Goal: Task Accomplishment & Management: Manage account settings

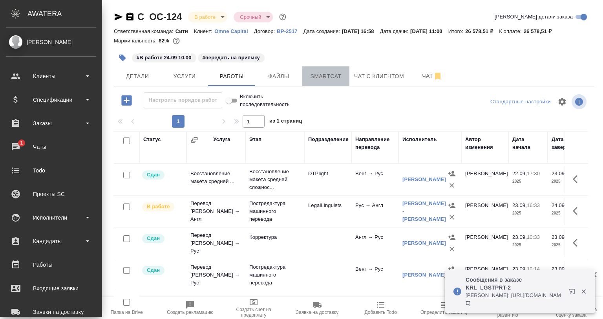
drag, startPoint x: 320, startPoint y: 77, endPoint x: 323, endPoint y: 97, distance: 20.7
click at [320, 78] on span "Smartcat" at bounding box center [326, 76] width 38 height 10
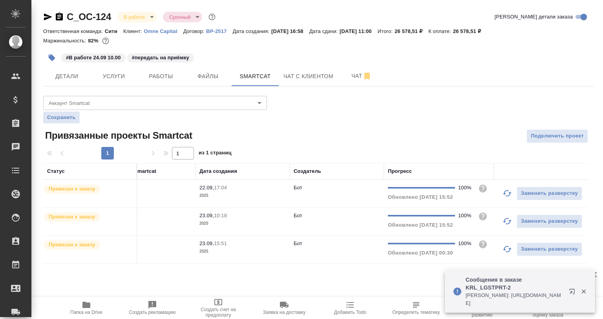
scroll to position [0, 130]
drag, startPoint x: 586, startPoint y: 292, endPoint x: 420, endPoint y: 268, distance: 167.4
click at [584, 292] on icon "button" at bounding box center [583, 291] width 7 height 7
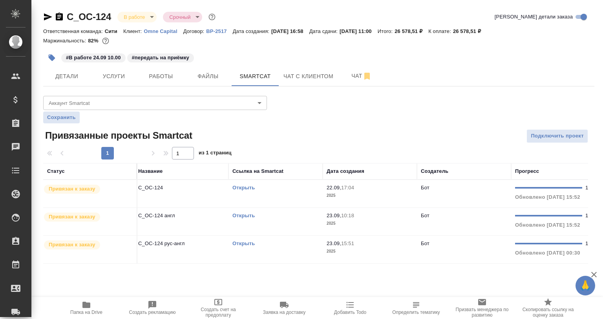
scroll to position [0, 0]
click at [244, 241] on link "Открыть" at bounding box center [247, 243] width 22 height 6
click at [198, 256] on td "C_OC-124 рус-англ" at bounding box center [184, 249] width 94 height 27
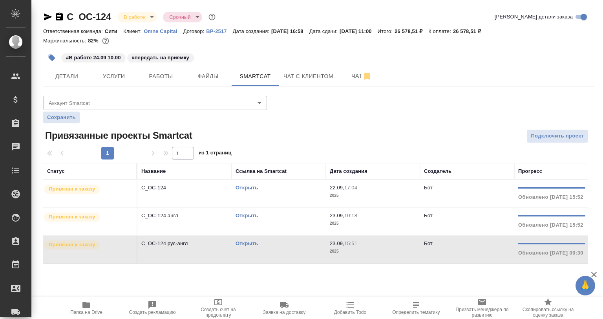
click at [198, 256] on td "C_OC-124 рус-англ" at bounding box center [184, 249] width 94 height 27
click at [146, 76] on span "Работы" at bounding box center [161, 76] width 38 height 10
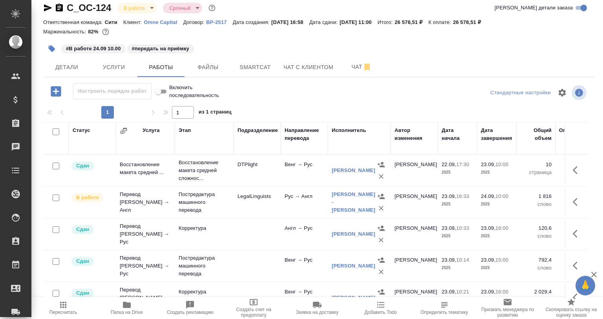
click at [249, 199] on td "LegalLinguists" at bounding box center [257, 201] width 47 height 27
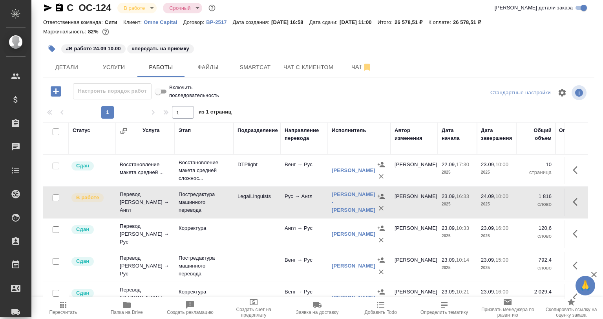
click at [249, 199] on td "LegalLinguists" at bounding box center [257, 201] width 47 height 27
click at [47, 102] on div "Настроить порядок работ Включить последовательность" at bounding box center [135, 92] width 184 height 19
click at [52, 94] on icon "button" at bounding box center [56, 91] width 10 height 10
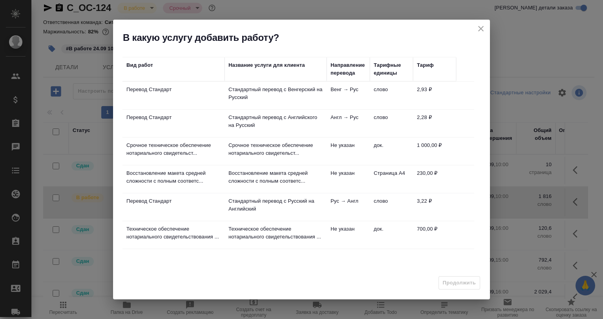
click at [228, 96] on p "Стандартный перевод с Венгерский на Русский" at bounding box center [275, 94] width 94 height 16
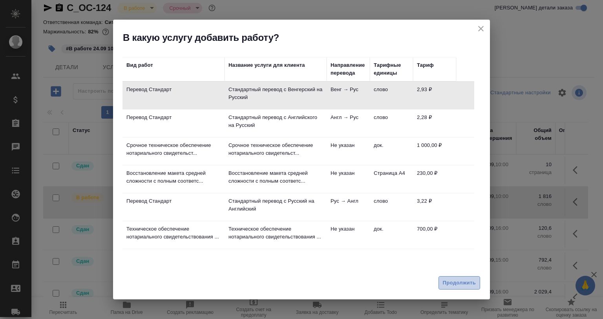
click at [469, 278] on span "Продолжить" at bounding box center [459, 282] width 33 height 9
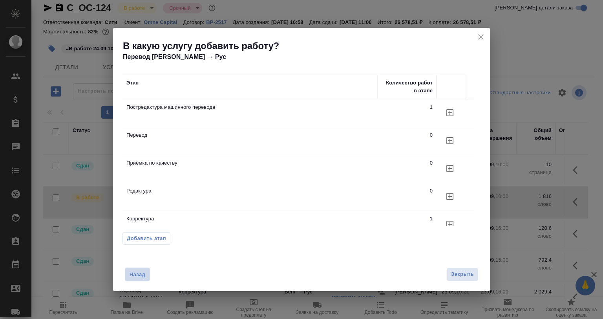
click at [143, 271] on span "Назад" at bounding box center [137, 274] width 16 height 8
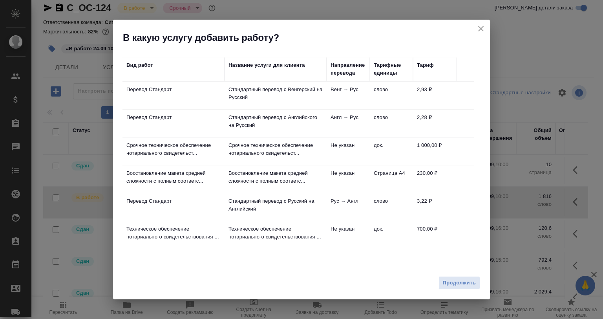
click at [223, 206] on td "Перевод Стандарт" at bounding box center [173, 206] width 102 height 27
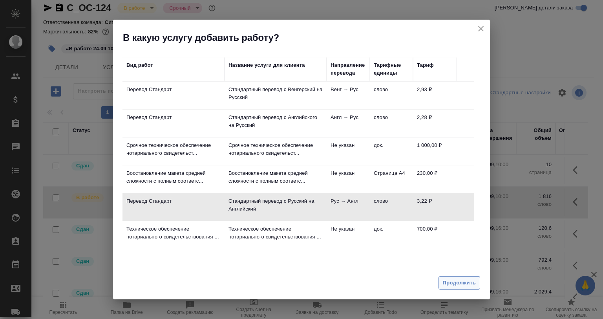
click at [451, 276] on div "Продолжить" at bounding box center [301, 285] width 377 height 27
click at [451, 283] on span "Продолжить" at bounding box center [459, 282] width 33 height 9
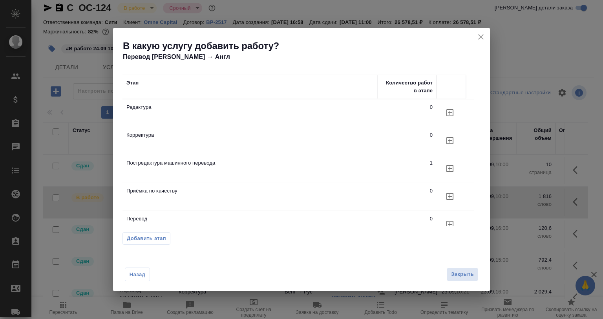
click at [186, 190] on p "Приёмка по качеству" at bounding box center [249, 191] width 247 height 8
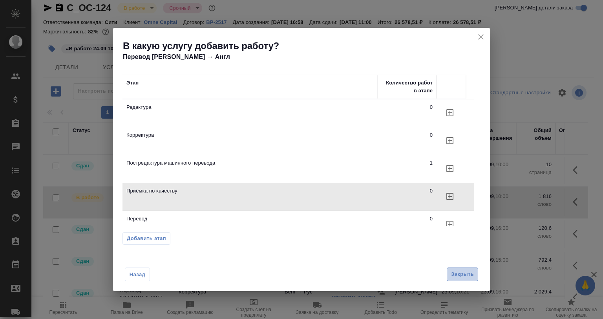
click at [467, 273] on span "Закрыть" at bounding box center [462, 274] width 23 height 9
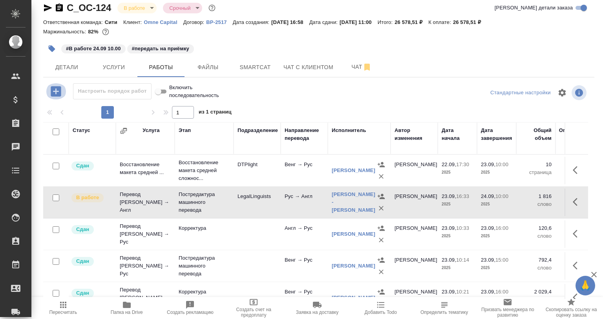
click at [60, 93] on icon "button" at bounding box center [56, 91] width 10 height 10
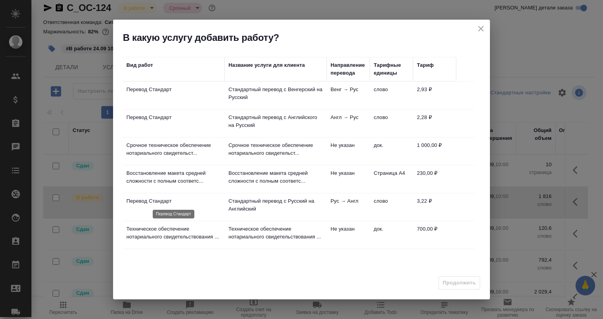
click at [201, 197] on p "Перевод Стандарт" at bounding box center [173, 201] width 94 height 8
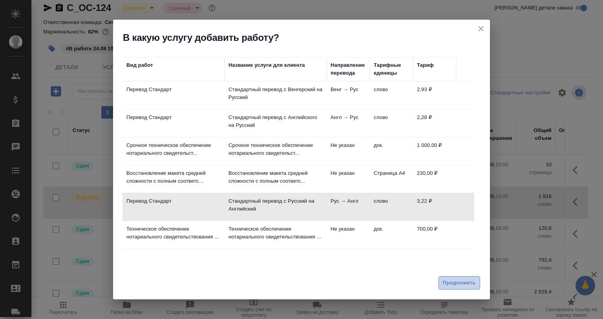
click at [447, 280] on span "Продолжить" at bounding box center [459, 282] width 33 height 9
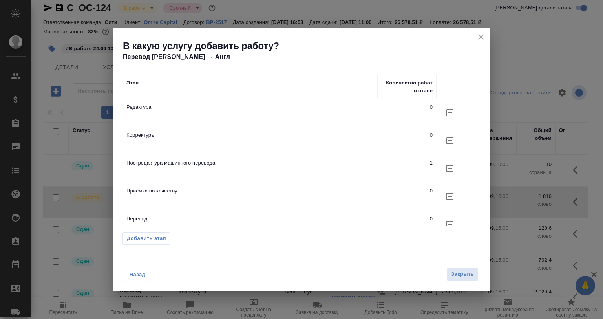
click at [451, 193] on icon "button" at bounding box center [449, 196] width 9 height 9
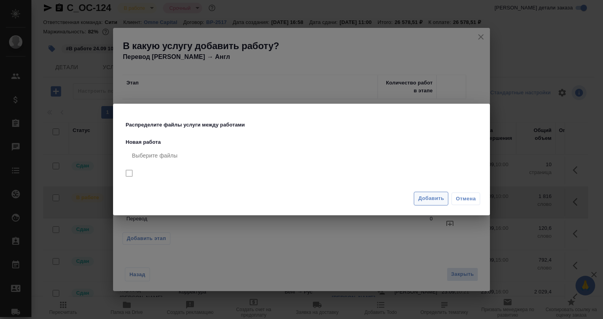
click at [430, 200] on span "Добавить" at bounding box center [431, 198] width 26 height 9
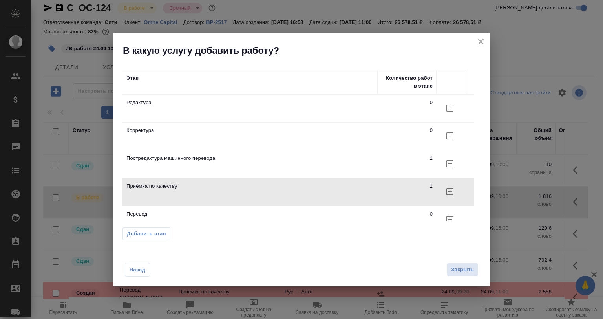
drag, startPoint x: 482, startPoint y: 42, endPoint x: 349, endPoint y: 188, distance: 197.5
click at [482, 42] on icon "close" at bounding box center [480, 41] width 9 height 9
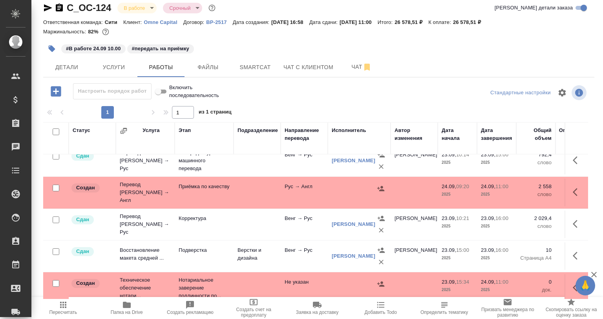
scroll to position [104, 0]
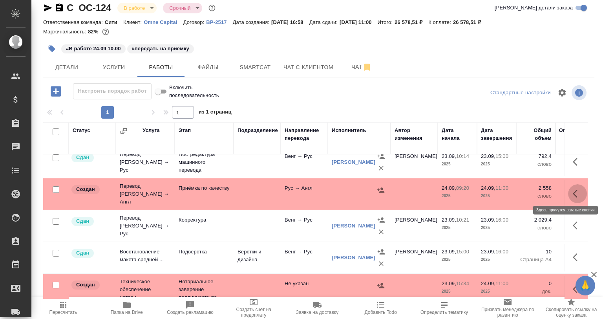
click at [571, 188] on button "button" at bounding box center [577, 193] width 19 height 19
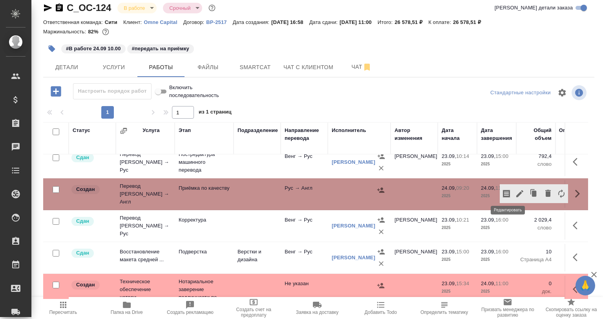
click at [515, 194] on icon "button" at bounding box center [519, 193] width 9 height 9
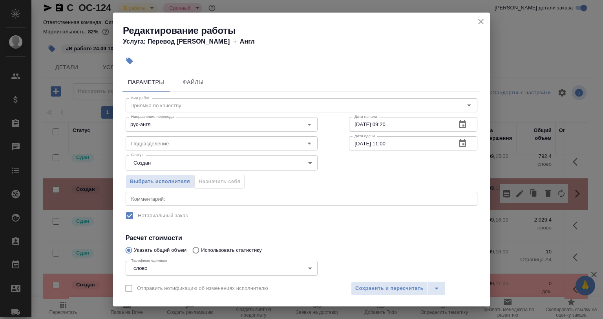
click at [189, 200] on textarea at bounding box center [301, 198] width 341 height 6
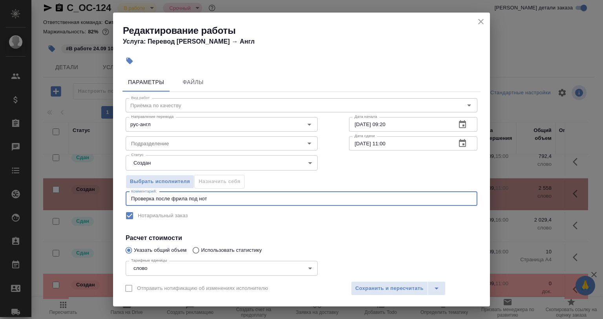
click at [211, 198] on textarea "Проверка после фрила под нот" at bounding box center [301, 198] width 341 height 6
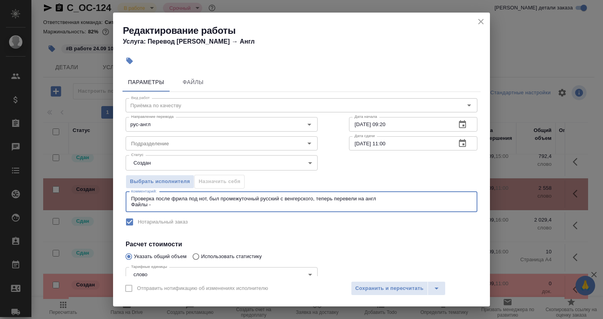
paste textarea "https://drive.awatera.com/s/ec257ESLSGcaAqR"
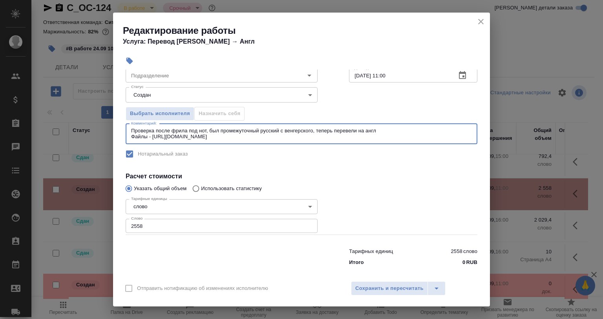
scroll to position [73, 0]
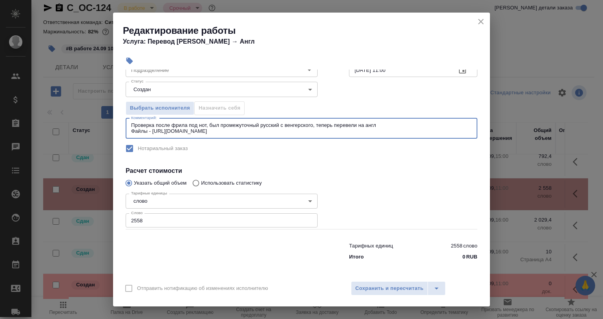
type textarea "Проверка после фрила под нот, был промежуточный русский с венгерского, теперь п…"
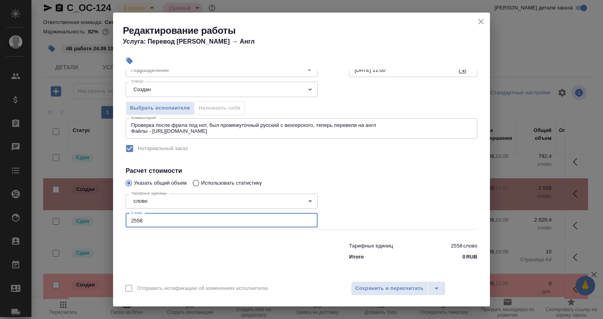
drag, startPoint x: 130, startPoint y: 225, endPoint x: 124, endPoint y: 225, distance: 5.9
click at [124, 225] on div "Вид работ Приёмка по качеству Вид работ Направление перевода рус-англ Направлен…" at bounding box center [301, 140] width 358 height 245
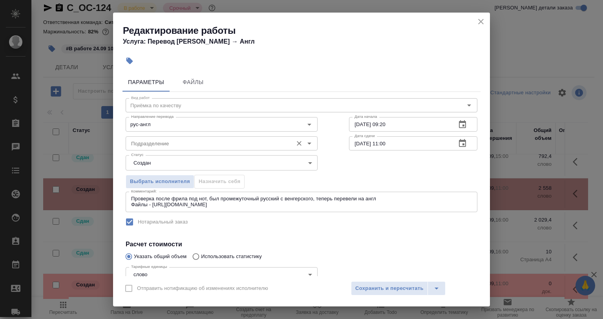
click at [181, 148] on div "Подразделение" at bounding box center [222, 143] width 192 height 14
type input "1"
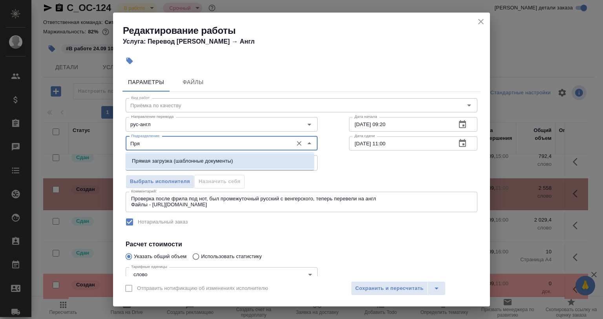
click at [174, 160] on p "Прямая загрузка (шаблонные документы)" at bounding box center [182, 161] width 101 height 8
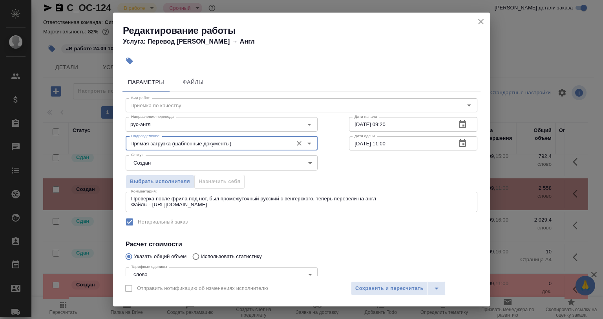
type input "Прямая загрузка (шаблонные документы)"
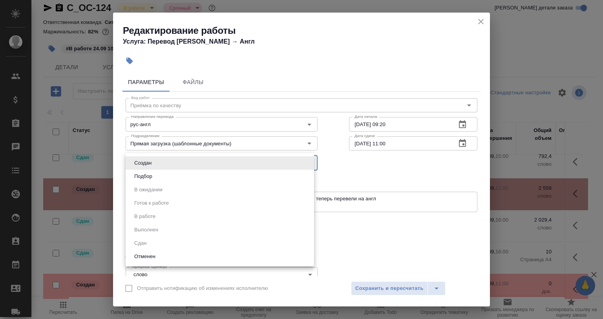
click at [167, 155] on body "🙏 .cls-1 fill:#fff; AWATERA Babkina Anastasiya Клиенты Спецификации Заказы 0 Ча…" at bounding box center [301, 159] width 603 height 319
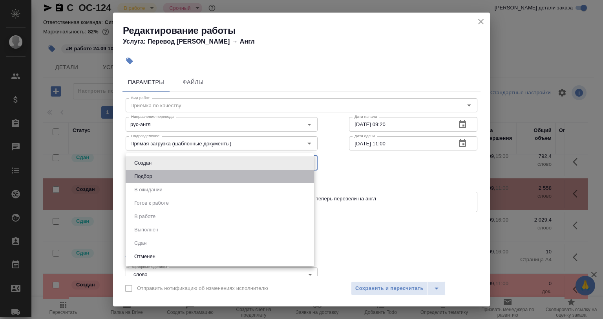
click at [163, 174] on li "Подбор" at bounding box center [220, 176] width 188 height 13
type input "recruiting"
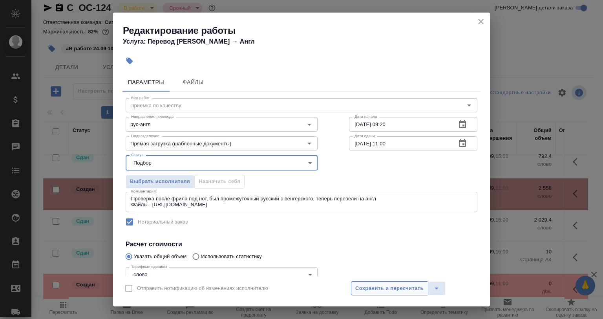
click at [388, 288] on span "Сохранить и пересчитать" at bounding box center [389, 288] width 68 height 9
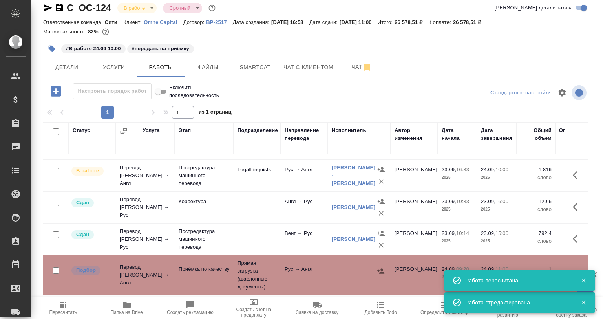
scroll to position [25, 0]
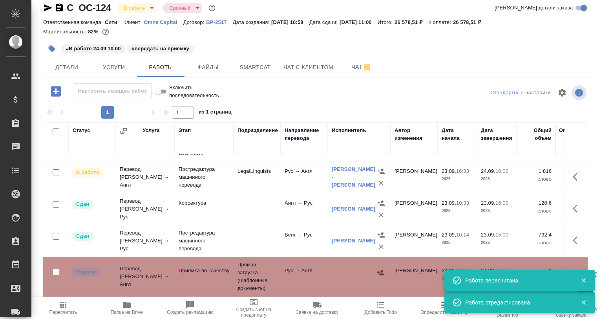
click at [568, 179] on button "button" at bounding box center [577, 176] width 19 height 19
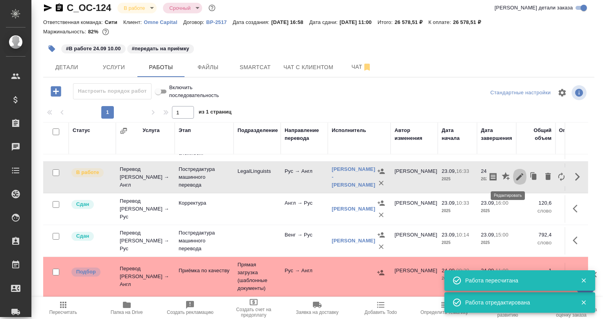
click at [516, 177] on icon "button" at bounding box center [519, 176] width 7 height 7
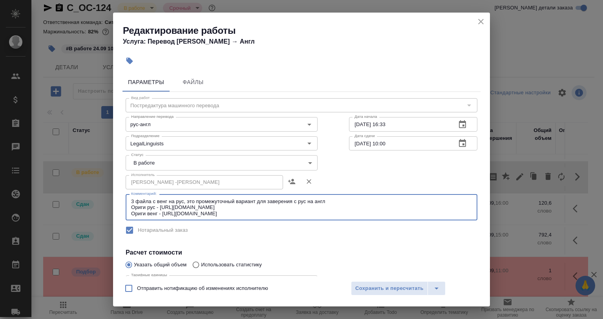
drag, startPoint x: 282, startPoint y: 215, endPoint x: 125, endPoint y: 207, distance: 157.2
click at [125, 207] on div "Вид работ Постредактура машинного перевода Вид работ Направление перевода рус-а…" at bounding box center [301, 242] width 358 height 301
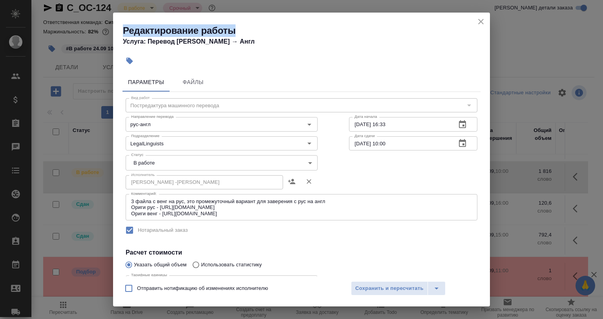
drag, startPoint x: 472, startPoint y: 24, endPoint x: 477, endPoint y: 23, distance: 5.2
click at [477, 23] on div "Редактирование работы Услуга: Перевод Стандарт Рус → Англ" at bounding box center [301, 33] width 377 height 40
click at [480, 22] on icon "close" at bounding box center [480, 21] width 5 height 5
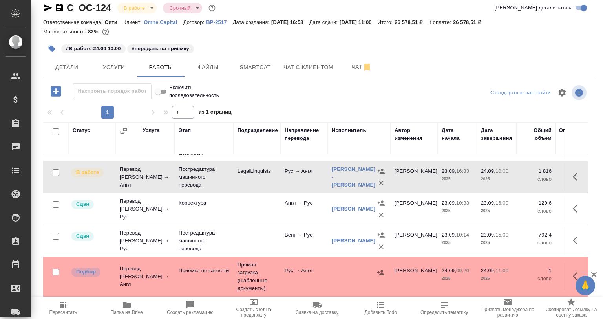
click at [573, 272] on icon "button" at bounding box center [575, 276] width 5 height 8
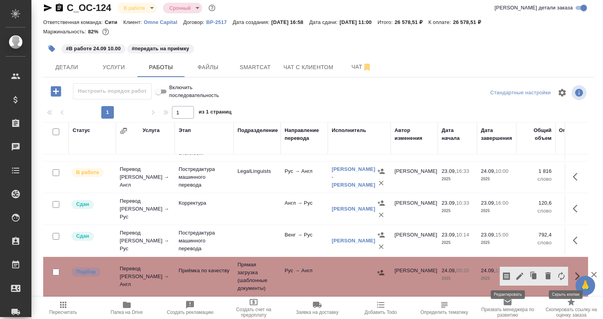
click at [515, 271] on icon "button" at bounding box center [519, 275] width 9 height 9
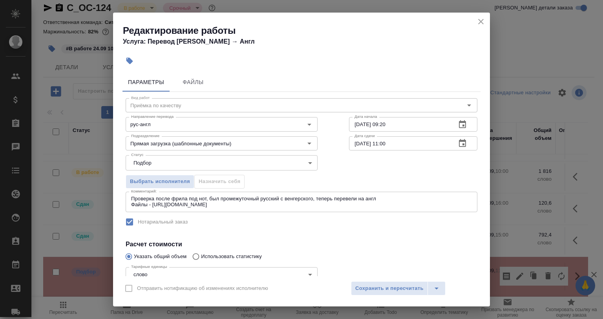
click at [273, 200] on textarea "Проверка после фрила под нот, был промежуточный русский с венгерского, теперь п…" at bounding box center [301, 201] width 341 height 12
click at [291, 210] on div "Проверка после фрила под нот, был промежуточный русский с венгерского, теперь п…" at bounding box center [302, 202] width 352 height 20
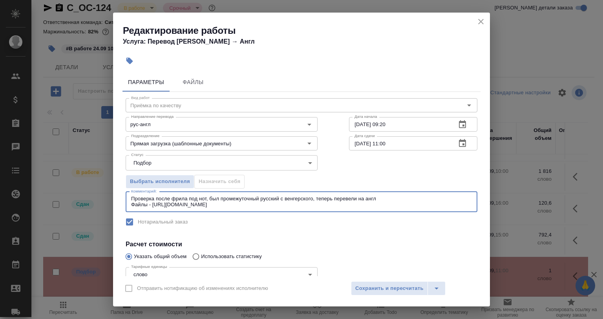
click at [292, 201] on textarea "Проверка после фрила под нот, был промежуточный русский с венгерского, теперь п…" at bounding box center [301, 201] width 341 height 12
click at [294, 203] on textarea "Проверка после фрила под нот, был промежуточный русский с венгерского, теперь п…" at bounding box center [301, 201] width 341 height 12
click at [292, 207] on textarea "Проверка после фрила под нот, был промежуточный русский с венгерского, теперь п…" at bounding box center [301, 201] width 341 height 12
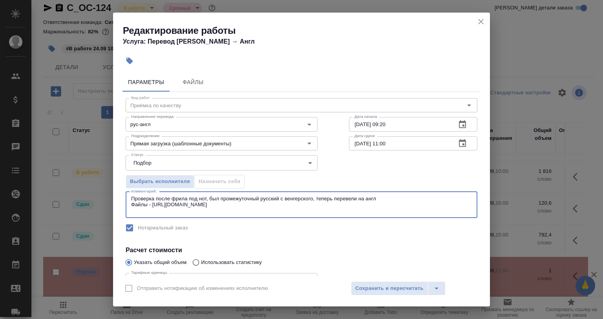
paste textarea "Ориги рус - https://drive.awatera.com/s/nAw9w53ZtiHwRK2 Ориги венг - https://dr…"
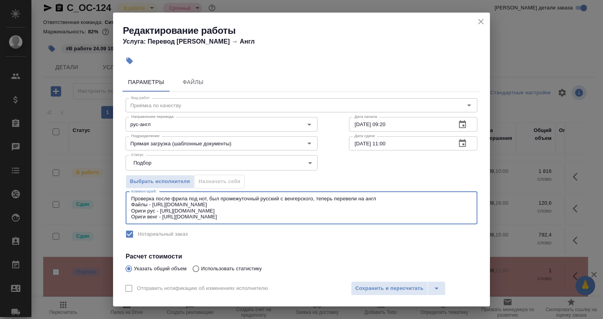
type textarea "Проверка после фрила под нот, был промежуточный русский с венгерского, теперь п…"
click at [367, 297] on div "Отправить нотификацию об изменениях исполнителю Сохранить и пересчитать" at bounding box center [301, 291] width 377 height 30
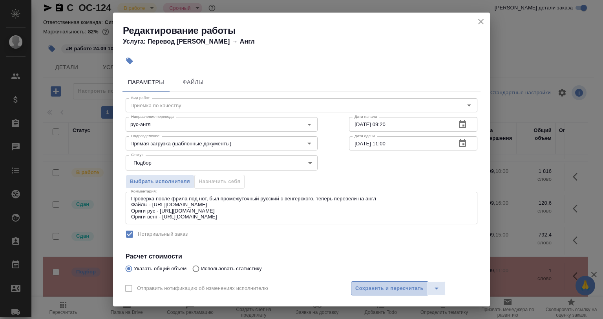
click at [367, 290] on span "Сохранить и пересчитать" at bounding box center [389, 288] width 68 height 9
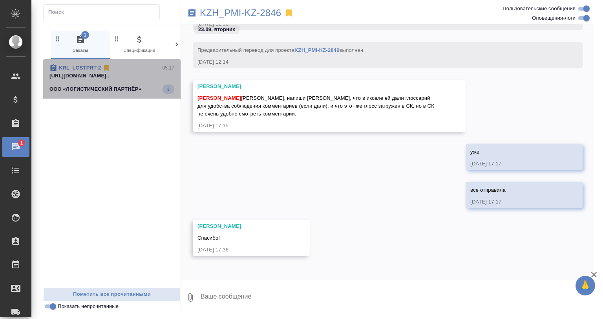
click at [127, 80] on span "KRL_LGSTPRT-2 05:17 https://drive.awatera.com/apps/files/fil... ООО «ЛОГИСТИЧЕС…" at bounding box center [111, 79] width 125 height 30
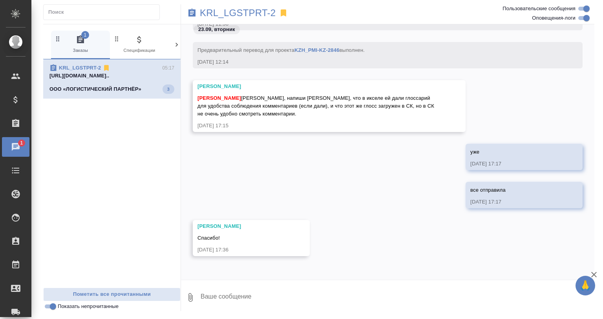
scroll to position [1418, 0]
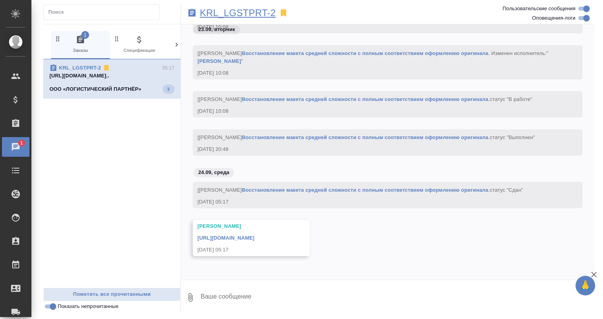
click at [214, 13] on p "KRL_LGSTPRT-2" at bounding box center [238, 13] width 76 height 8
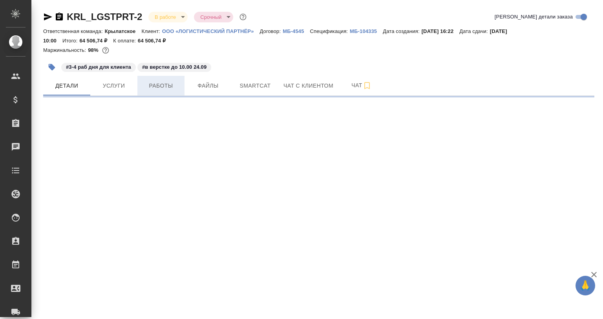
select select "RU"
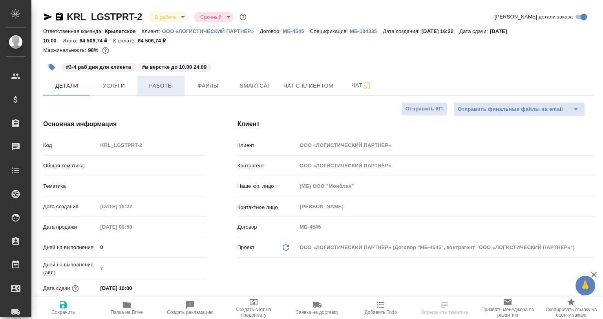
type textarea "x"
type input "Юридический"
type textarea "x"
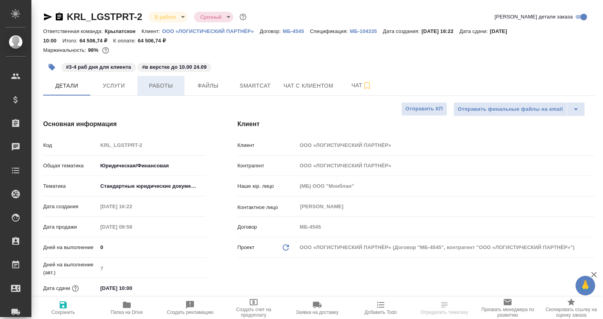
type textarea "x"
click at [165, 91] on button "Работы" at bounding box center [160, 86] width 47 height 20
type input "[PERSON_NAME]"
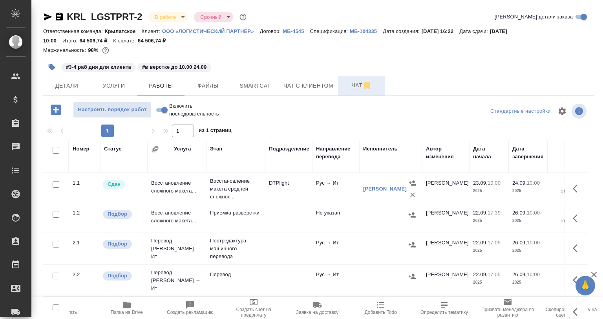
click at [342, 94] on button "Чат" at bounding box center [361, 86] width 47 height 20
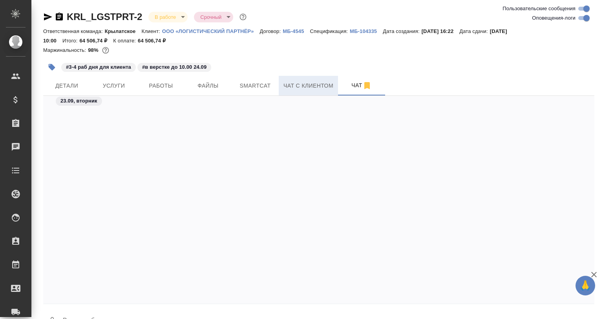
scroll to position [1290, 0]
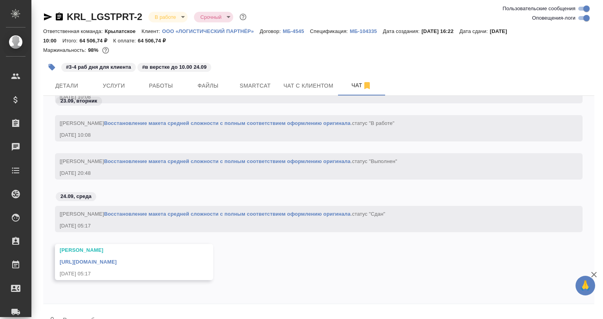
click at [162, 259] on div "https://drive.awatera.com/apps/files/files/10432412?dir=/Shares/%D0%9E%D0%9E%D0…" at bounding box center [123, 261] width 126 height 10
click at [117, 259] on link "https://drive.awatera.com/apps/files/files/10432412?dir=/Shares/%D0%9E%D0%9E%D0…" at bounding box center [88, 262] width 57 height 6
click at [173, 85] on span "Работы" at bounding box center [161, 86] width 38 height 10
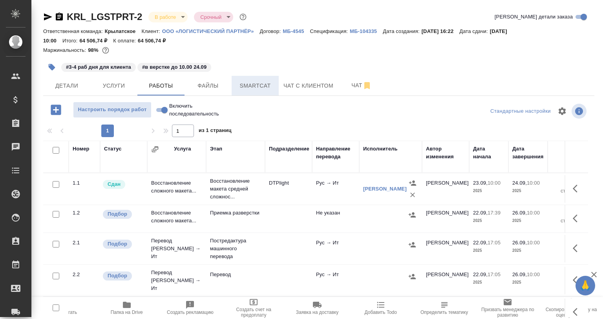
click at [258, 81] on span "Smartcat" at bounding box center [255, 86] width 38 height 10
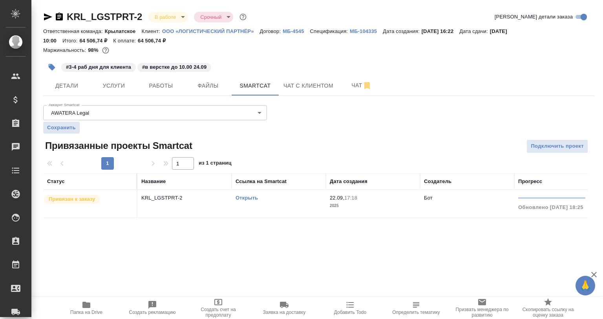
click at [246, 200] on link "Открыть" at bounding box center [247, 198] width 22 height 6
click at [152, 80] on button "Работы" at bounding box center [160, 86] width 47 height 20
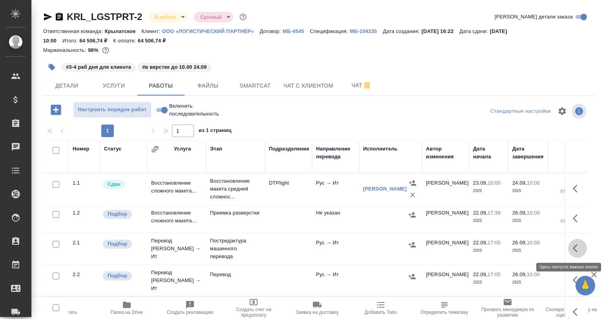
click at [568, 248] on button "button" at bounding box center [577, 248] width 19 height 19
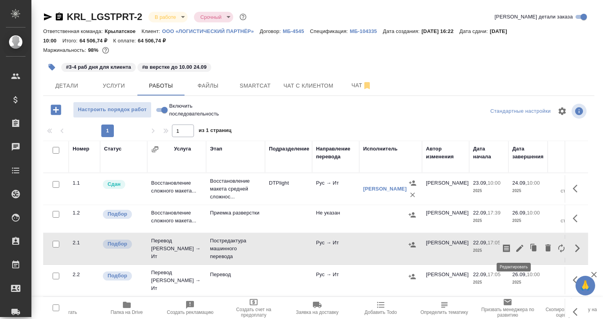
click at [515, 248] on icon "button" at bounding box center [519, 247] width 9 height 9
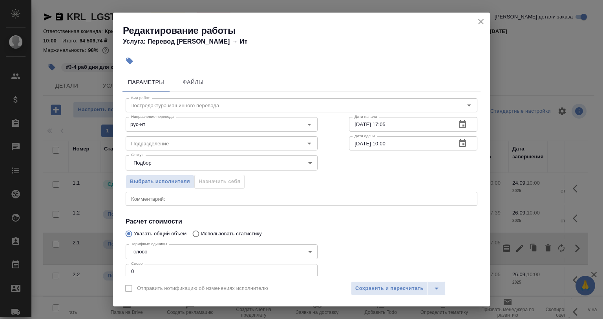
scroll to position [51, 0]
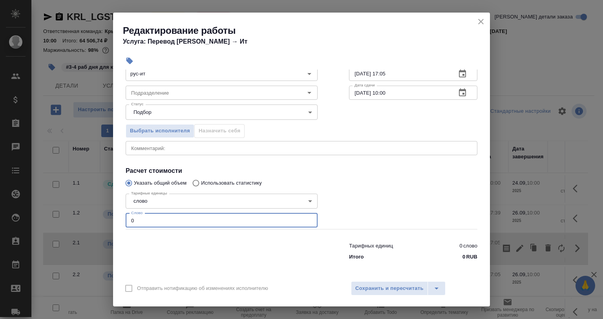
drag, startPoint x: 159, startPoint y: 224, endPoint x: 132, endPoint y: 222, distance: 26.7
click at [132, 222] on input "0" at bounding box center [222, 220] width 192 height 14
paste input "3455"
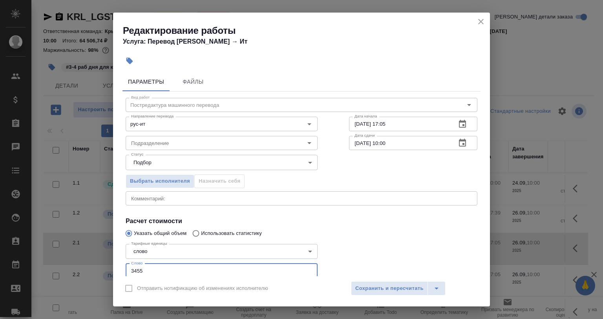
scroll to position [0, 0]
type input "3455"
click at [354, 122] on input "22.09.2025 17:05" at bounding box center [399, 124] width 101 height 14
drag, startPoint x: 391, startPoint y: 122, endPoint x: 378, endPoint y: 122, distance: 12.6
click at [378, 122] on input "24.09.2025 17:05" at bounding box center [399, 124] width 101 height 14
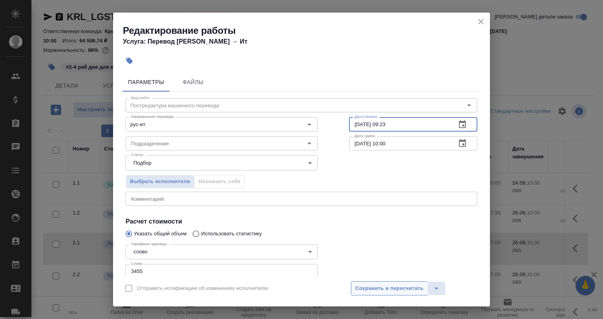
type input "24.09.2025 09:23"
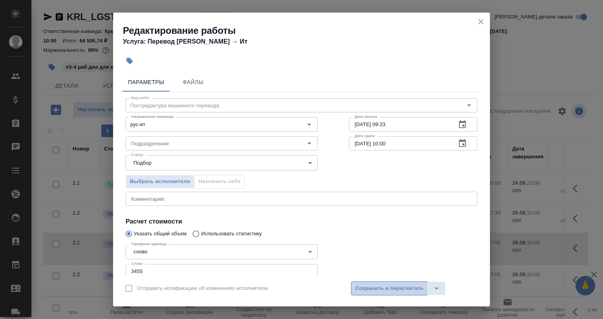
click at [360, 287] on span "Сохранить и пересчитать" at bounding box center [389, 288] width 68 height 9
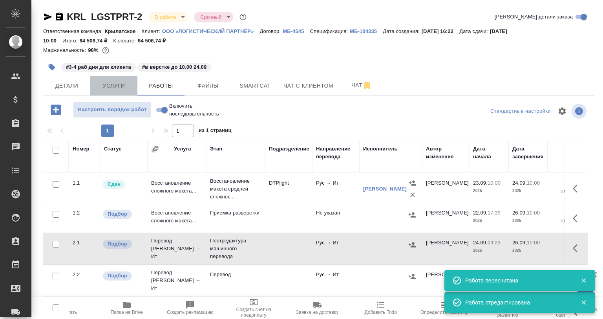
click at [108, 84] on span "Услуги" at bounding box center [114, 86] width 38 height 10
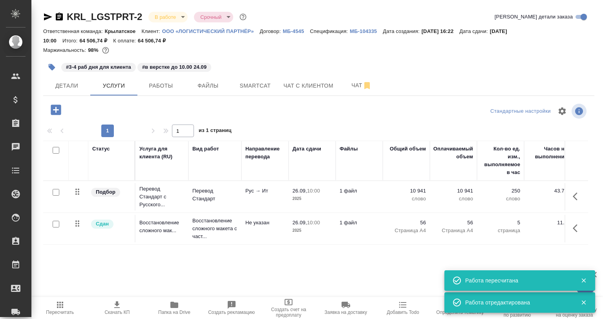
click at [581, 194] on icon "button" at bounding box center [577, 196] width 9 height 9
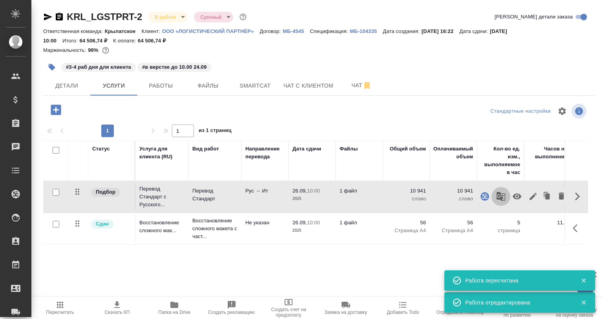
click at [495, 198] on button "button" at bounding box center [500, 196] width 19 height 19
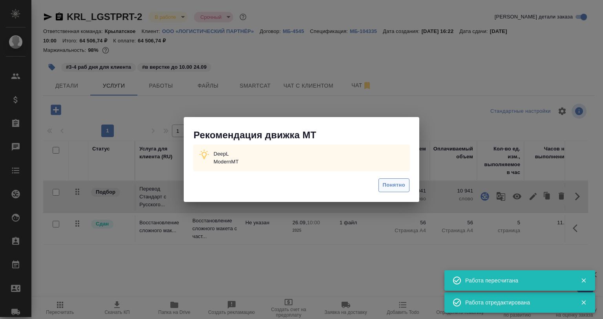
click at [384, 181] on span "Понятно" at bounding box center [394, 185] width 22 height 9
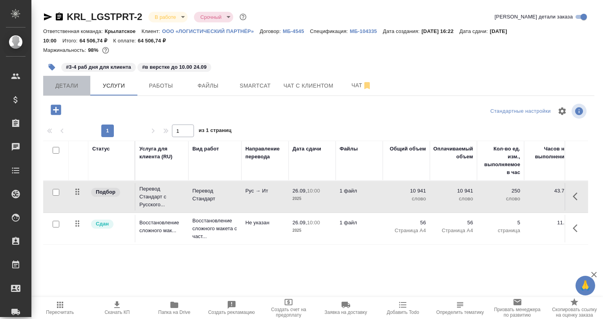
click at [72, 85] on span "Детали" at bounding box center [67, 86] width 38 height 10
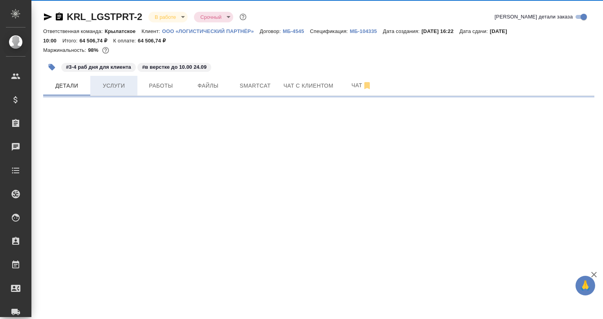
select select "RU"
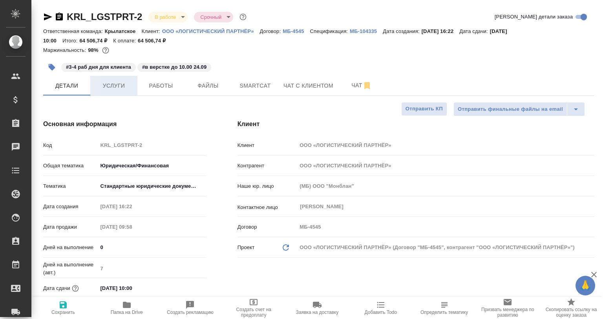
type textarea "x"
click at [109, 85] on span "Услуги" at bounding box center [114, 86] width 38 height 10
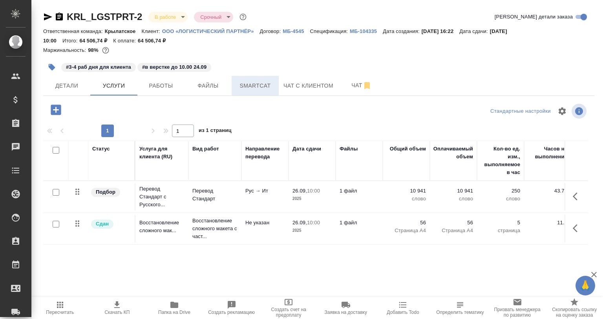
click at [261, 86] on span "Smartcat" at bounding box center [255, 86] width 38 height 10
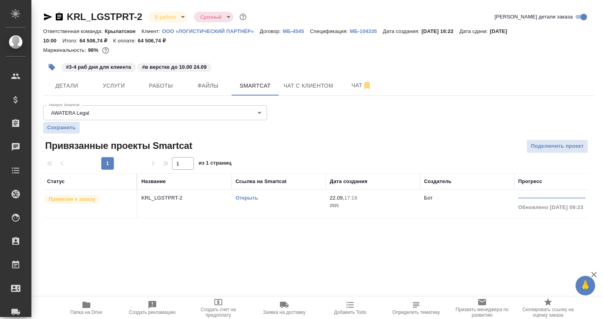
click at [211, 192] on td "KRL_LGSTPRT-2" at bounding box center [184, 203] width 94 height 27
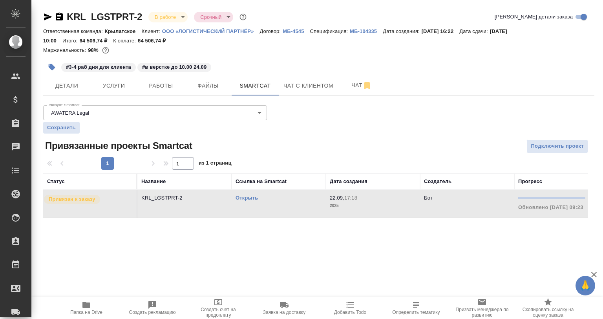
click at [211, 192] on td "KRL_LGSTPRT-2" at bounding box center [184, 203] width 94 height 27
click at [164, 81] on span "Работы" at bounding box center [161, 86] width 38 height 10
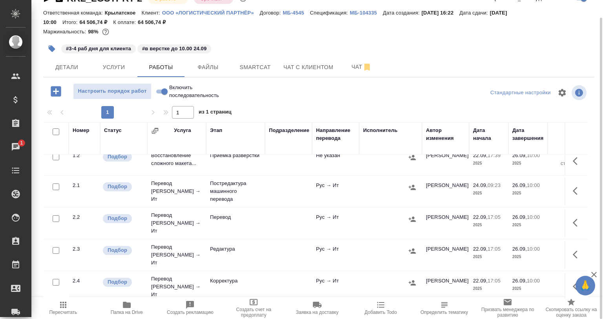
scroll to position [39, 0]
click at [414, 190] on icon "button" at bounding box center [412, 187] width 8 height 8
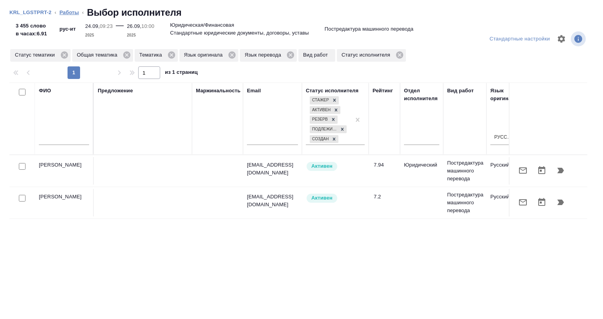
drag, startPoint x: 70, startPoint y: 13, endPoint x: 399, endPoint y: 59, distance: 332.3
click at [71, 13] on link "Работы" at bounding box center [70, 12] width 20 height 6
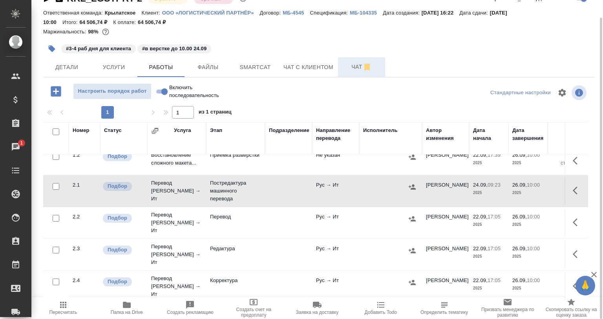
drag, startPoint x: 342, startPoint y: 68, endPoint x: 368, endPoint y: 60, distance: 26.9
click at [342, 67] on button "Чат" at bounding box center [361, 67] width 47 height 20
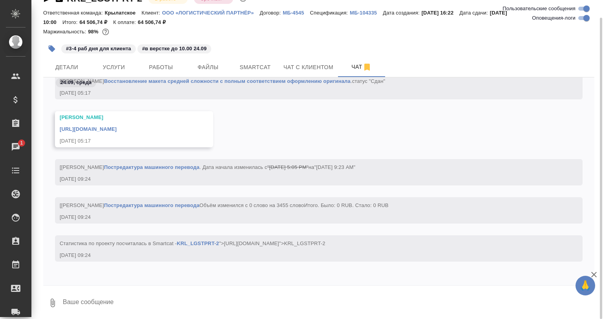
click at [587, 22] on input "Оповещения-логи" at bounding box center [586, 17] width 28 height 9
checkbox input "false"
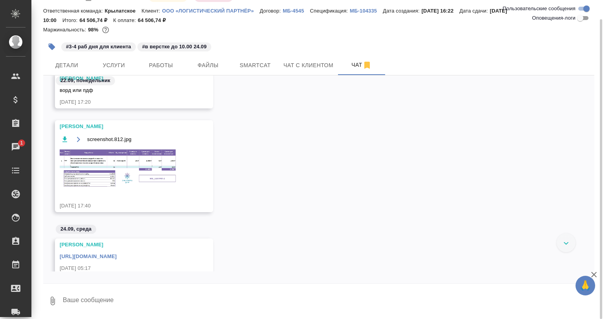
scroll to position [118, 0]
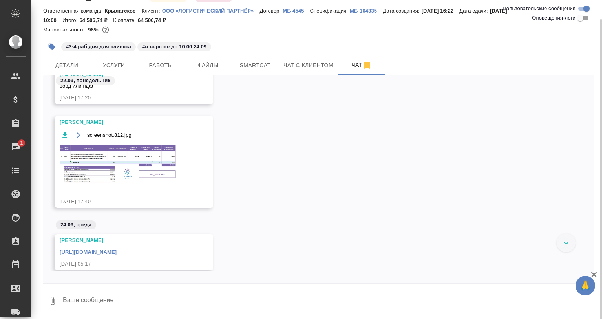
click at [149, 171] on img at bounding box center [119, 164] width 118 height 40
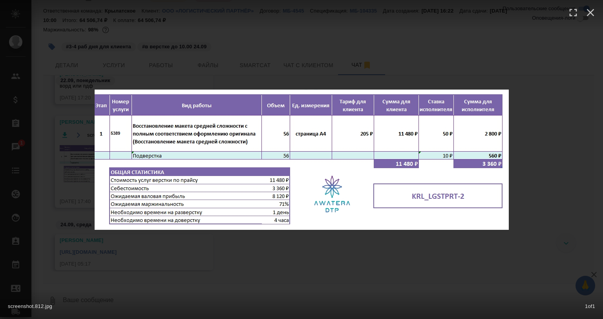
click at [261, 251] on div "screenshot.812.jpg 1 of 1" at bounding box center [301, 159] width 603 height 319
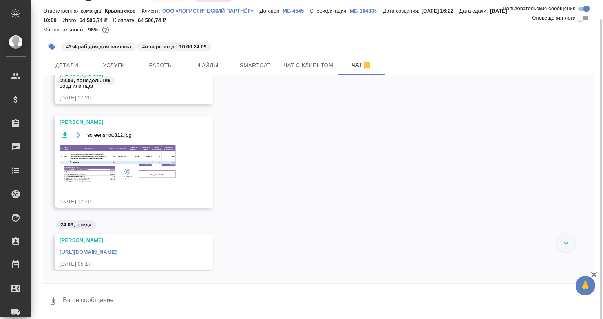
click at [150, 51] on div "#в верстке до 10.00 24.09" at bounding box center [174, 46] width 74 height 9
click at [162, 64] on span "Работы" at bounding box center [161, 65] width 38 height 10
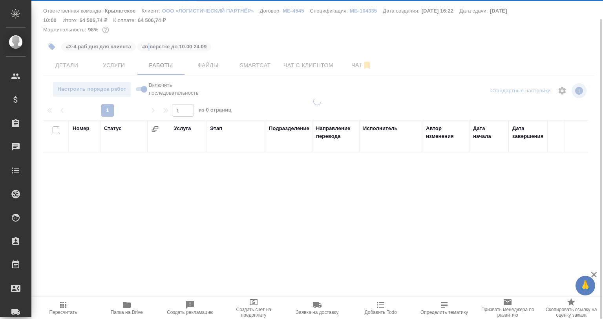
scroll to position [20, 0]
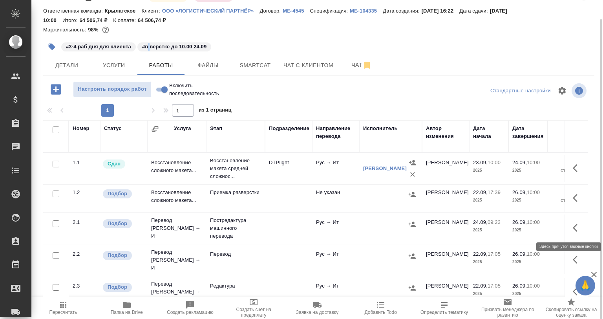
click at [568, 226] on button "button" at bounding box center [577, 227] width 19 height 19
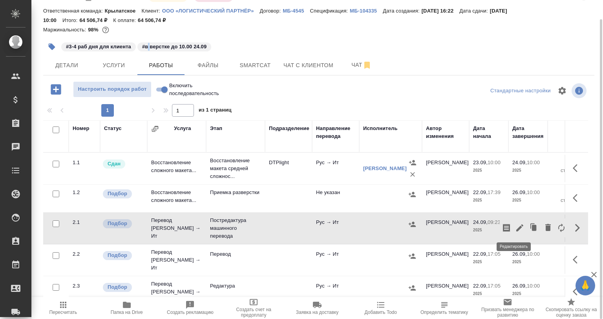
drag, startPoint x: 521, startPoint y: 225, endPoint x: 516, endPoint y: 225, distance: 5.5
click at [516, 225] on div at bounding box center [534, 227] width 68 height 19
click at [516, 227] on icon "button" at bounding box center [519, 227] width 7 height 7
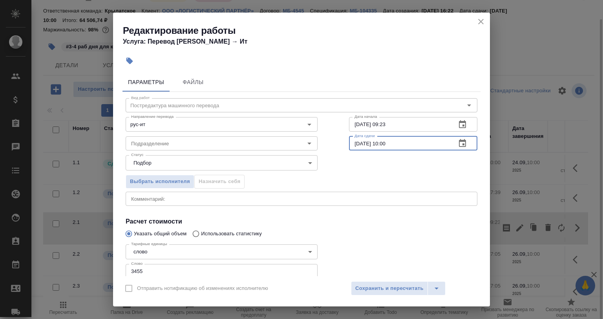
click at [354, 140] on input "26.09.2025 10:00" at bounding box center [399, 143] width 101 height 14
drag, startPoint x: 395, startPoint y: 141, endPoint x: 378, endPoint y: 142, distance: 16.1
click at [378, 142] on input "25.09.2025 10:00" at bounding box center [399, 143] width 101 height 14
type input "25.09.2025 12:00"
click at [360, 288] on span "Сохранить и пересчитать" at bounding box center [389, 288] width 68 height 9
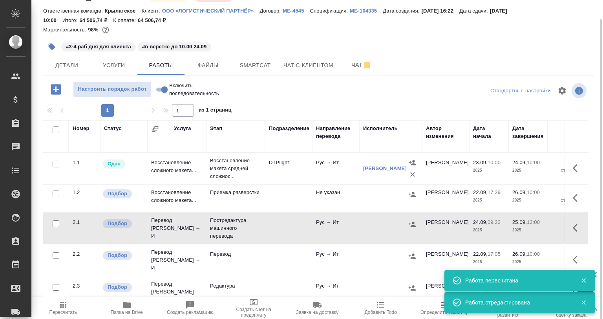
click at [415, 229] on div at bounding box center [412, 224] width 12 height 12
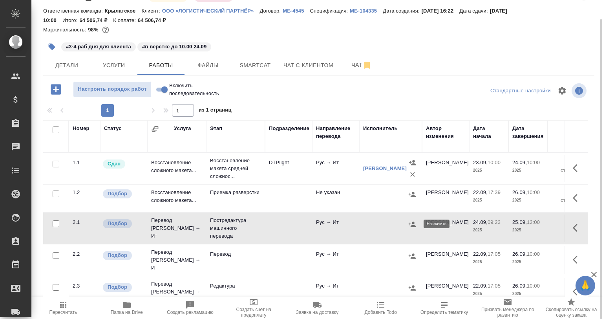
click at [416, 225] on icon "button" at bounding box center [412, 224] width 8 height 8
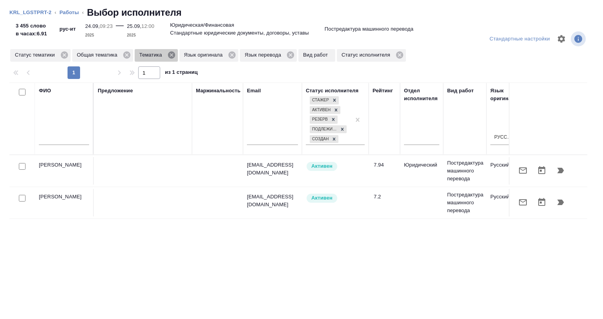
drag, startPoint x: 170, startPoint y: 55, endPoint x: 172, endPoint y: 62, distance: 6.9
click at [170, 56] on icon at bounding box center [171, 55] width 9 height 9
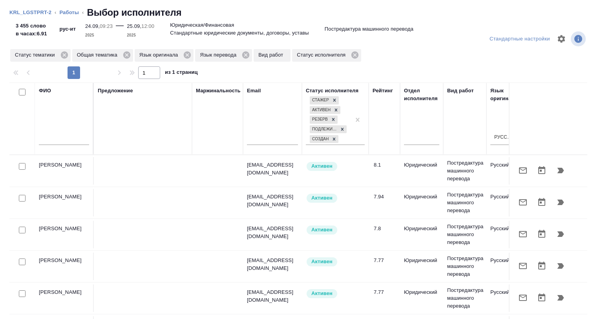
scroll to position [0, 0]
click at [65, 54] on icon at bounding box center [64, 55] width 9 height 9
click at [290, 55] on icon at bounding box center [292, 54] width 7 height 7
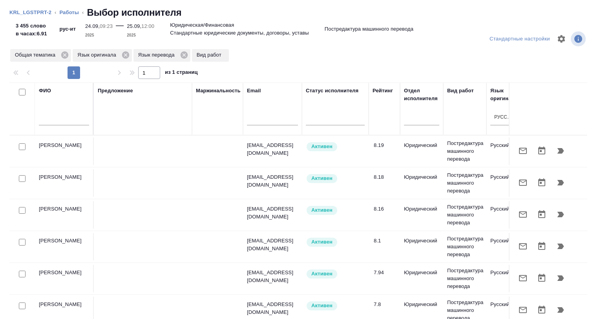
click at [72, 12] on link "Работы" at bounding box center [70, 12] width 20 height 6
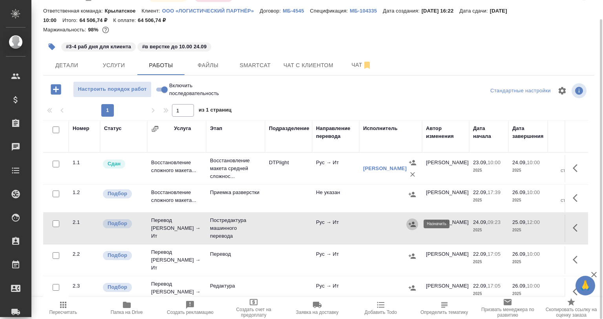
click at [416, 225] on button "button" at bounding box center [412, 224] width 12 height 12
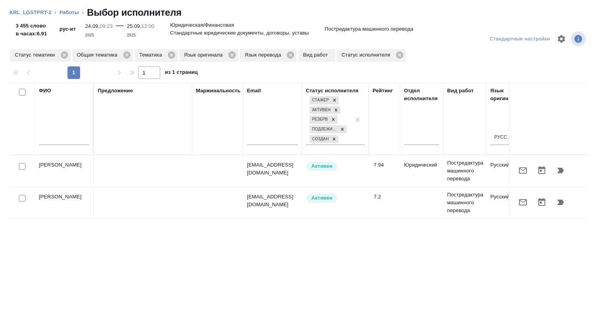
click at [21, 164] on input "checkbox" at bounding box center [22, 166] width 7 height 7
checkbox input "true"
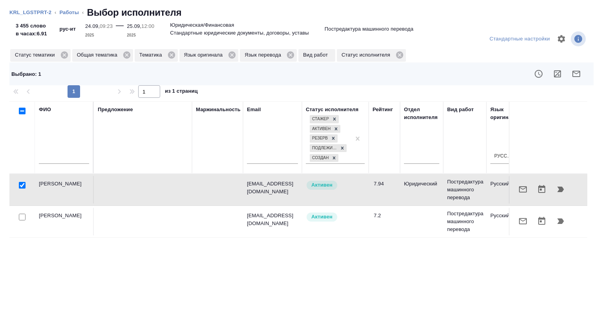
click at [553, 69] on icon "button" at bounding box center [557, 73] width 9 height 9
click at [518, 190] on icon "button" at bounding box center [522, 189] width 9 height 9
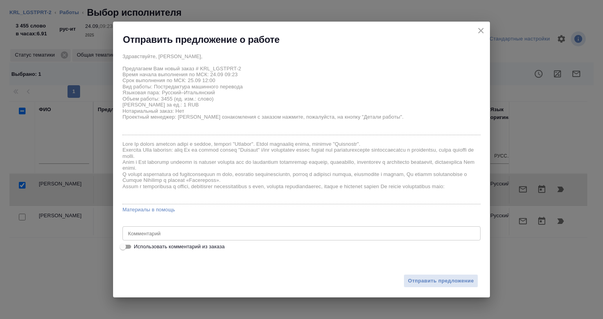
click at [206, 250] on span "Использовать комментарий из заказа" at bounding box center [179, 247] width 91 height 8
click at [137, 250] on input "Использовать комментарий из заказа" at bounding box center [123, 246] width 28 height 9
checkbox input "true"
type textarea "не нот"
click at [206, 250] on span "Использовать комментарий из заказа" at bounding box center [179, 247] width 91 height 8
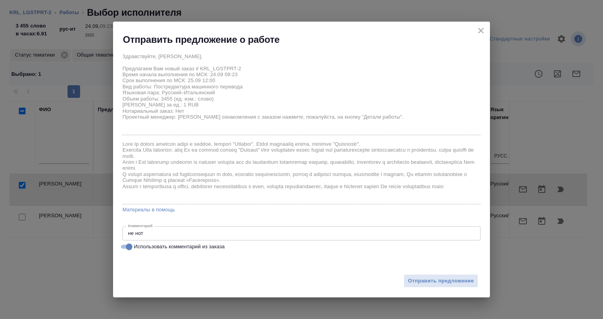
click at [143, 250] on input "Использовать комментарий из заказа" at bounding box center [129, 246] width 28 height 9
checkbox input "false"
click at [415, 280] on span "Отправить предложение" at bounding box center [441, 280] width 66 height 9
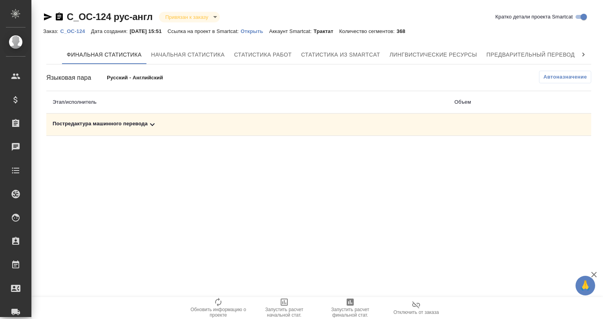
click at [121, 128] on div "Постредактура машинного перевода" at bounding box center [247, 124] width 389 height 9
click at [341, 310] on span "Запустить расчет финальной стат." at bounding box center [350, 312] width 57 height 11
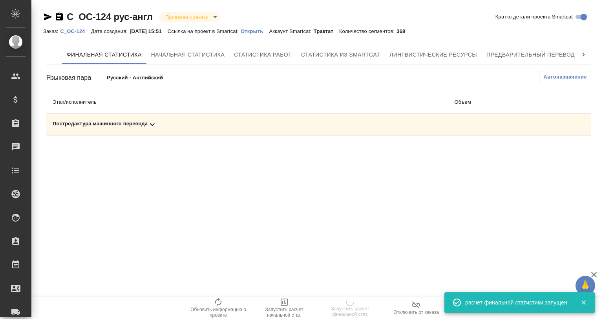
click at [154, 128] on icon at bounding box center [152, 124] width 9 height 9
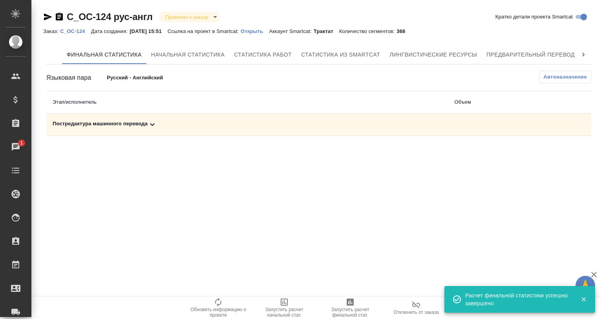
click at [108, 122] on div "Постредактура машинного перевода" at bounding box center [247, 124] width 389 height 9
click at [555, 151] on icon "button" at bounding box center [556, 151] width 9 height 9
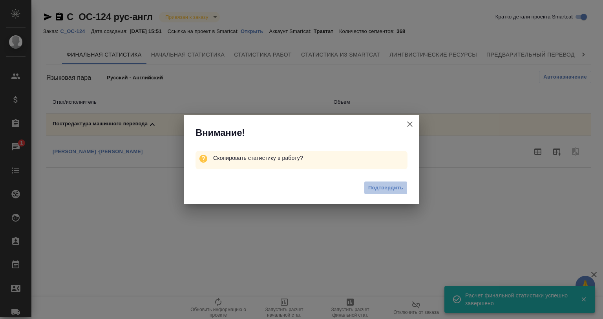
click at [377, 192] on button "Подтвердить" at bounding box center [386, 188] width 44 height 14
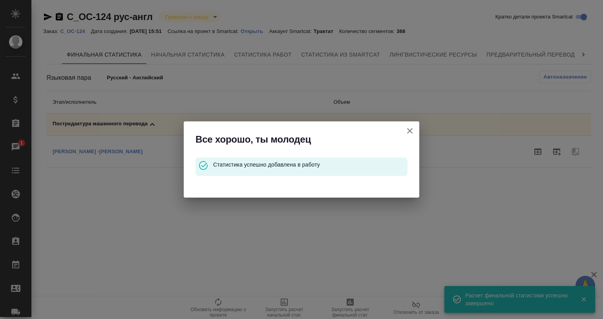
click at [409, 137] on button "Кратко детали проекта Smartcat" at bounding box center [409, 130] width 19 height 19
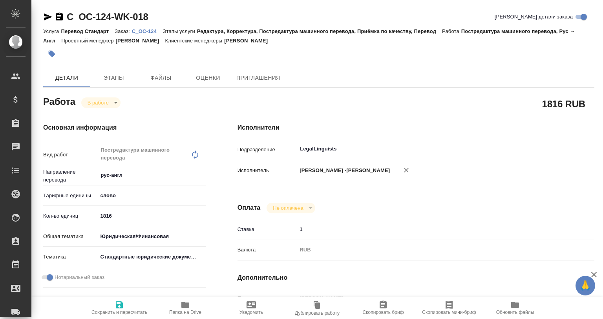
type textarea "x"
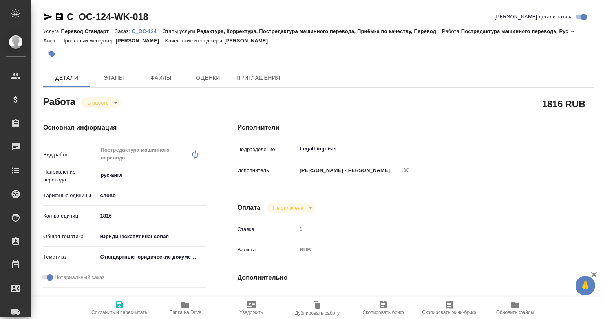
type textarea "x"
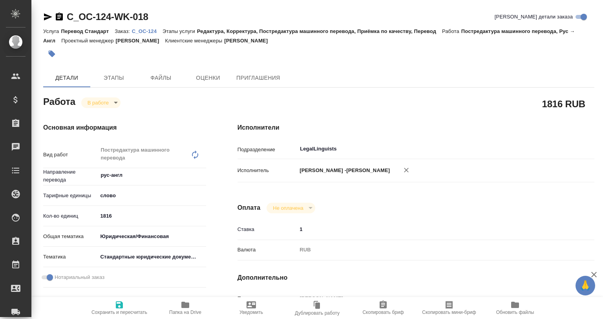
type textarea "x"
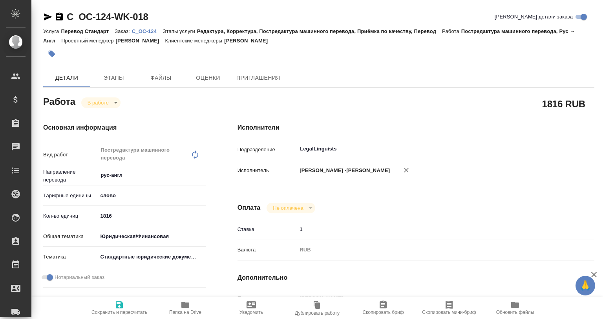
click at [185, 305] on icon "button" at bounding box center [185, 304] width 8 height 6
type textarea "x"
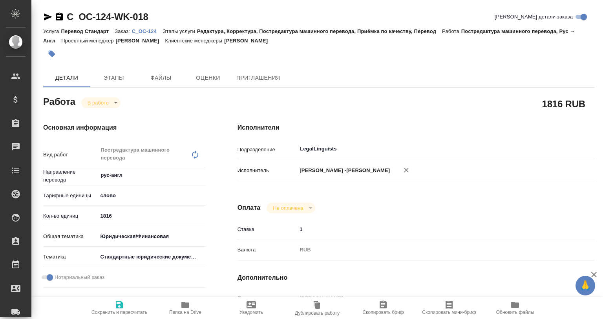
type textarea "x"
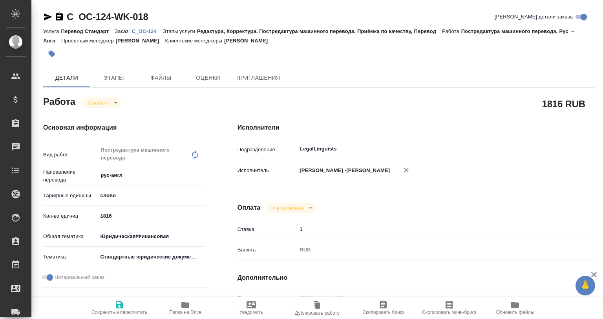
type textarea "x"
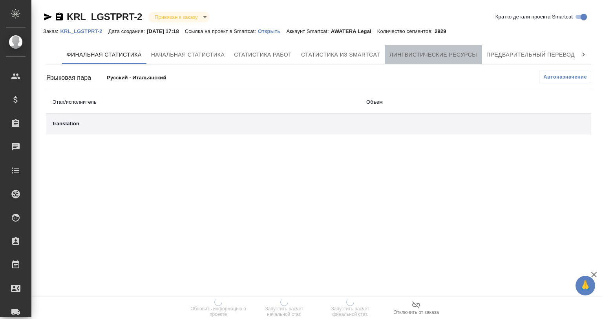
click at [437, 50] on span "Лингвистические ресурсы" at bounding box center [433, 55] width 88 height 10
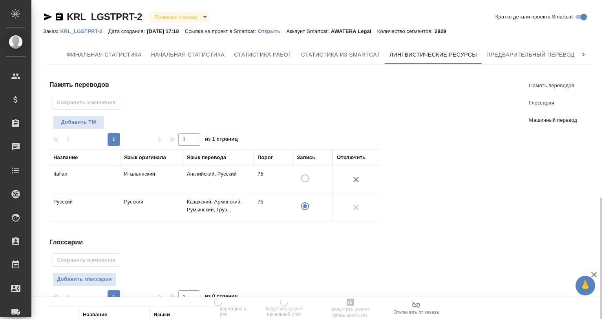
scroll to position [150, 0]
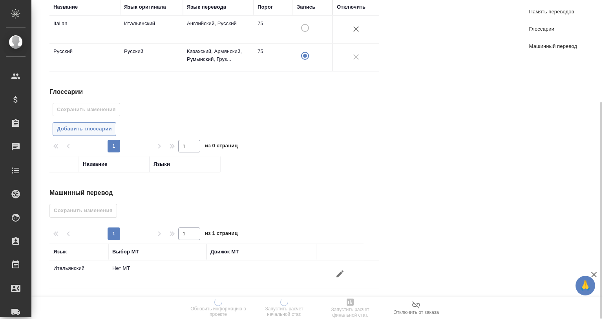
click at [100, 133] on button "Добавить глоссарии" at bounding box center [85, 129] width 64 height 14
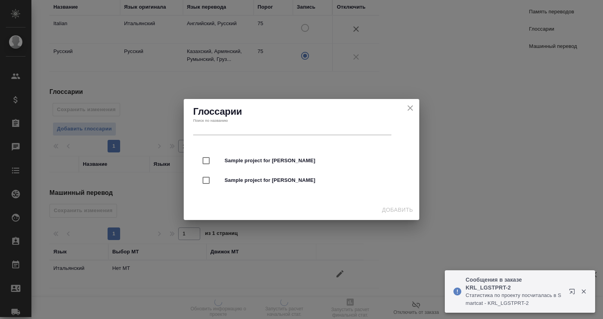
click at [582, 289] on icon "button" at bounding box center [583, 291] width 7 height 7
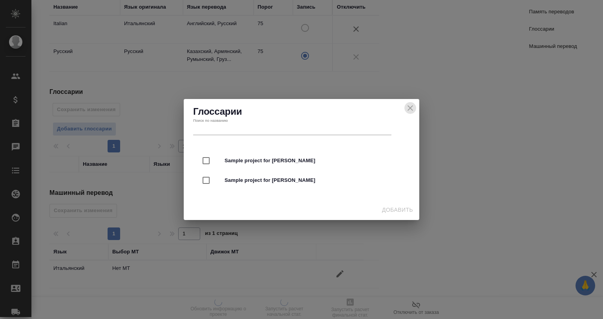
click at [411, 109] on icon "close" at bounding box center [410, 107] width 9 height 9
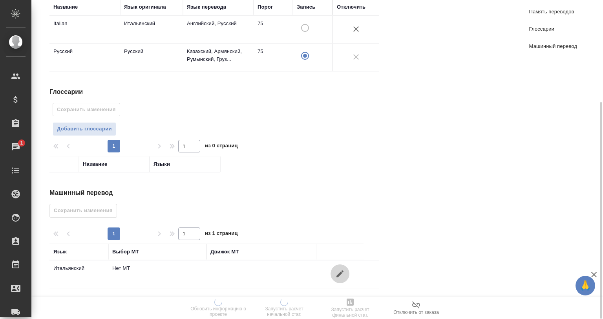
click at [342, 269] on icon "button" at bounding box center [339, 273] width 9 height 9
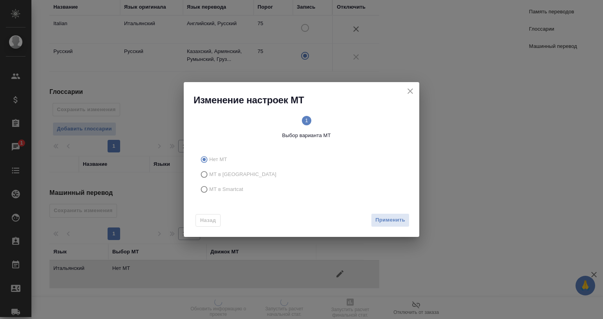
drag, startPoint x: 227, startPoint y: 186, endPoint x: 319, endPoint y: 217, distance: 97.3
click at [227, 186] on span "МТ в Smartcat" at bounding box center [226, 189] width 34 height 8
click at [209, 186] on input "МТ в Smartcat" at bounding box center [203, 189] width 13 height 15
radio input "true"
click at [392, 219] on span "Вперед" at bounding box center [395, 220] width 20 height 9
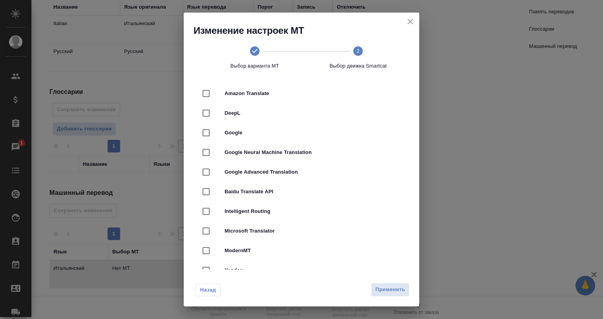
scroll to position [0, 0]
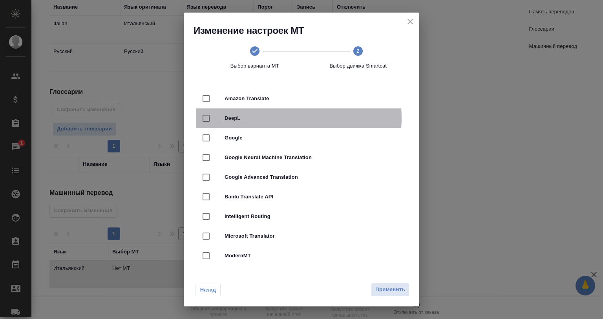
click at [261, 118] on span "DeepL" at bounding box center [313, 118] width 176 height 8
checkbox input "true"
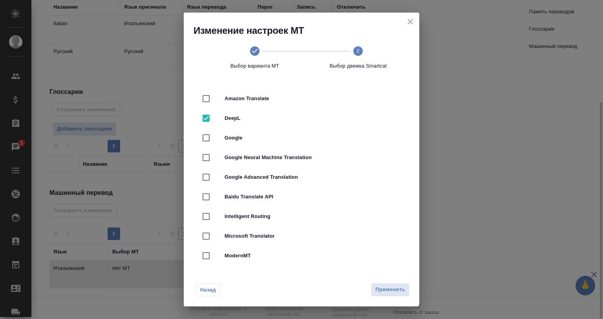
click at [394, 289] on span "Применить" at bounding box center [390, 289] width 30 height 9
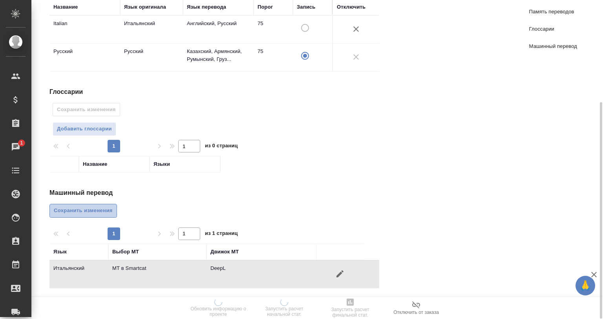
click at [106, 215] on button "Сохранить изменения" at bounding box center [83, 211] width 68 height 14
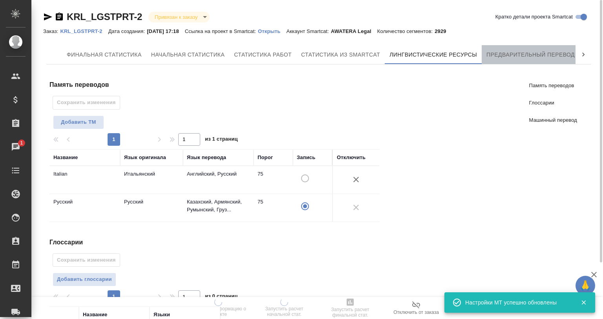
click at [504, 62] on button "Предварительный перевод" at bounding box center [531, 54] width 98 height 19
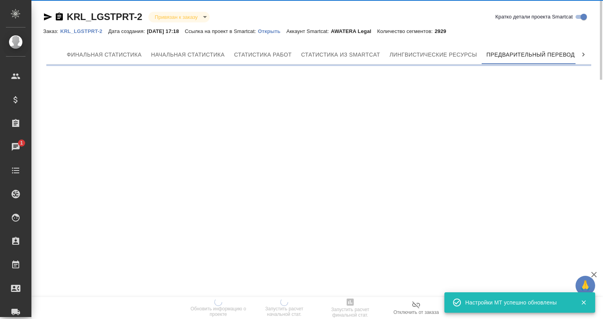
scroll to position [0, 4]
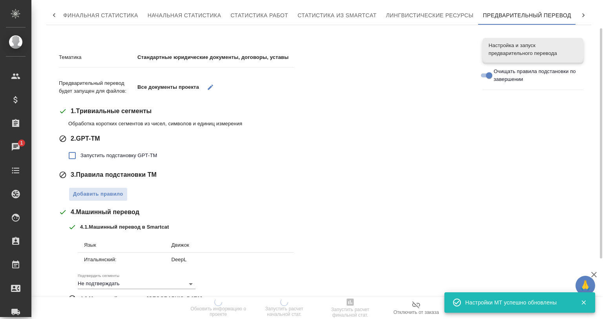
click at [110, 155] on span "Запустить подстановку GPT-TM" at bounding box center [118, 156] width 77 height 8
click at [80, 155] on input "Запустить подстановку GPT-TM" at bounding box center [72, 155] width 16 height 16
checkbox input "true"
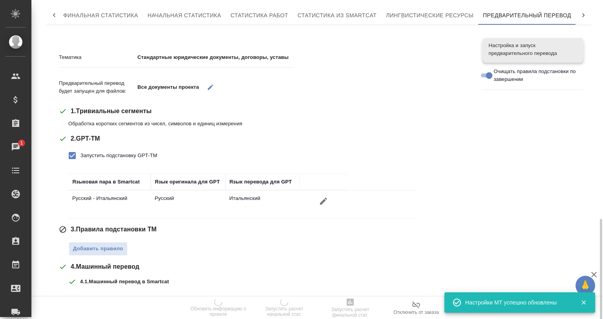
scroll to position [157, 0]
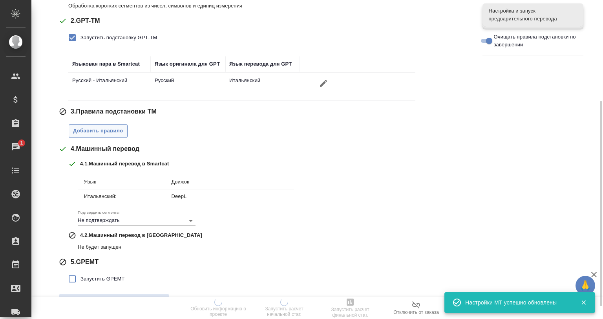
click at [100, 135] on button "Добавить правило" at bounding box center [98, 131] width 59 height 14
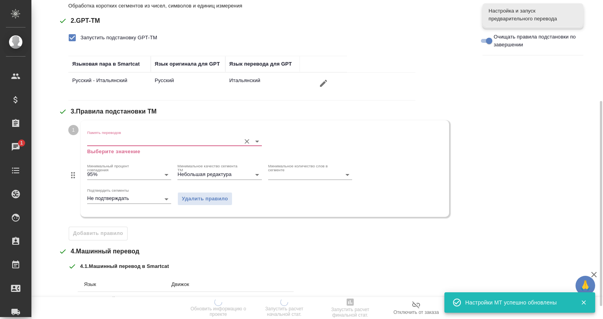
click at [118, 143] on input "Память переводов" at bounding box center [162, 140] width 150 height 9
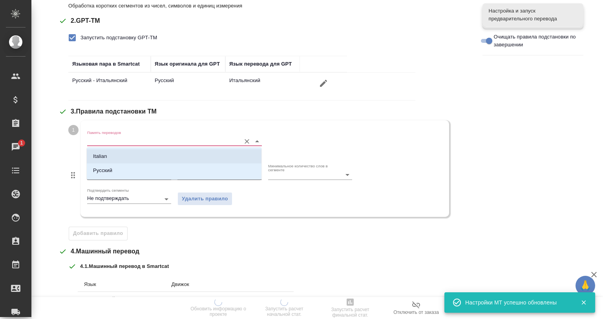
click at [119, 155] on li "Italian" at bounding box center [174, 156] width 175 height 14
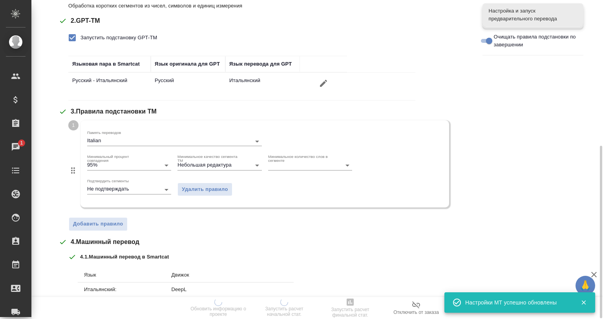
scroll to position [270, 0]
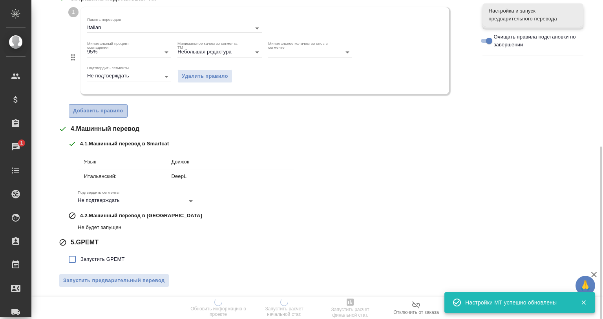
click at [100, 111] on span "Добавить правило" at bounding box center [98, 110] width 50 height 9
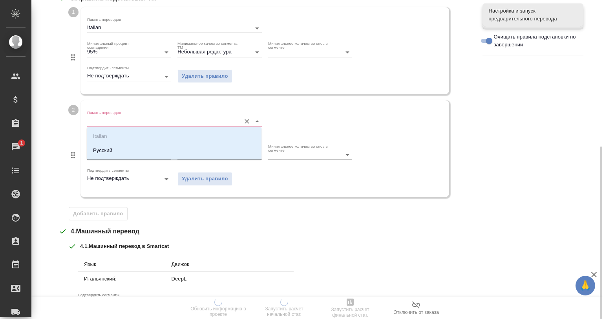
click at [123, 119] on input "Память переводов" at bounding box center [162, 120] width 150 height 9
click at [124, 147] on li "Русский" at bounding box center [174, 150] width 175 height 14
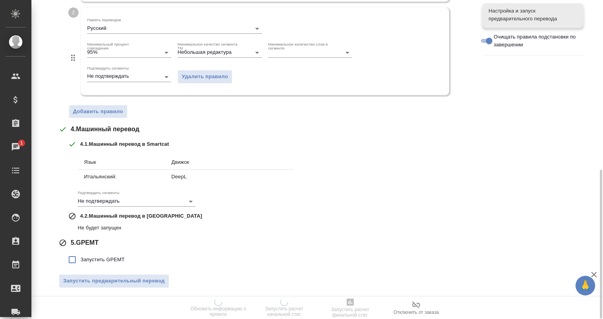
click at [107, 253] on label "Запустить GPEMT" at bounding box center [94, 259] width 61 height 16
click at [80, 253] on input "Запустить GPEMT" at bounding box center [72, 259] width 16 height 16
checkbox input "true"
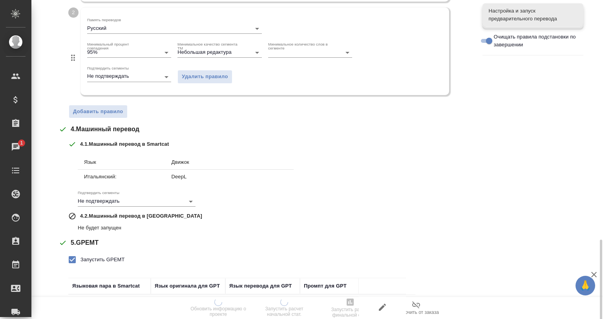
scroll to position [421, 0]
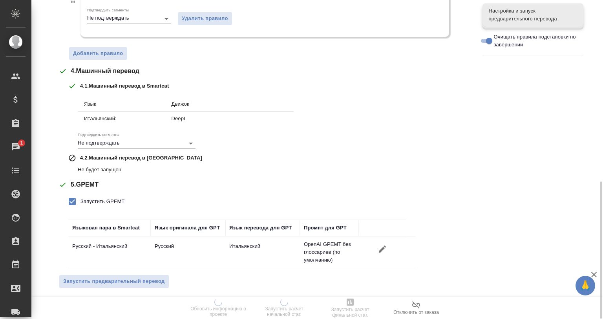
click at [124, 279] on span "Запустить предварительный перевод" at bounding box center [114, 281] width 102 height 9
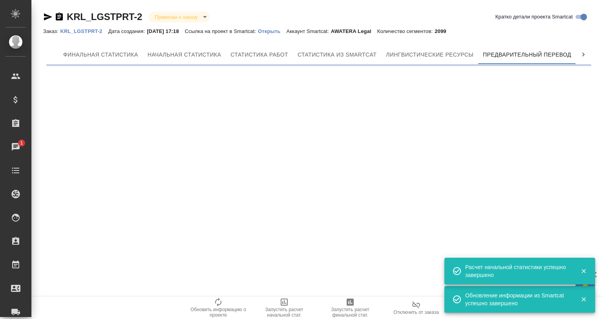
scroll to position [0, 4]
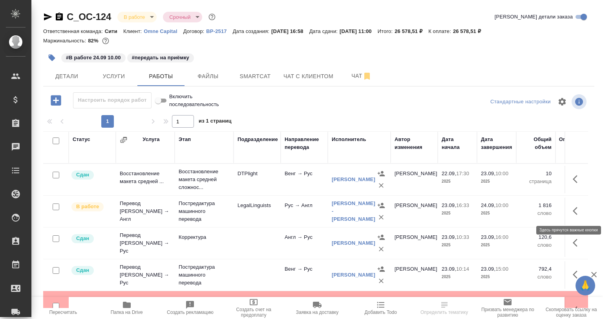
click at [573, 211] on icon "button" at bounding box center [577, 210] width 9 height 9
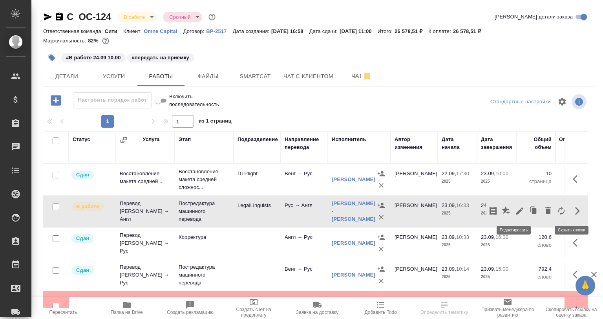
click at [516, 212] on icon "button" at bounding box center [519, 210] width 7 height 7
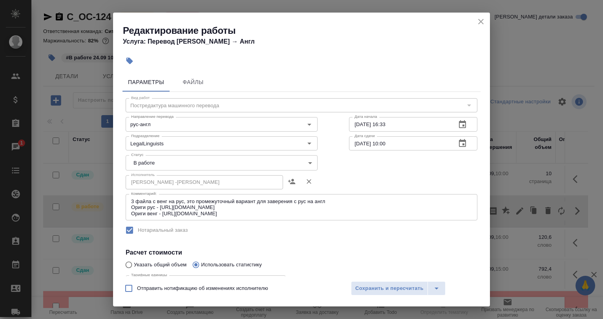
click at [175, 162] on body "🙏 .cls-1 fill:#fff; AWATERA Babkina Anastasiya Клиенты Спецификации Заказы 1 Ча…" at bounding box center [301, 159] width 603 height 319
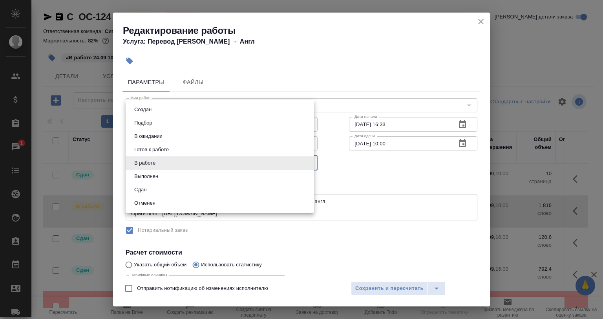
drag, startPoint x: 171, startPoint y: 179, endPoint x: 174, endPoint y: 188, distance: 9.7
click at [174, 188] on ul "Создан Подбор В ожидании Готов к работе В работе Выполнен Сдан Отменен" at bounding box center [220, 156] width 188 height 113
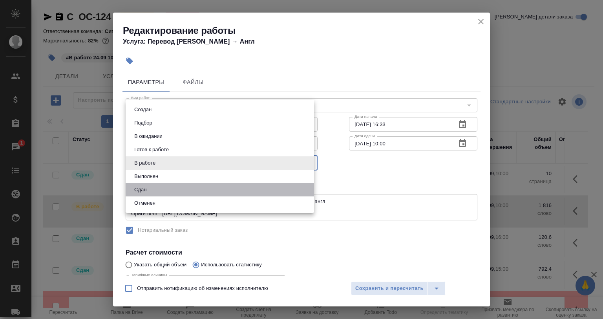
drag, startPoint x: 174, startPoint y: 188, endPoint x: 296, endPoint y: 238, distance: 132.5
click at [174, 189] on li "Сдан" at bounding box center [220, 189] width 188 height 13
type input "closed"
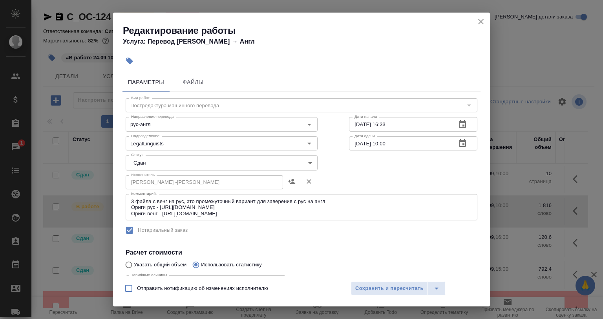
click at [377, 291] on div "Создан Подбор В ожидании Готов к работе В работе Выполнен Сдан Отменен" at bounding box center [301, 159] width 603 height 319
click at [391, 290] on span "Сохранить и пересчитать" at bounding box center [389, 288] width 68 height 9
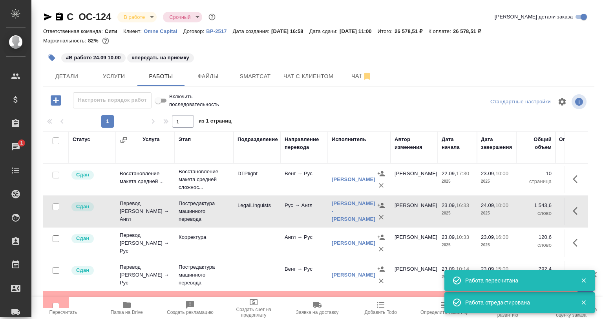
click at [261, 104] on div at bounding box center [319, 101] width 184 height 19
click at [268, 111] on div at bounding box center [319, 101] width 184 height 19
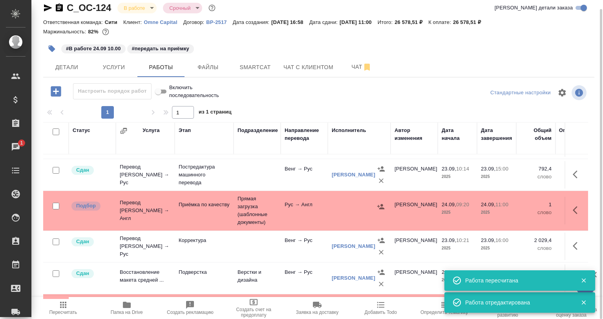
scroll to position [118, 0]
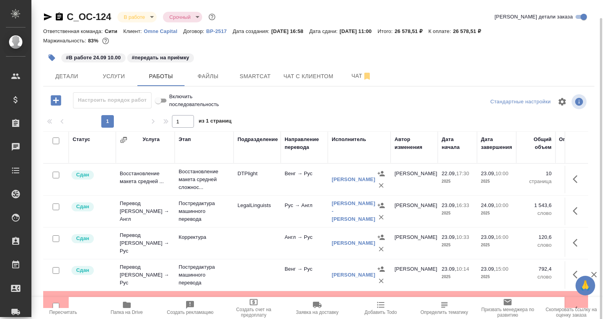
scroll to position [79, 0]
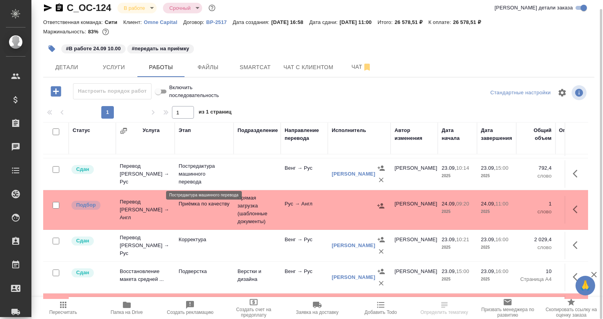
scroll to position [76, 0]
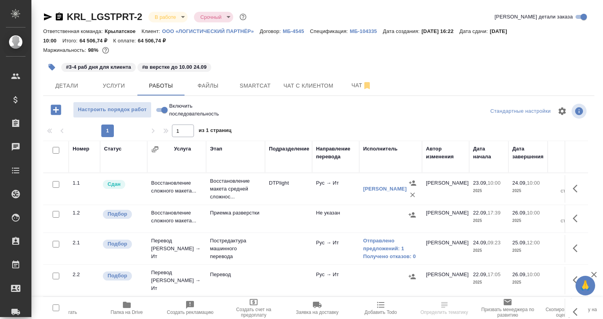
click at [49, 66] on icon "button" at bounding box center [52, 67] width 7 height 7
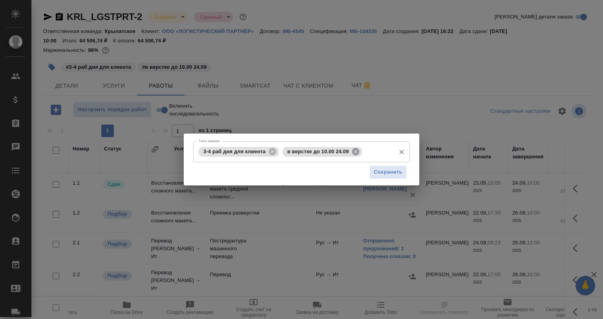
click at [353, 151] on icon at bounding box center [355, 151] width 7 height 7
click at [353, 152] on input "Тэги заказа" at bounding box center [336, 151] width 111 height 13
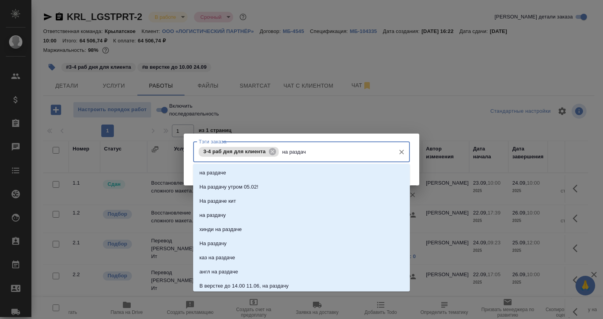
type input "на раздаче"
click at [320, 170] on li "на раздаче" at bounding box center [301, 173] width 217 height 14
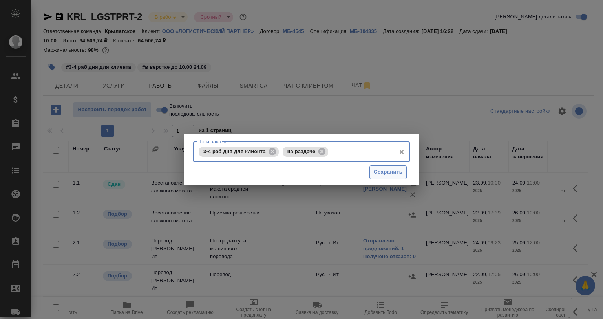
click at [382, 176] on span "Сохранить" at bounding box center [388, 172] width 29 height 9
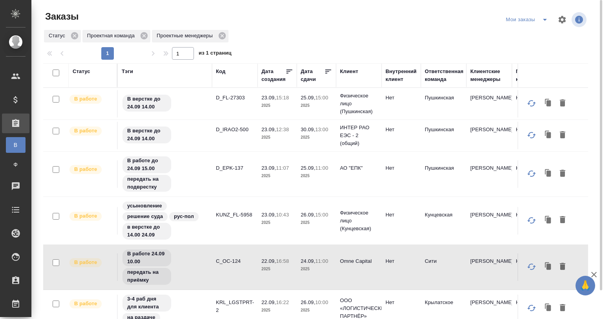
click at [325, 75] on div at bounding box center [328, 73] width 8 height 10
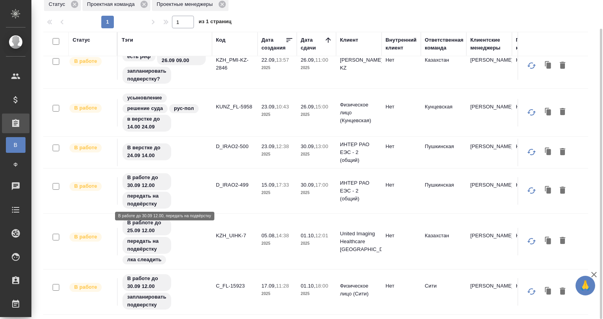
scroll to position [177, 0]
click at [254, 241] on td "KZH_UIHK-7" at bounding box center [235, 241] width 46 height 27
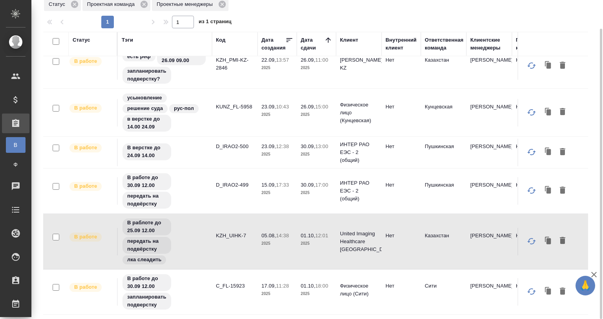
click at [254, 241] on td "KZH_UIHK-7" at bounding box center [235, 241] width 46 height 27
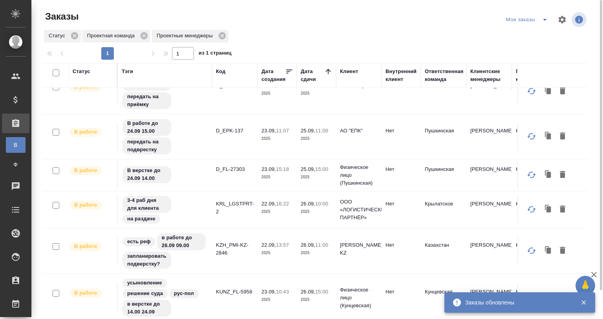
scroll to position [0, 0]
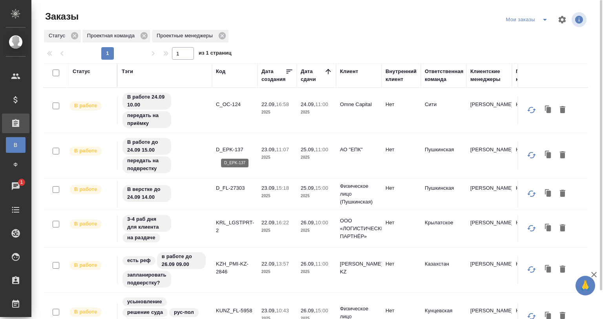
click at [226, 149] on p "D_EPK-137" at bounding box center [235, 150] width 38 height 8
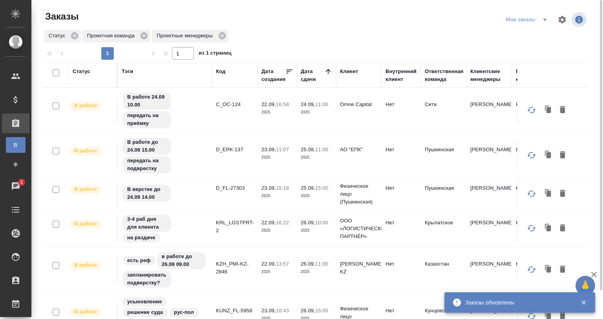
click at [214, 191] on td "D_FL-27303" at bounding box center [235, 193] width 46 height 27
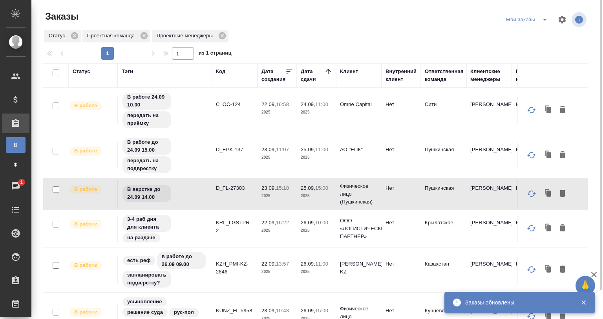
click at [214, 191] on td "D_FL-27303" at bounding box center [235, 193] width 46 height 27
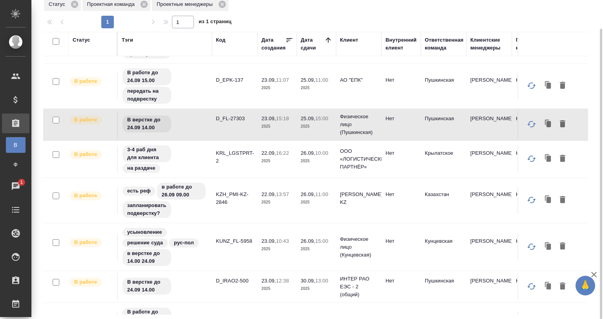
scroll to position [39, 0]
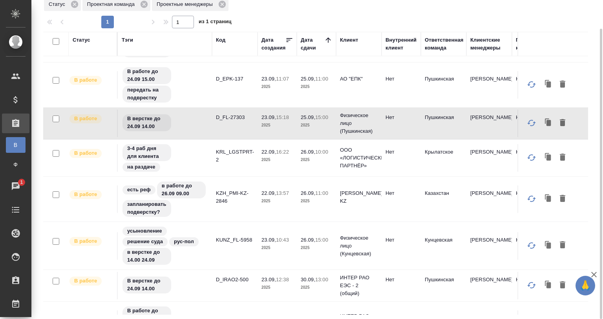
click at [256, 197] on td "KZH_PMI-KZ-2846" at bounding box center [235, 198] width 46 height 27
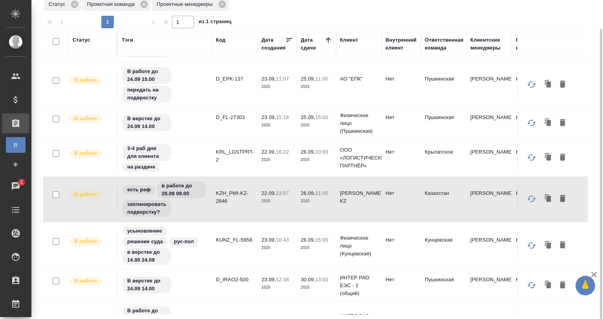
click at [256, 197] on td "KZH_PMI-KZ-2846" at bounding box center [235, 198] width 46 height 27
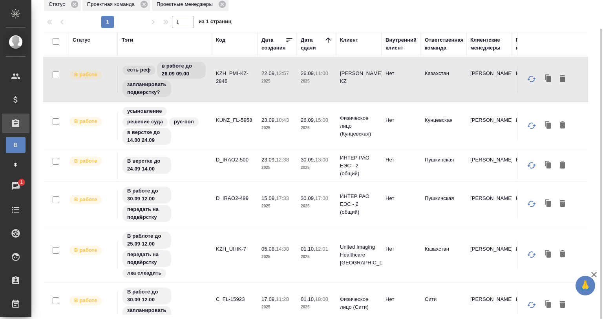
scroll to position [177, 0]
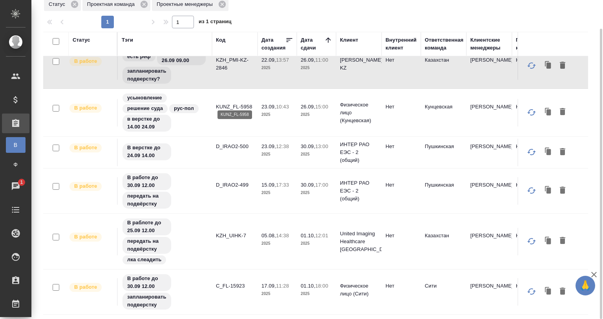
click at [218, 104] on p "KUNZ_FL-5958" at bounding box center [235, 107] width 38 height 8
click at [213, 148] on td "D_IRAO2-500" at bounding box center [235, 152] width 46 height 27
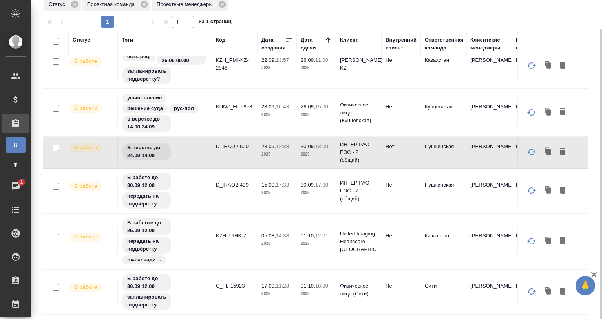
click at [213, 148] on td "D_IRAO2-500" at bounding box center [235, 152] width 46 height 27
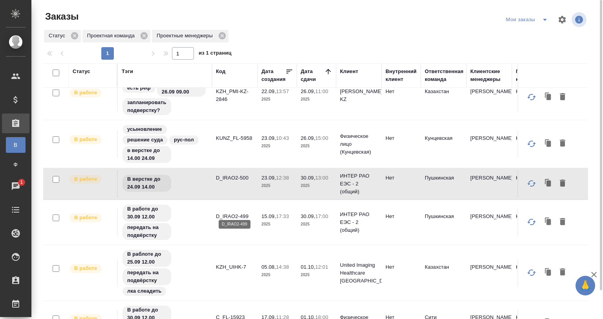
click at [220, 212] on p "D_IRAO2-499" at bounding box center [235, 216] width 38 height 8
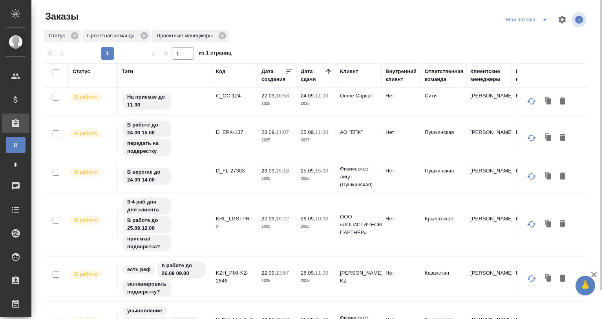
scroll to position [0, 0]
click at [54, 75] on input "checkbox" at bounding box center [56, 72] width 7 height 7
checkbox input "true"
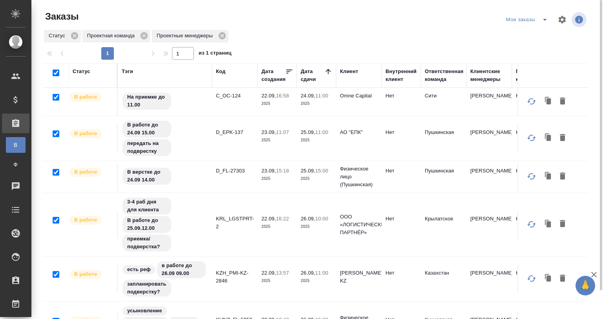
checkbox input "true"
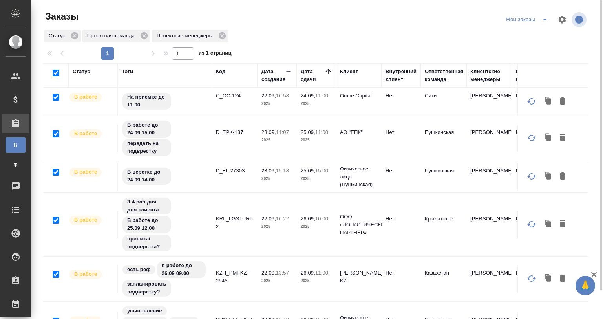
checkbox input "true"
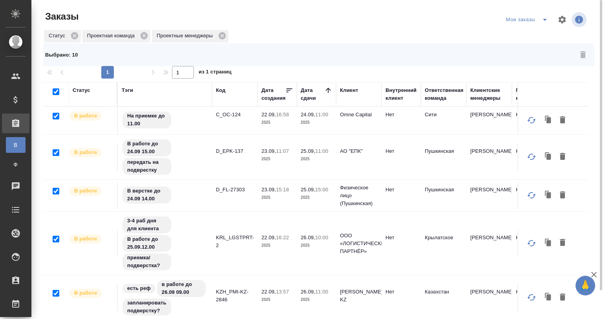
drag, startPoint x: 56, startPoint y: 91, endPoint x: 341, endPoint y: 42, distance: 289.4
click at [56, 90] on input "checkbox" at bounding box center [56, 91] width 7 height 7
checkbox input "false"
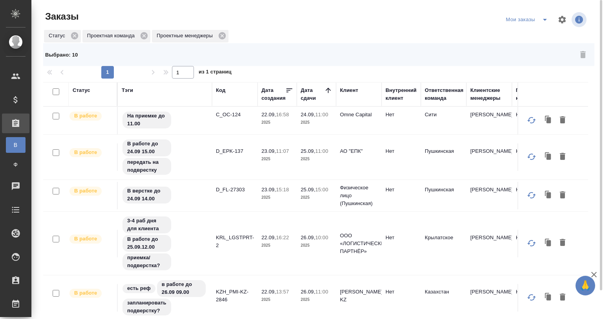
checkbox input "false"
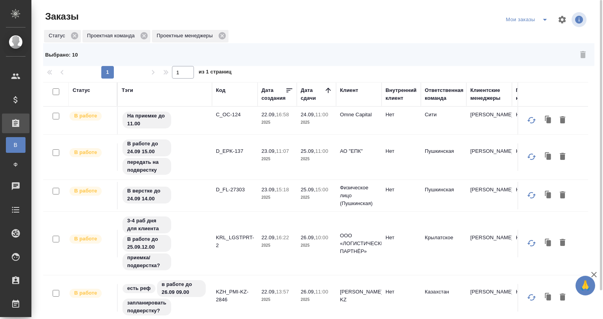
checkbox input "false"
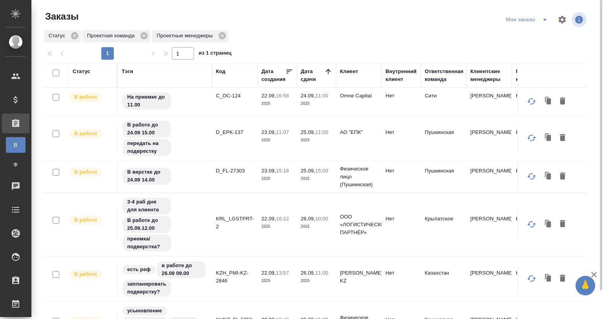
click at [553, 16] on div "Мои заказы" at bounding box center [546, 19] width 84 height 19
click at [544, 19] on icon "split button" at bounding box center [545, 20] width 4 height 2
click at [543, 30] on li "юридические заказы" at bounding box center [528, 35] width 67 height 13
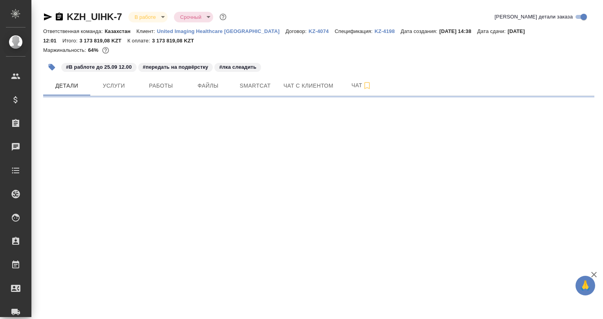
select select "RU"
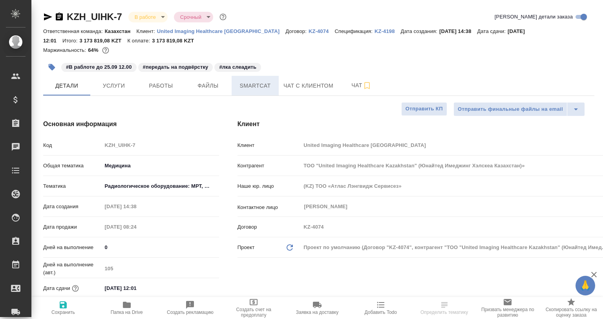
type textarea "x"
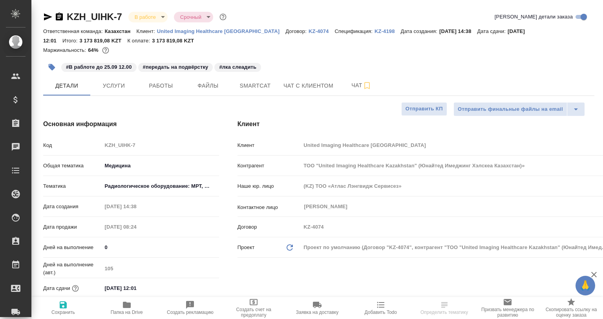
type textarea "x"
click at [269, 82] on span "Smartcat" at bounding box center [255, 86] width 38 height 10
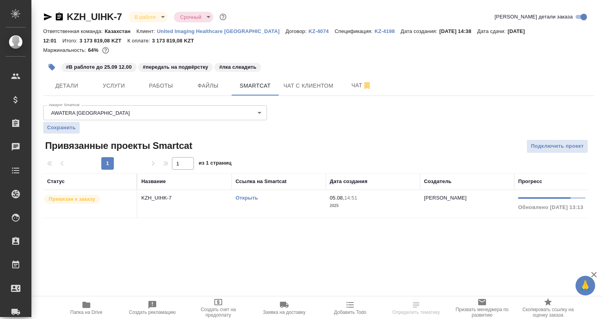
scroll to position [0, 130]
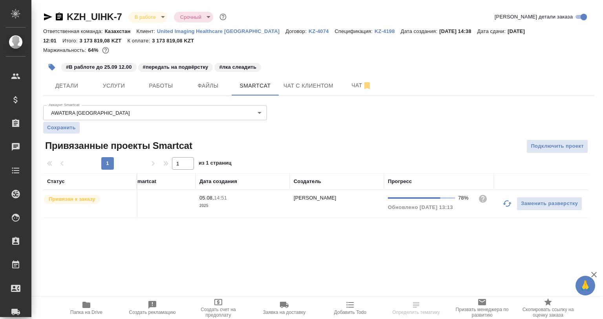
click at [496, 217] on table "Статус Название Ссылка на Smartcat Дата создания Создатель Прогресс Привязан к …" at bounding box center [250, 195] width 675 height 45
click at [502, 205] on button "button" at bounding box center [507, 203] width 19 height 19
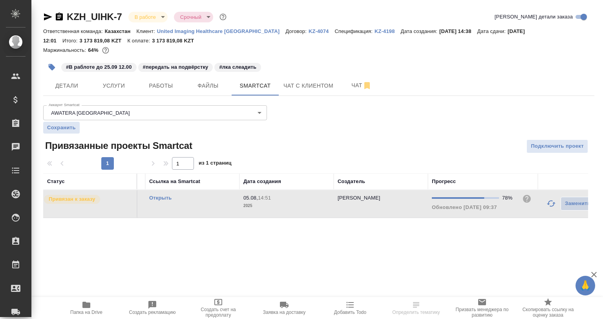
scroll to position [0, 0]
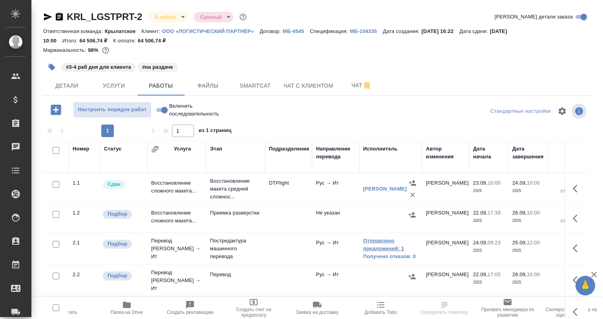
click at [363, 240] on link "Отправлено предложений: 1" at bounding box center [390, 245] width 55 height 16
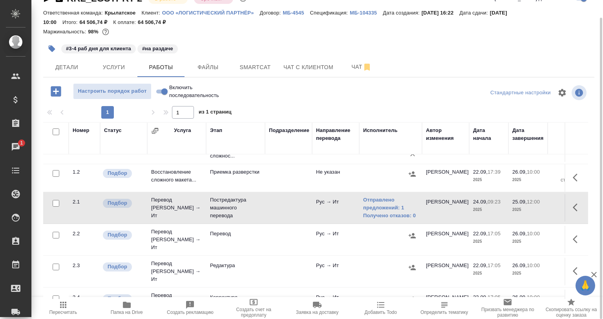
scroll to position [39, 0]
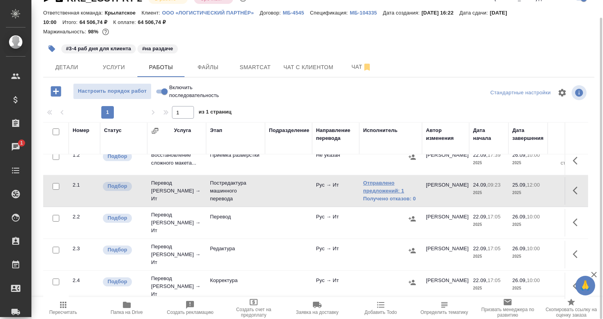
click at [384, 193] on link "Отправлено предложений: 1" at bounding box center [390, 187] width 55 height 16
click at [568, 191] on button "button" at bounding box center [577, 190] width 19 height 19
click at [503, 192] on icon "button" at bounding box center [506, 190] width 7 height 8
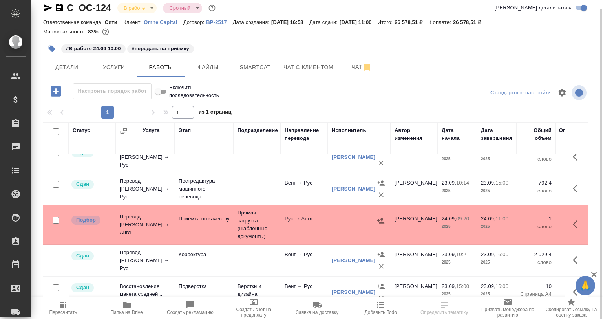
scroll to position [79, 0]
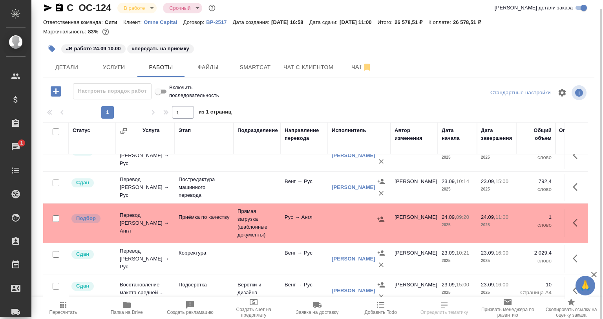
click at [275, 216] on td "Прямая загрузка (шаблонные документы)" at bounding box center [257, 222] width 47 height 39
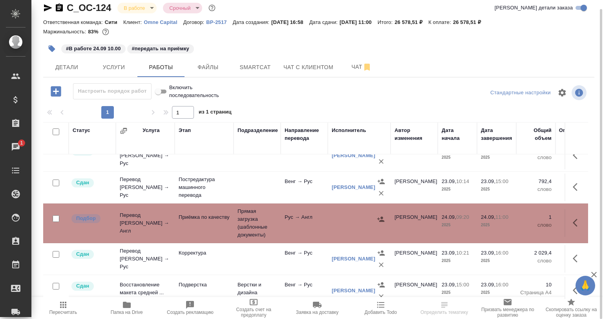
click at [275, 216] on td "Прямая загрузка (шаблонные документы)" at bounding box center [257, 222] width 47 height 39
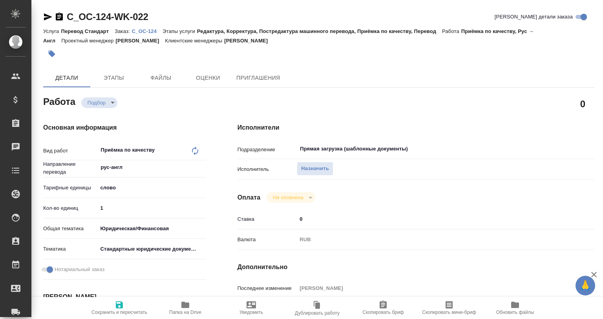
click at [53, 14] on div at bounding box center [53, 16] width 21 height 9
type textarea "x"
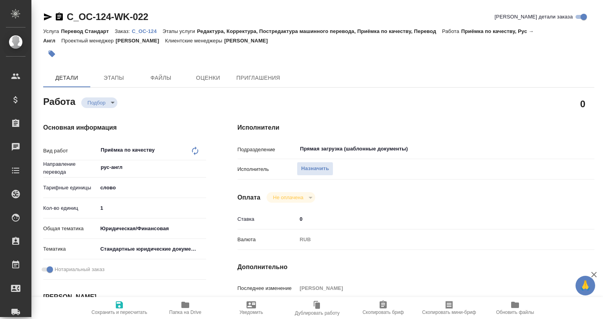
type textarea "x"
click at [46, 14] on icon "button" at bounding box center [47, 16] width 9 height 9
type textarea "x"
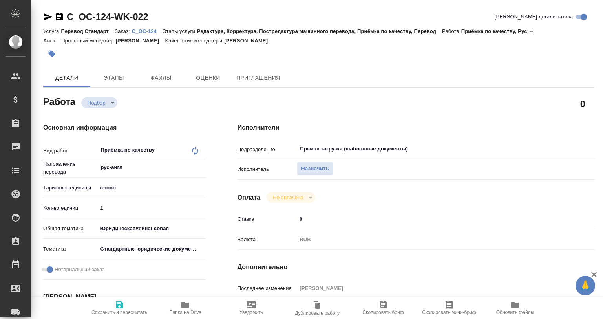
type textarea "x"
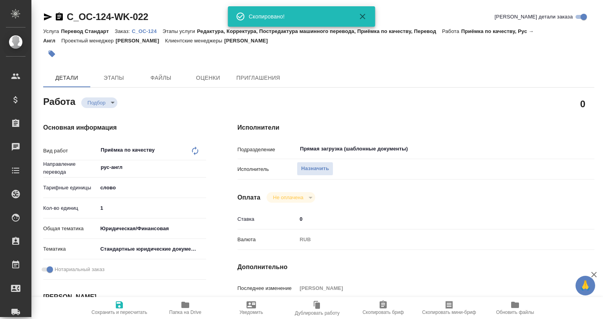
type textarea "x"
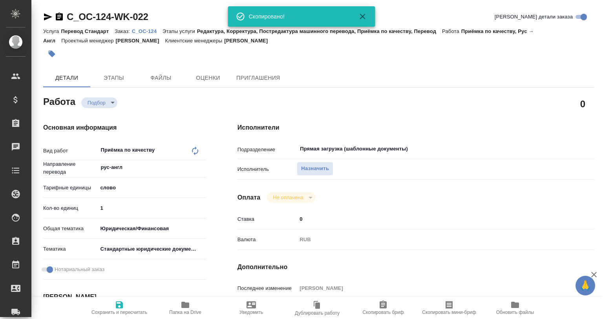
type textarea "x"
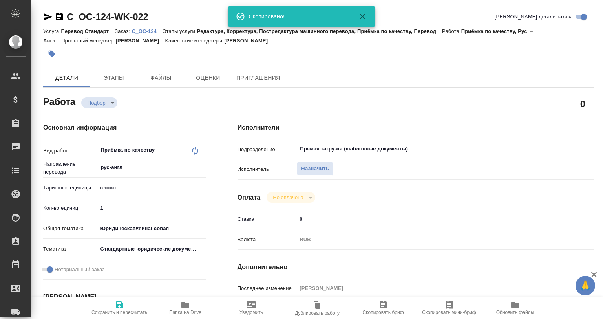
type textarea "x"
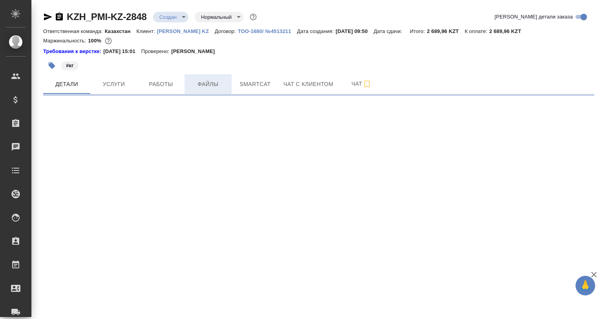
select select "RU"
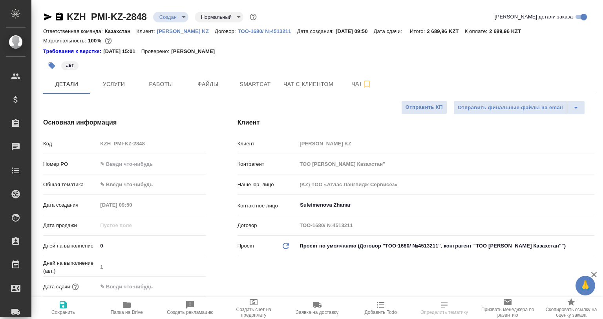
type textarea "x"
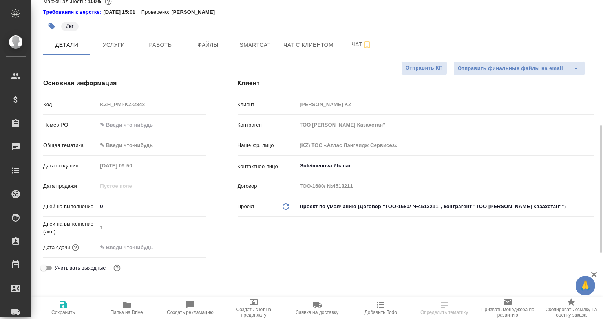
type textarea "x"
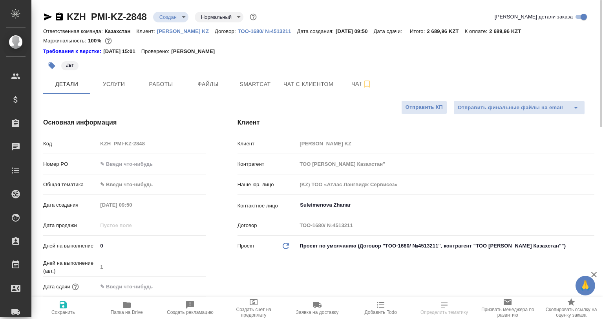
click at [124, 306] on icon "button" at bounding box center [127, 304] width 8 height 6
select select "RU"
type textarea "x"
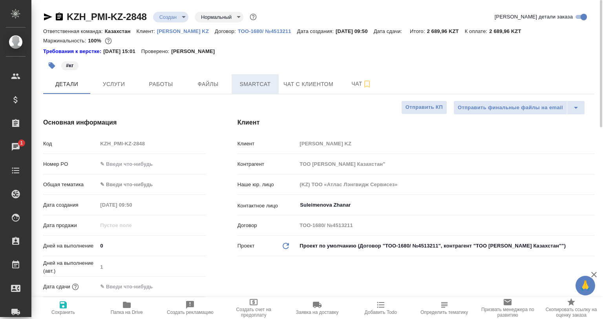
click at [266, 75] on button "Smartcat" at bounding box center [255, 84] width 47 height 20
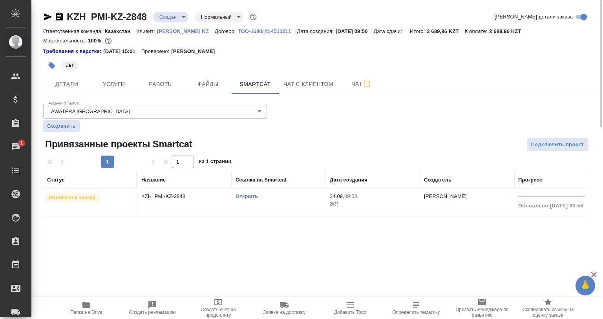
scroll to position [39, 0]
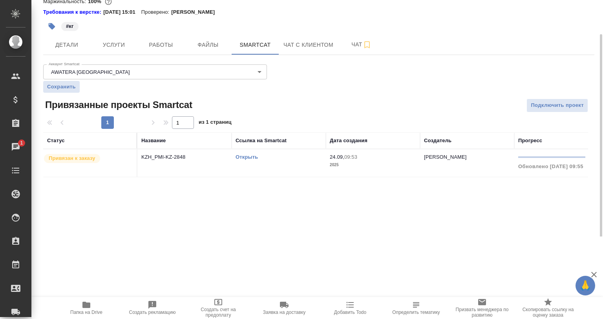
click at [241, 159] on link "Открыть" at bounding box center [247, 157] width 22 height 6
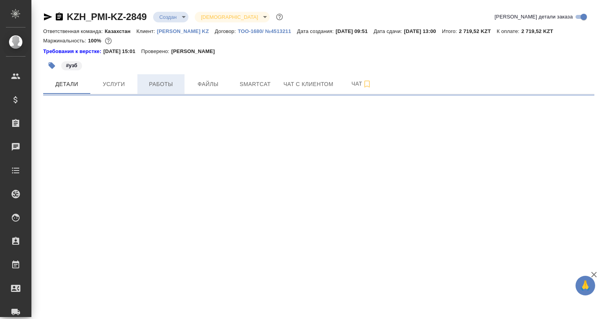
select select "RU"
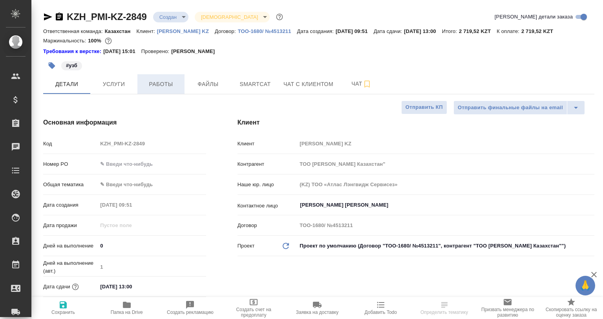
type textarea "x"
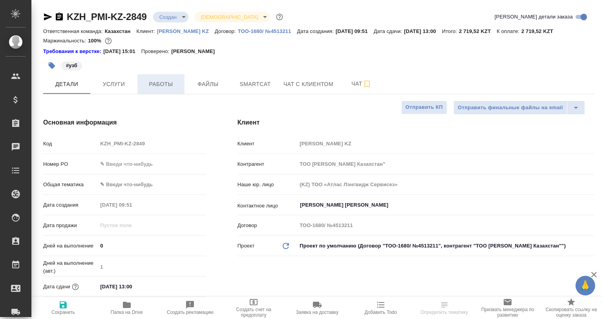
type textarea "x"
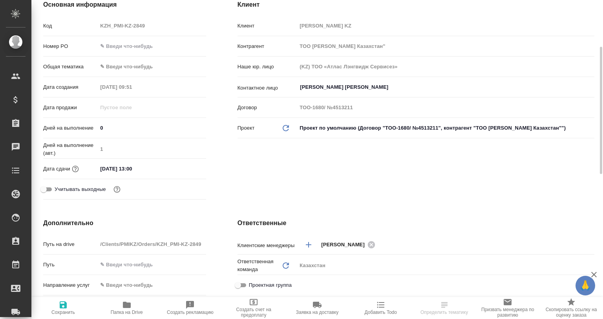
scroll to position [196, 0]
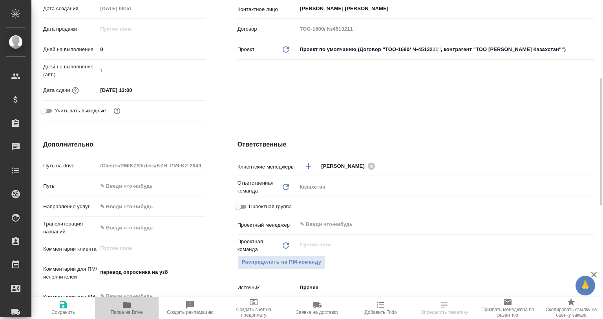
click at [135, 310] on span "Папка на Drive" at bounding box center [127, 311] width 32 height 5
type textarea "x"
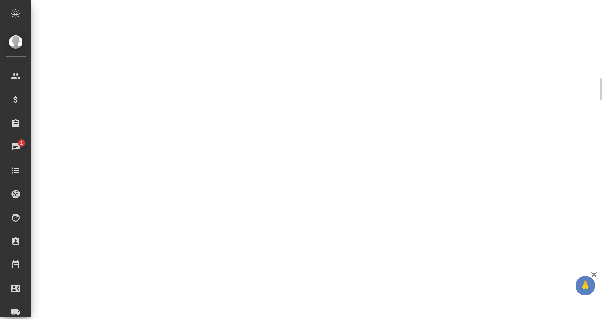
select select "RU"
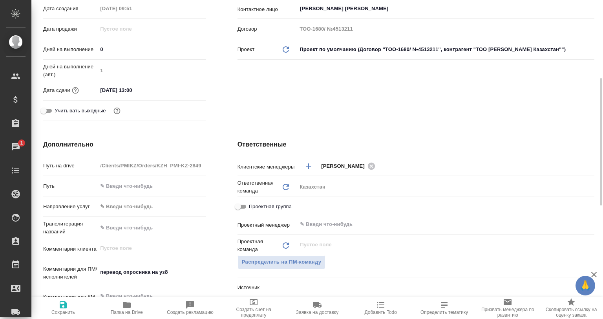
type textarea "x"
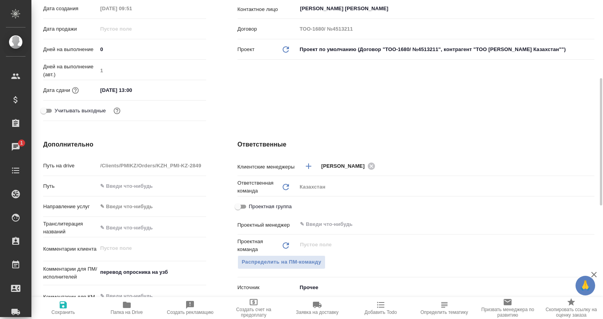
type textarea "x"
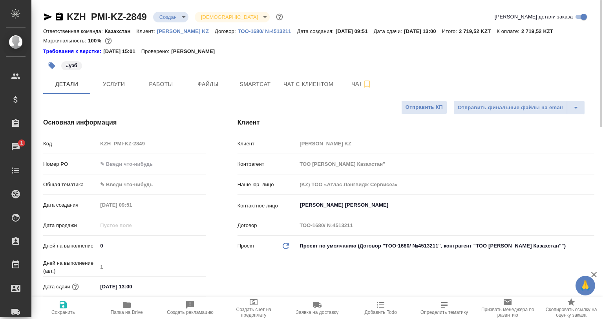
type textarea "x"
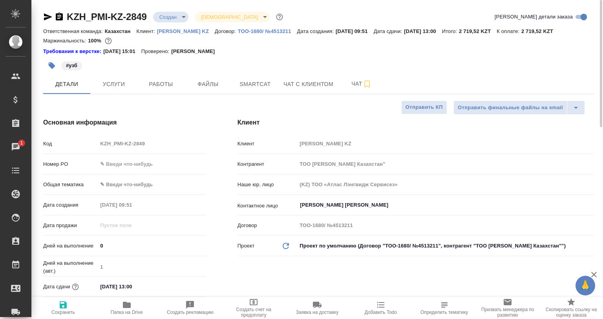
type textarea "x"
click at [243, 86] on span "Smartcat" at bounding box center [255, 84] width 38 height 10
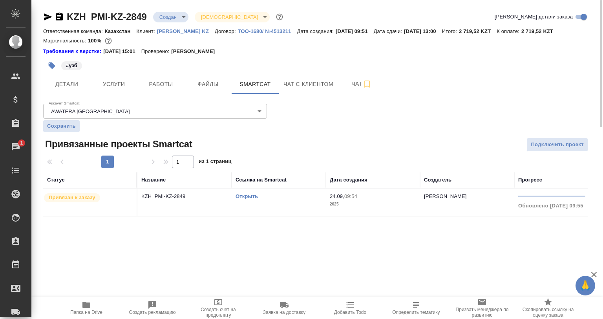
click at [241, 194] on link "Открыть" at bounding box center [247, 196] width 22 height 6
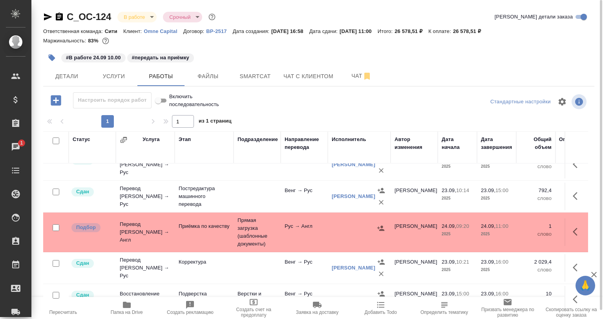
click at [252, 56] on div "#В работе 24.09 10.00 #передать на приёмку" at bounding box center [226, 57] width 367 height 17
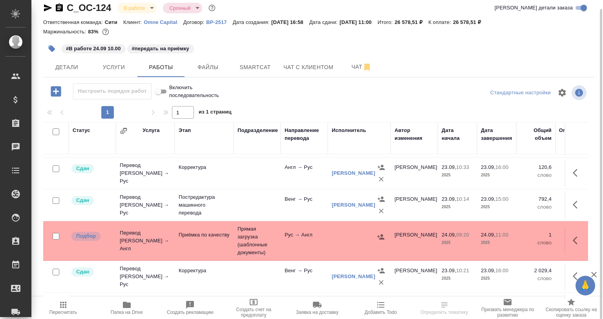
scroll to position [79, 0]
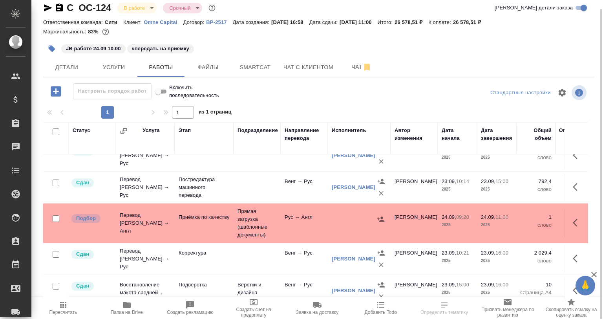
click at [573, 219] on icon "button" at bounding box center [577, 222] width 9 height 9
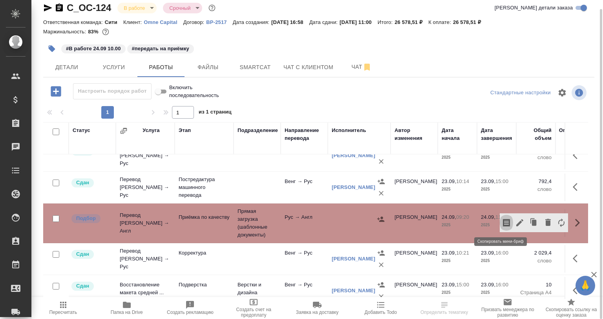
drag, startPoint x: 503, startPoint y: 221, endPoint x: 477, endPoint y: 210, distance: 28.8
click at [503, 221] on icon "button" at bounding box center [506, 223] width 7 height 8
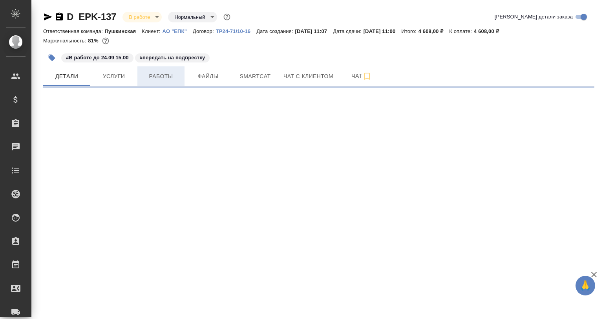
click at [148, 85] on button "Работы" at bounding box center [160, 76] width 47 height 20
select select "RU"
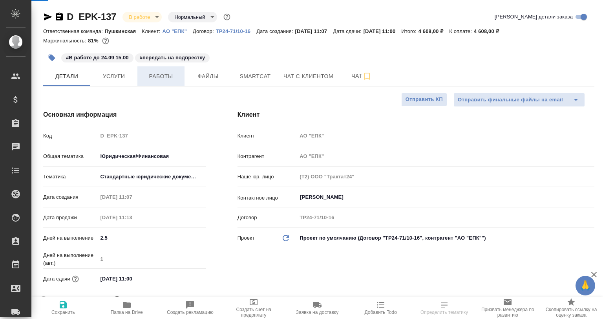
type textarea "x"
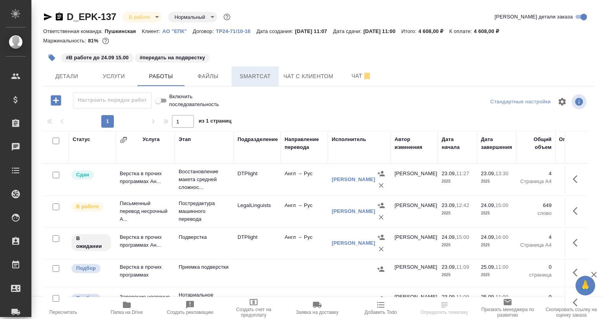
click at [254, 78] on span "Smartcat" at bounding box center [255, 76] width 38 height 10
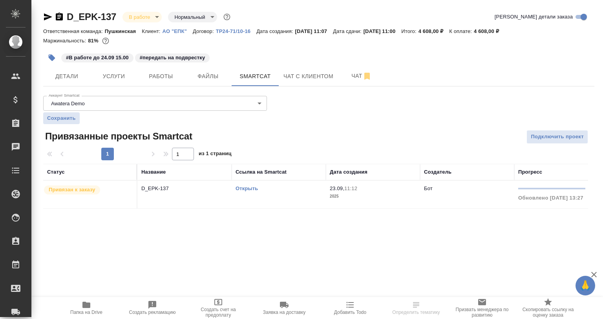
scroll to position [0, 130]
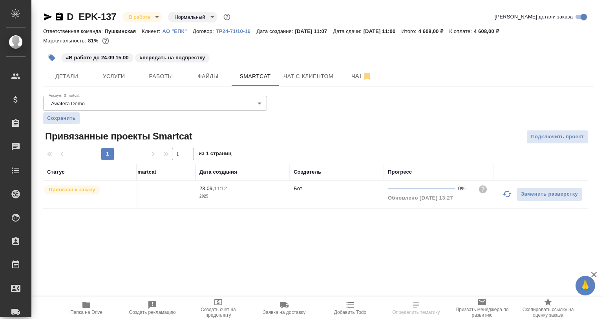
click at [501, 197] on button "button" at bounding box center [507, 194] width 19 height 19
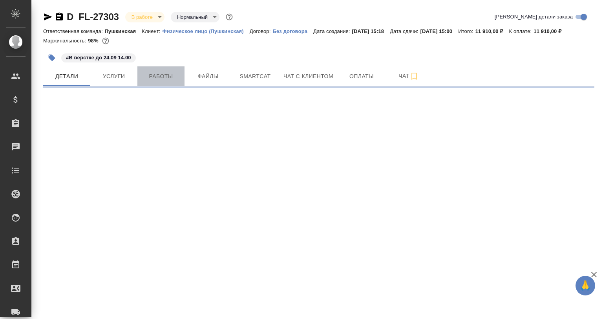
click at [170, 82] on button "Работы" at bounding box center [160, 76] width 47 height 20
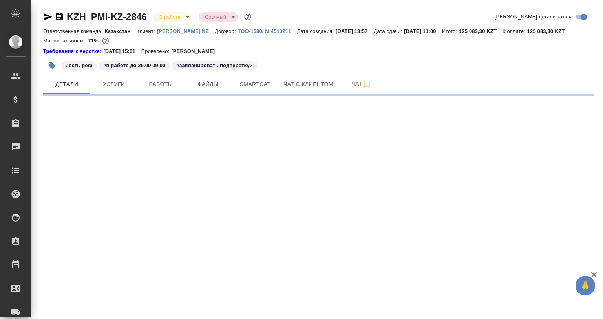
select select "RU"
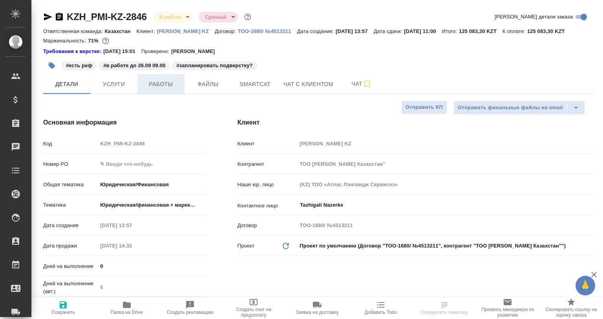
type textarea "x"
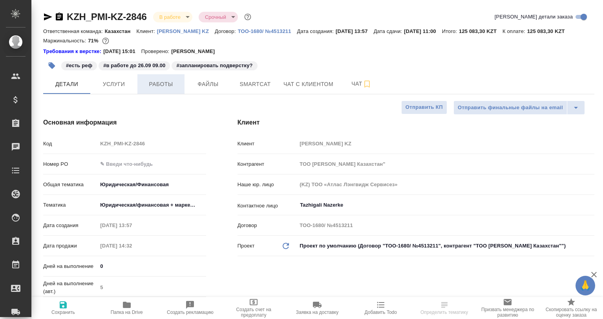
type textarea "x"
click at [171, 90] on button "Работы" at bounding box center [160, 84] width 47 height 20
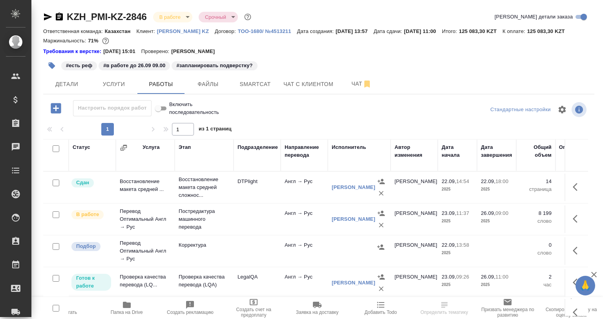
click at [250, 83] on span "Smartcat" at bounding box center [255, 84] width 38 height 10
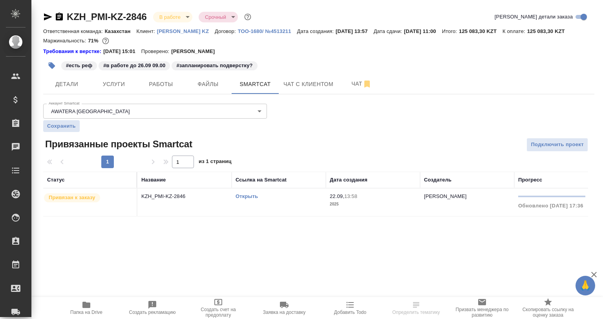
scroll to position [0, 130]
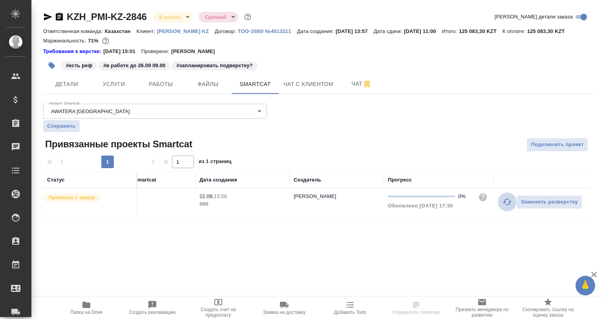
click at [505, 201] on icon "button" at bounding box center [506, 201] width 9 height 9
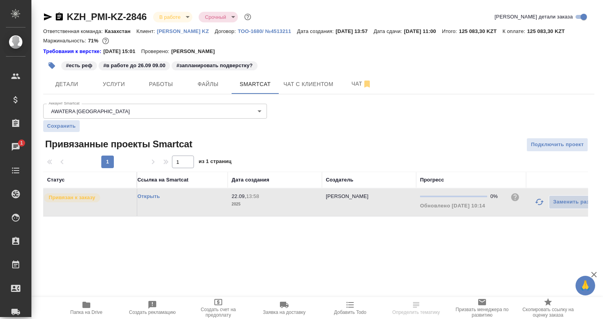
scroll to position [0, 0]
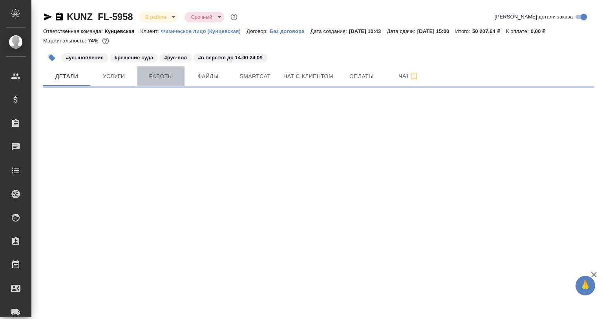
click at [168, 73] on span "Работы" at bounding box center [161, 76] width 38 height 10
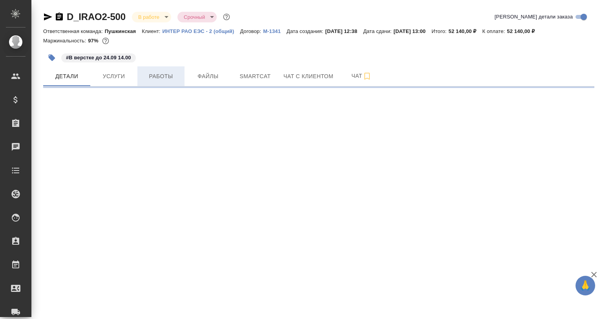
select select "RU"
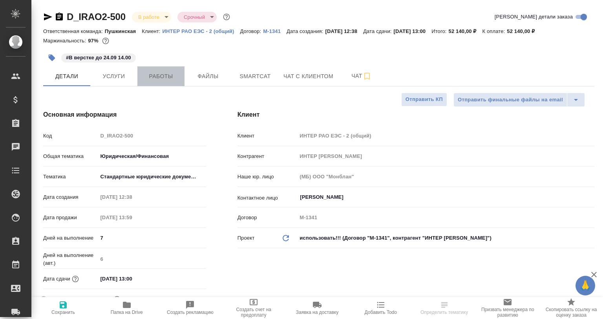
click at [171, 76] on span "Работы" at bounding box center [161, 76] width 38 height 10
type textarea "x"
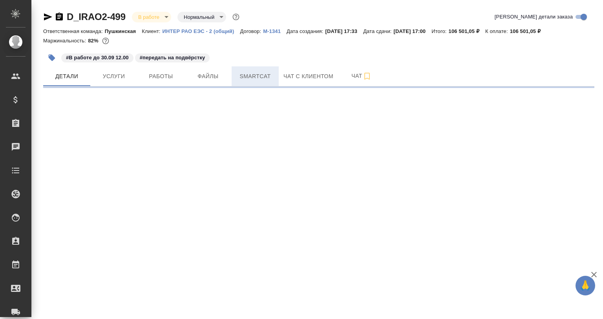
select select "RU"
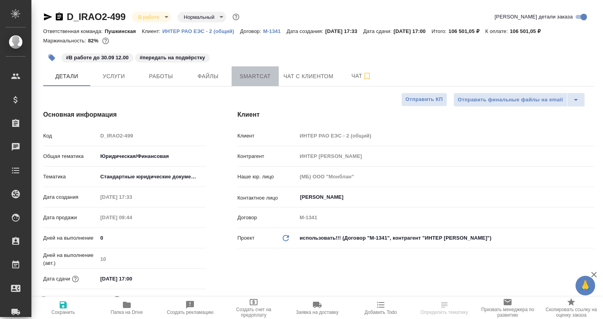
click at [269, 75] on span "Smartcat" at bounding box center [255, 76] width 38 height 10
type textarea "x"
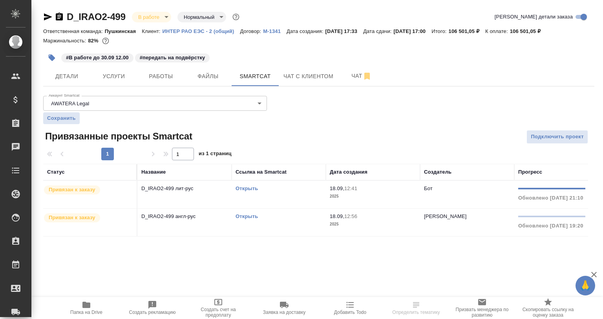
scroll to position [0, 130]
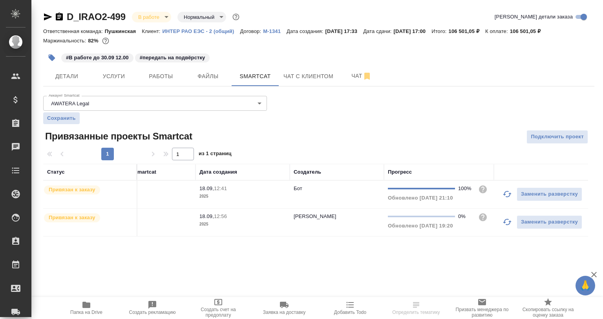
click at [498, 222] on button "button" at bounding box center [507, 221] width 19 height 19
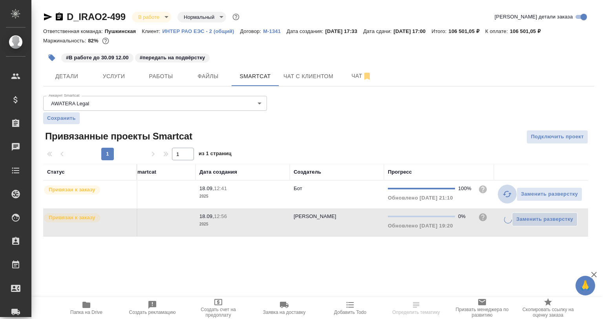
click at [507, 195] on icon "button" at bounding box center [506, 193] width 9 height 9
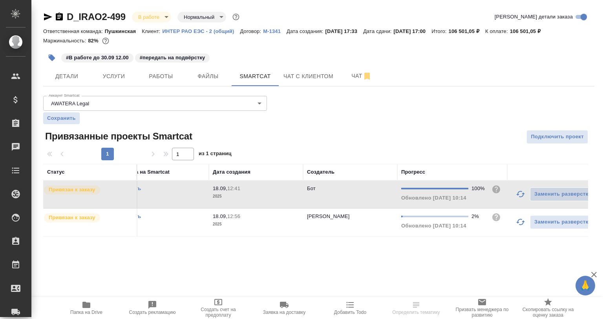
scroll to position [0, 0]
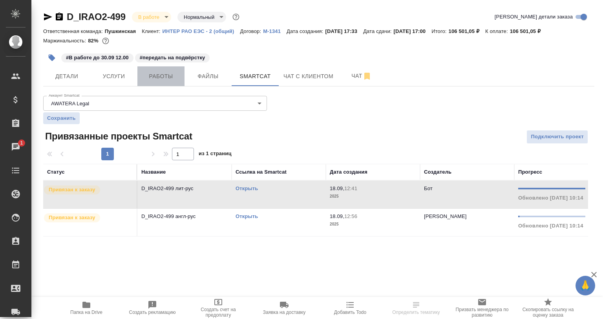
click at [166, 74] on span "Работы" at bounding box center [161, 76] width 38 height 10
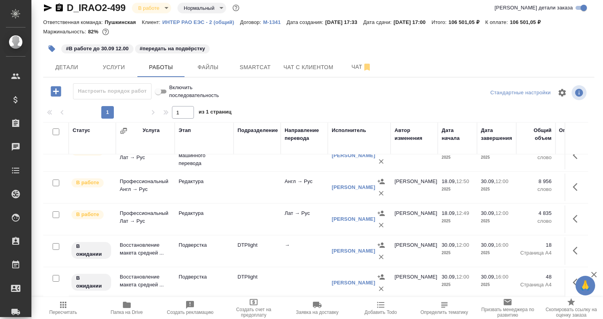
scroll to position [179, 0]
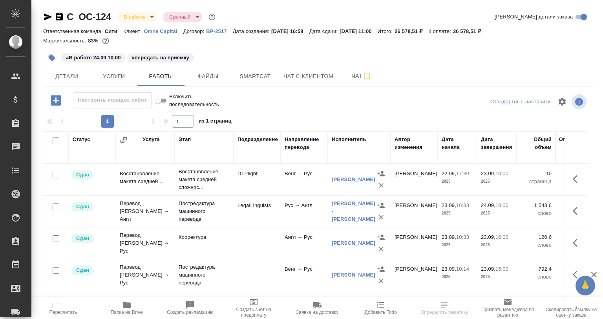
click at [55, 56] on icon "button" at bounding box center [52, 58] width 8 height 8
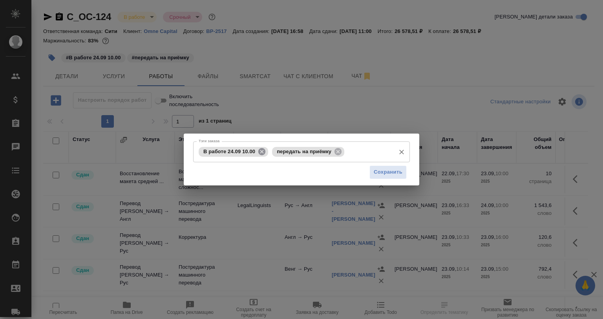
click at [263, 151] on icon at bounding box center [261, 151] width 7 height 7
click at [263, 151] on icon at bounding box center [264, 151] width 7 height 7
click at [297, 153] on input "Тэги заказа" at bounding box center [294, 151] width 195 height 13
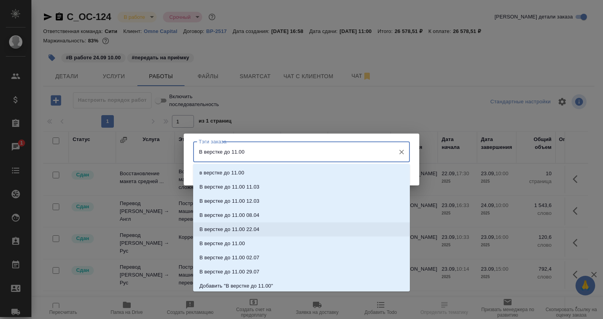
drag, startPoint x: 222, startPoint y: 151, endPoint x: 191, endPoint y: 152, distance: 31.1
click at [191, 152] on div "Тэги заказа В верстке до 11.00 Тэги заказа Сохранить" at bounding box center [302, 158] width 236 height 51
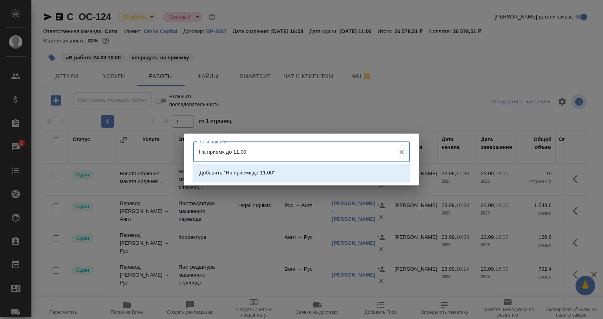
type input "На приемке до 11.00"
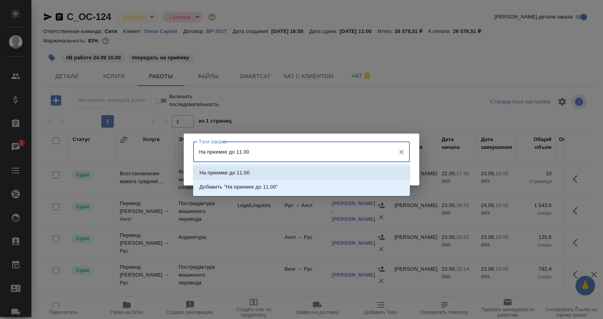
click at [278, 175] on li "На приемке до 11.00" at bounding box center [301, 173] width 217 height 14
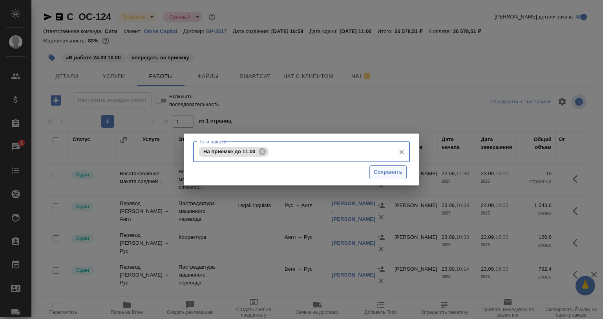
click at [372, 175] on button "Сохранить" at bounding box center [387, 172] width 37 height 14
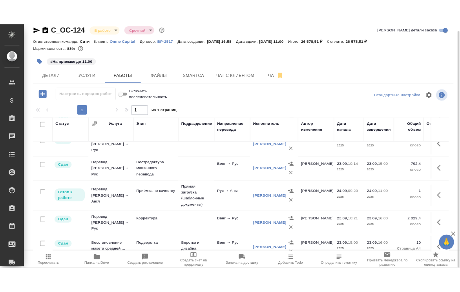
scroll to position [79, 0]
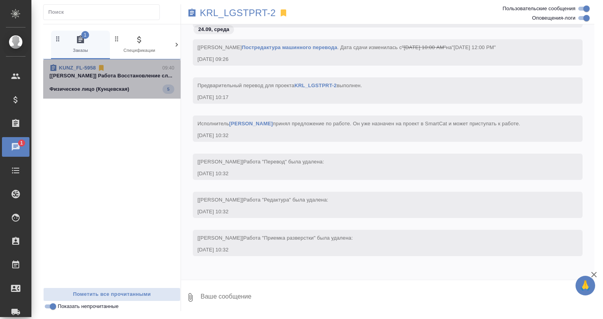
click at [133, 68] on div "KUNZ_FL-5958 09:40" at bounding box center [111, 68] width 125 height 8
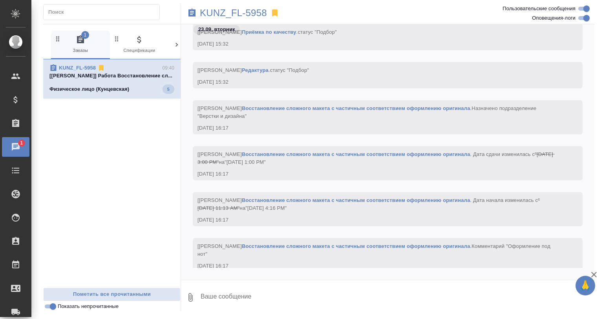
scroll to position [2212, 0]
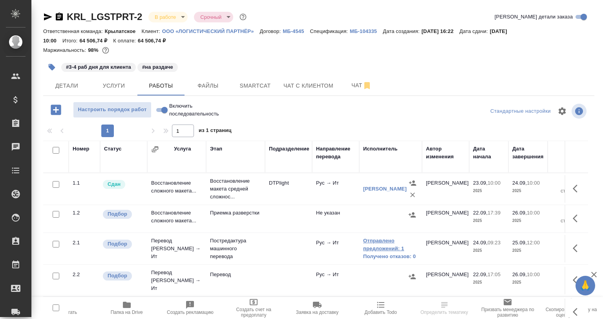
click at [386, 249] on link "Отправлено предложений: 1" at bounding box center [390, 245] width 55 height 16
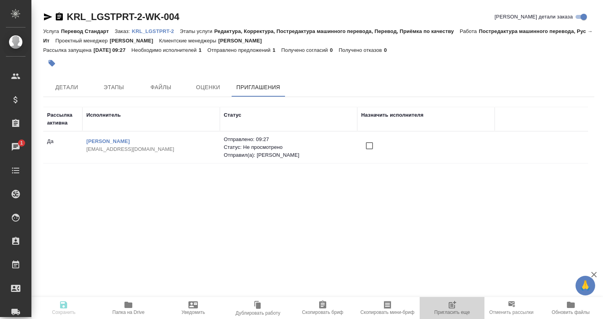
click at [448, 307] on icon "button" at bounding box center [452, 304] width 9 height 9
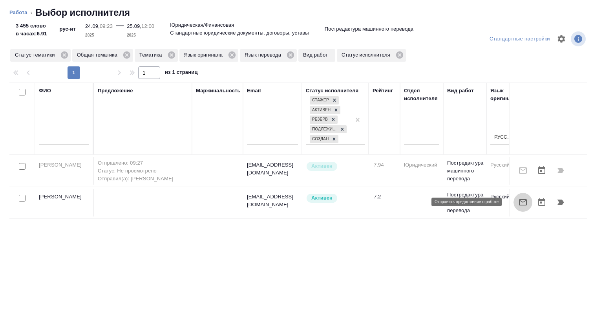
click at [518, 200] on icon "button" at bounding box center [522, 201] width 9 height 9
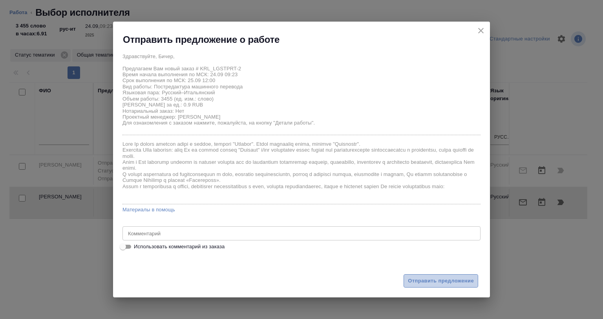
click at [415, 277] on button "Отправить предложение" at bounding box center [441, 281] width 75 height 14
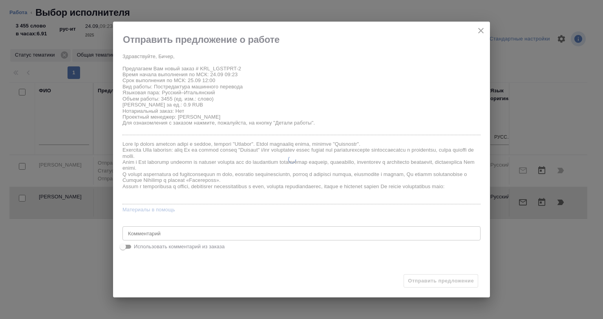
click at [416, 283] on div at bounding box center [292, 160] width 358 height 276
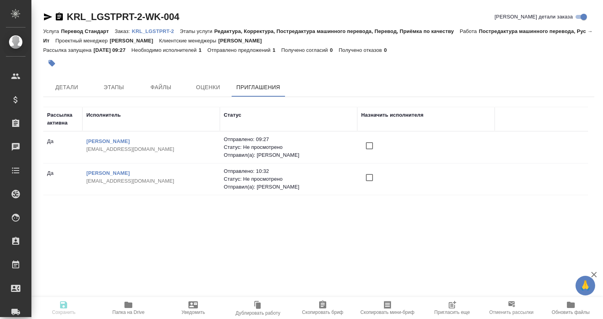
click at [367, 177] on input "checkbox" at bounding box center [369, 177] width 16 height 16
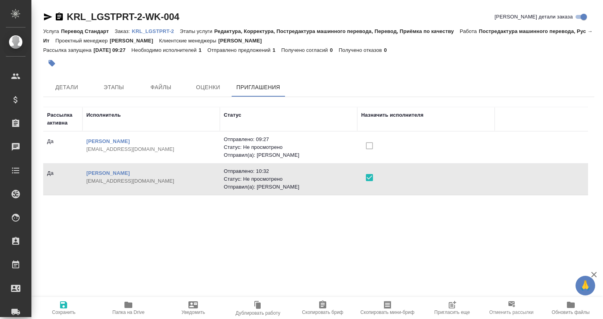
click at [76, 305] on span "Сохранить" at bounding box center [63, 307] width 55 height 15
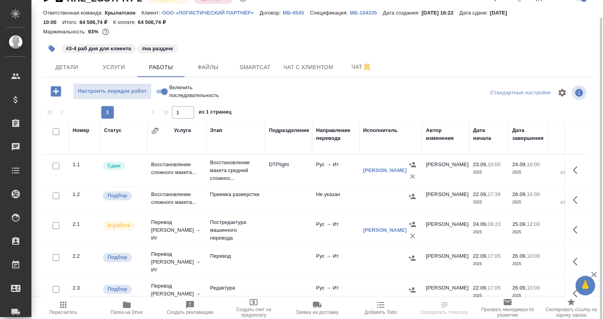
click at [55, 195] on input "checkbox" at bounding box center [56, 195] width 7 height 7
checkbox input "true"
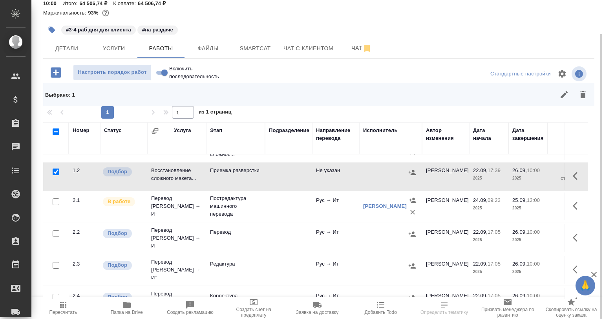
scroll to position [39, 0]
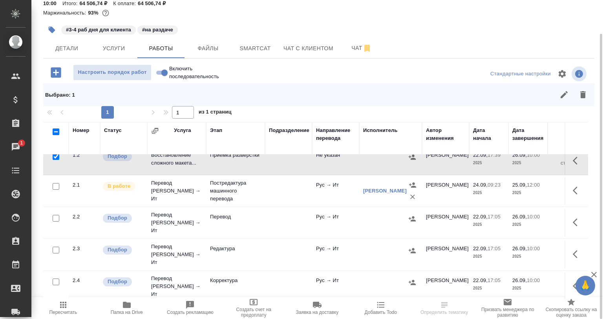
click at [54, 217] on input "checkbox" at bounding box center [56, 218] width 7 height 7
checkbox input "true"
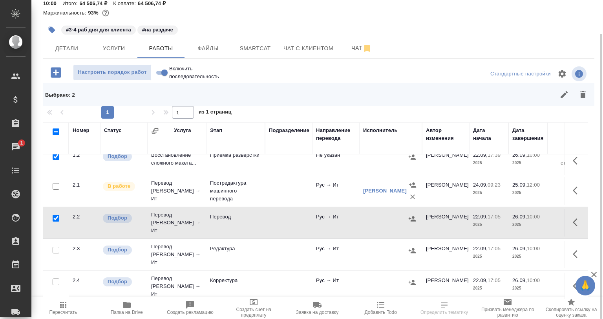
click at [57, 247] on input "checkbox" at bounding box center [56, 250] width 7 height 7
checkbox input "true"
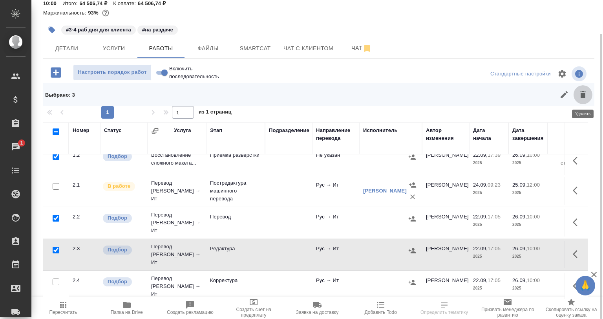
click at [575, 96] on button "button" at bounding box center [583, 94] width 19 height 19
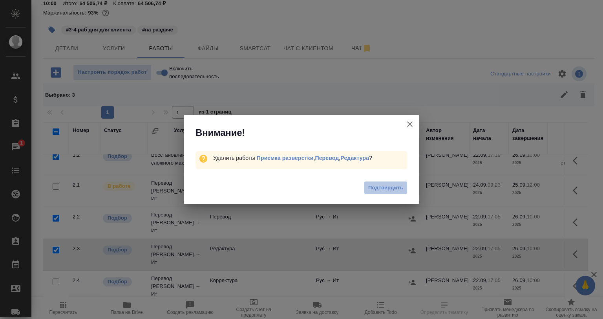
drag, startPoint x: 385, startPoint y: 182, endPoint x: 279, endPoint y: 193, distance: 106.6
click at [385, 183] on button "Подтвердить" at bounding box center [386, 188] width 44 height 14
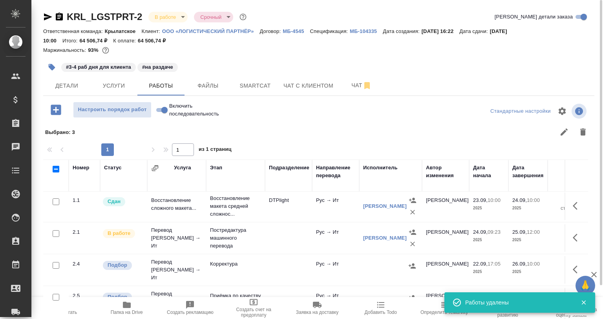
scroll to position [0, 0]
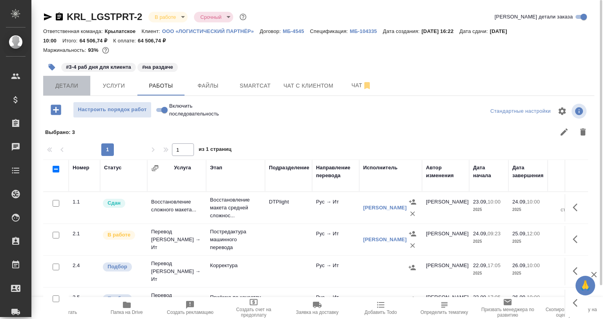
click at [68, 83] on span "Детали" at bounding box center [67, 86] width 38 height 10
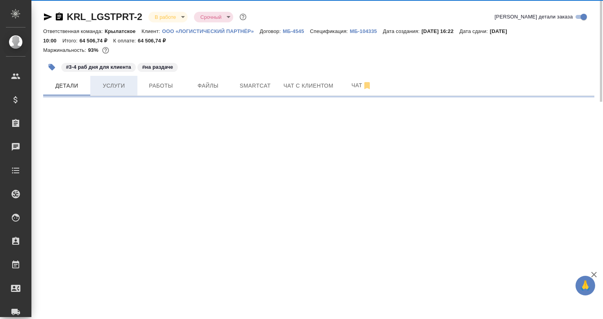
select select "RU"
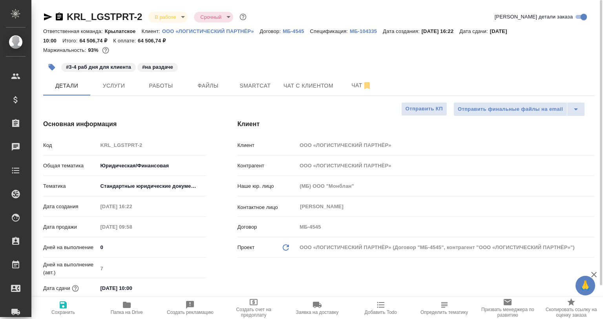
type textarea "x"
click at [126, 87] on span "Услуги" at bounding box center [114, 86] width 38 height 10
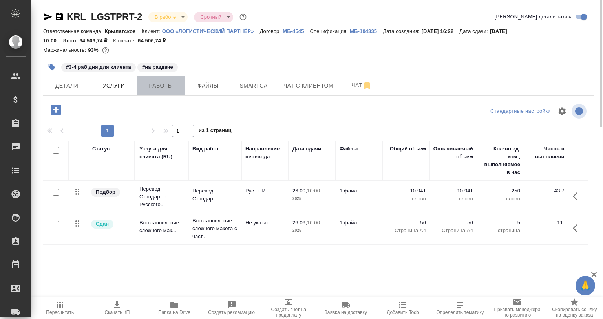
click at [158, 88] on span "Работы" at bounding box center [161, 86] width 38 height 10
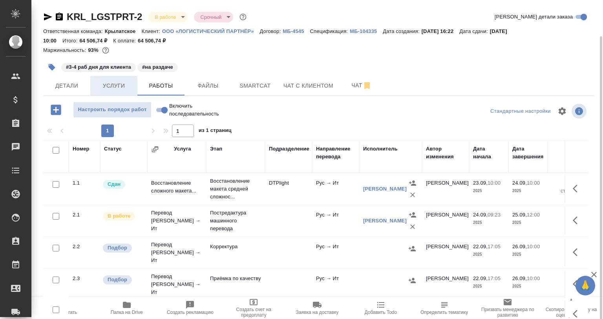
scroll to position [36, 0]
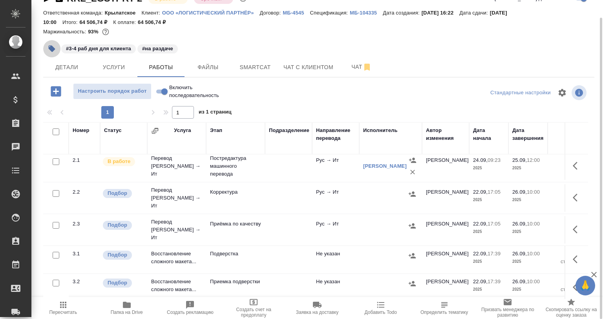
click at [50, 51] on icon "button" at bounding box center [52, 49] width 8 height 8
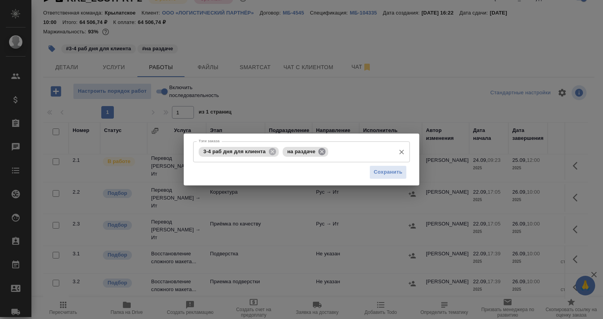
click at [322, 153] on icon at bounding box center [321, 151] width 7 height 7
click at [330, 153] on input "Тэги заказа" at bounding box center [360, 151] width 61 height 13
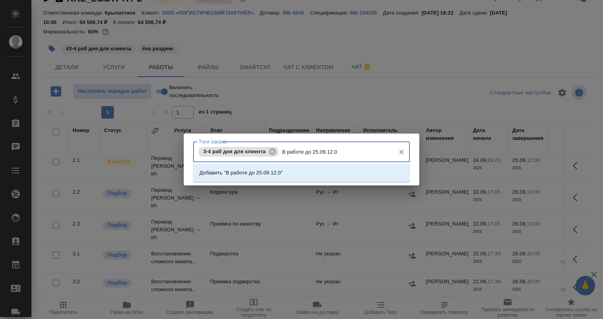
type input "В работе до 25.09.12.00"
click at [247, 176] on p "Добавить "В работе до 25.09.12.00"" at bounding box center [242, 173] width 86 height 8
type input "приемка/подверстка?"
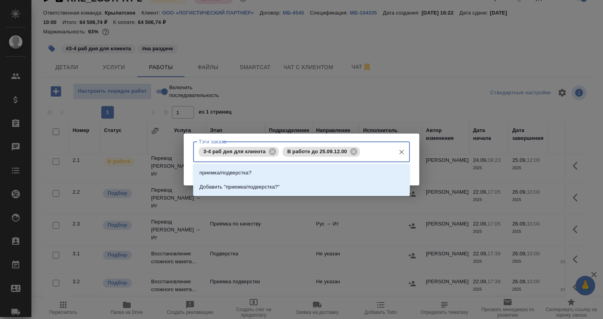
scroll to position [0, 26]
drag, startPoint x: 251, startPoint y: 170, endPoint x: 336, endPoint y: 170, distance: 85.2
click at [251, 170] on p "приемка/подверстка?" at bounding box center [225, 173] width 52 height 8
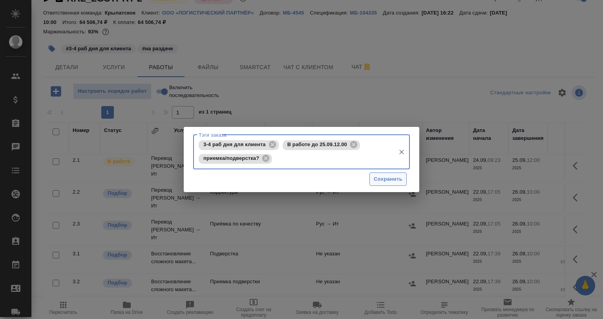
click at [387, 179] on span "Сохранить" at bounding box center [388, 179] width 29 height 9
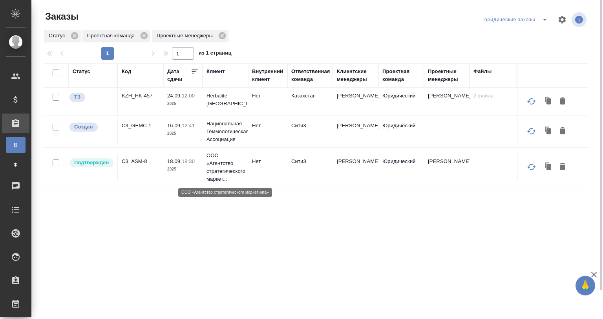
click at [217, 159] on p "ООО «Агентство стратегического маркет..." at bounding box center [225, 167] width 38 height 31
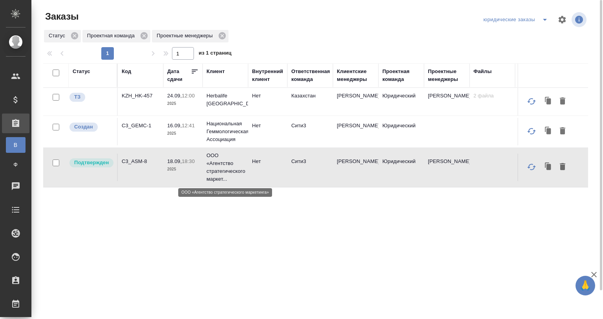
click at [217, 159] on p "ООО «Агентство стратегического маркет..." at bounding box center [225, 167] width 38 height 31
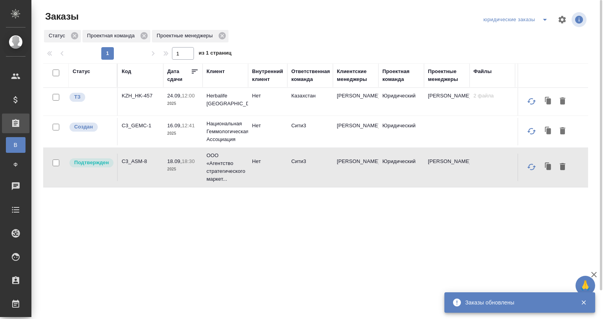
click at [548, 14] on button "split button" at bounding box center [545, 19] width 16 height 13
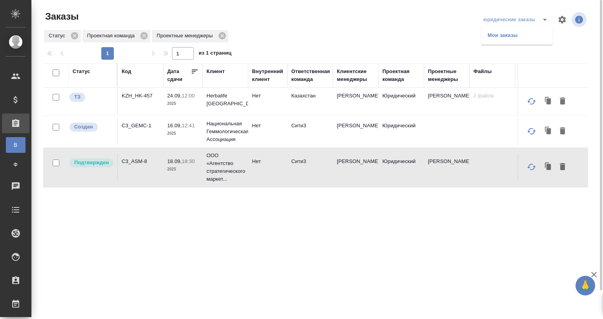
click at [540, 35] on li "Мои заказы" at bounding box center [516, 35] width 71 height 13
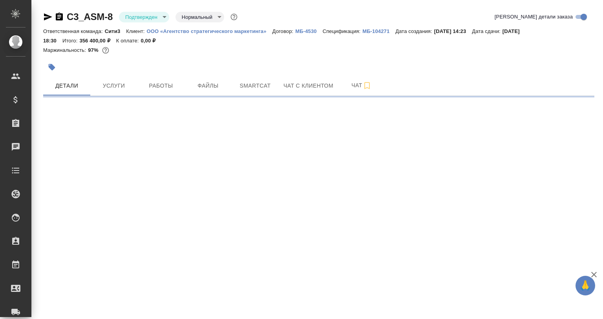
select select "RU"
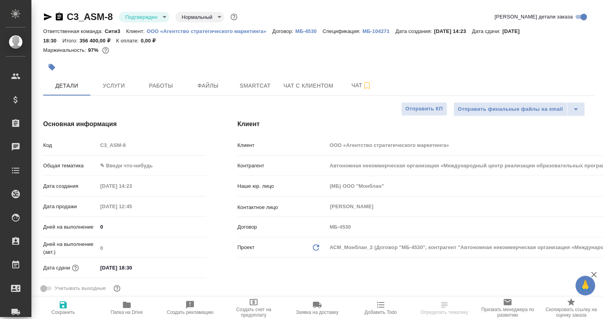
type textarea "x"
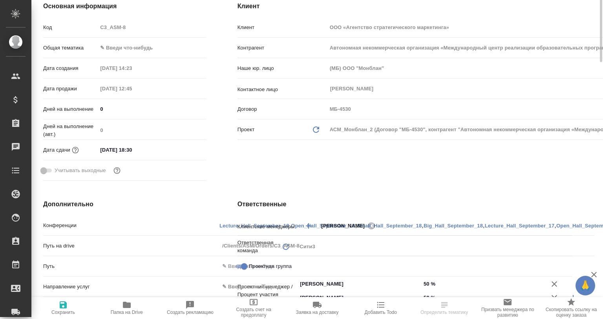
type textarea "x"
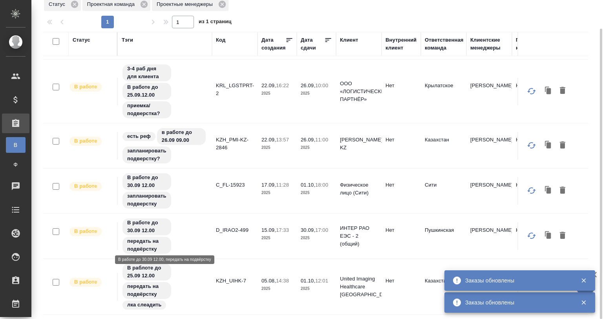
scroll to position [159, 0]
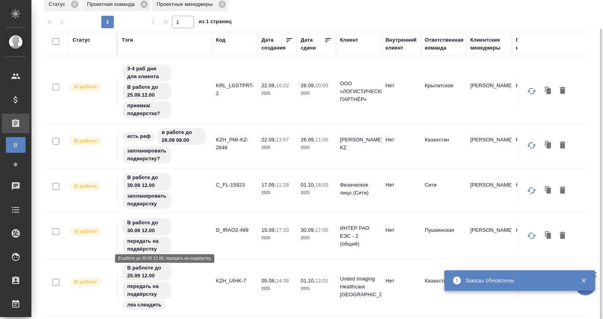
click at [186, 219] on div "В работе до 30.09 12.00 передать на подвёрстку" at bounding box center [165, 235] width 86 height 37
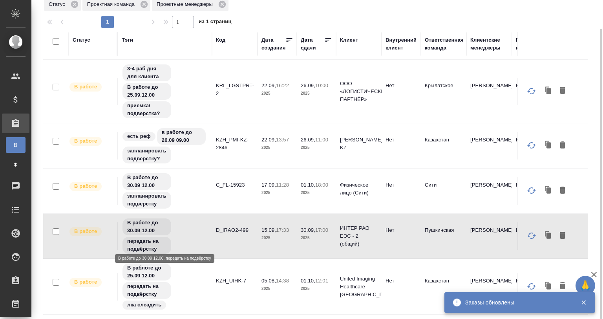
click at [186, 219] on div "В работе до 30.09 12.00 передать на подвёрстку" at bounding box center [165, 235] width 86 height 37
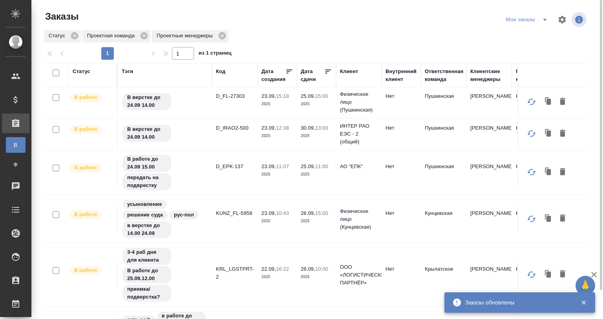
scroll to position [0, 0]
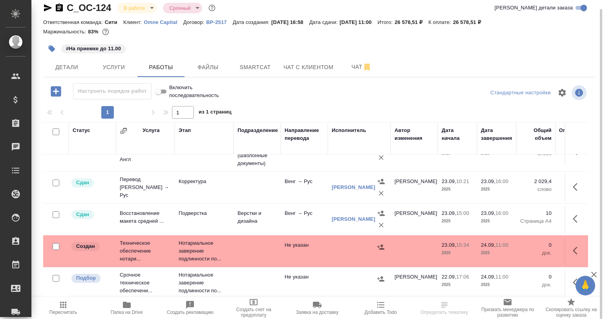
scroll to position [155, 0]
click at [254, 186] on td at bounding box center [257, 187] width 47 height 27
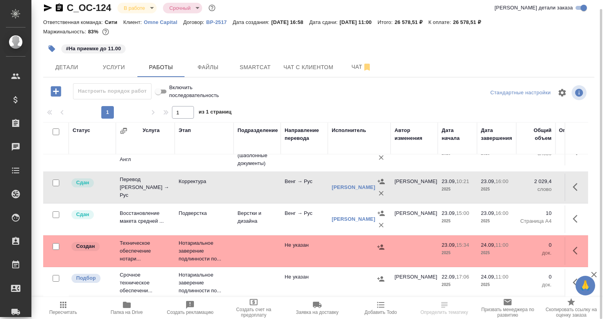
click at [254, 186] on td at bounding box center [257, 187] width 47 height 27
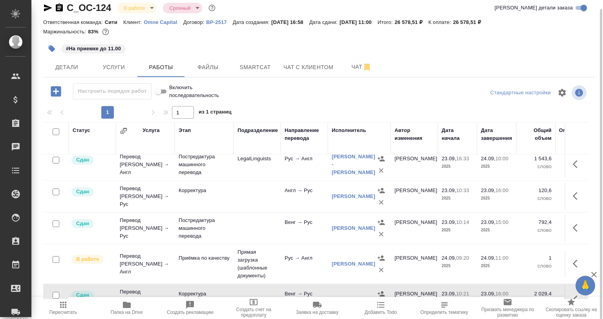
scroll to position [39, 0]
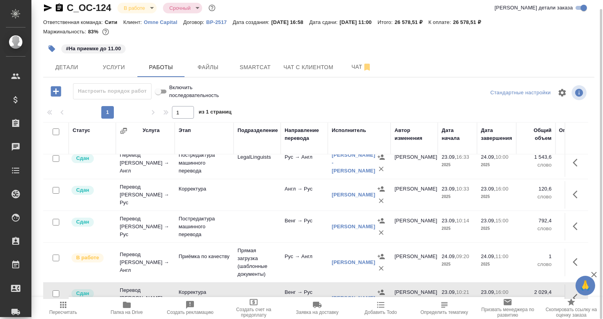
click at [275, 253] on td "Прямая загрузка (шаблонные документы)" at bounding box center [257, 262] width 47 height 39
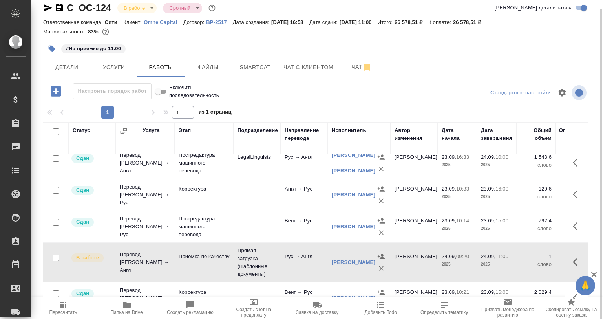
click at [275, 253] on td "Прямая загрузка (шаблонные документы)" at bounding box center [257, 262] width 47 height 39
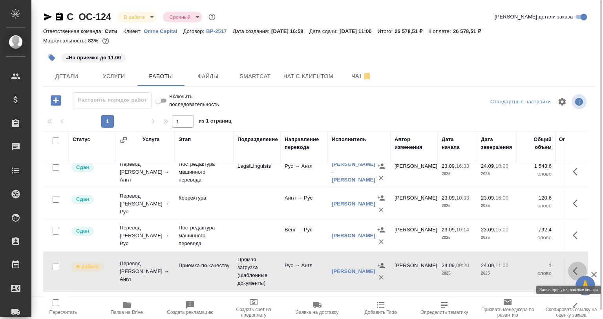
click at [574, 265] on button "button" at bounding box center [577, 270] width 19 height 19
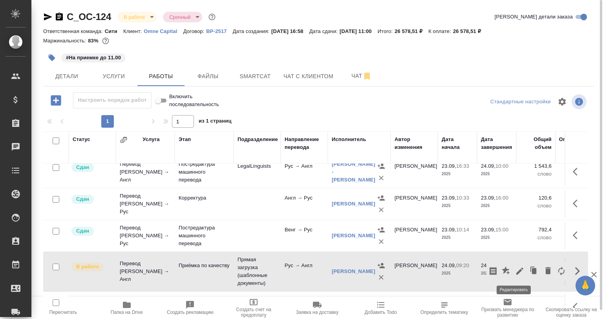
click at [515, 268] on icon "button" at bounding box center [519, 270] width 9 height 9
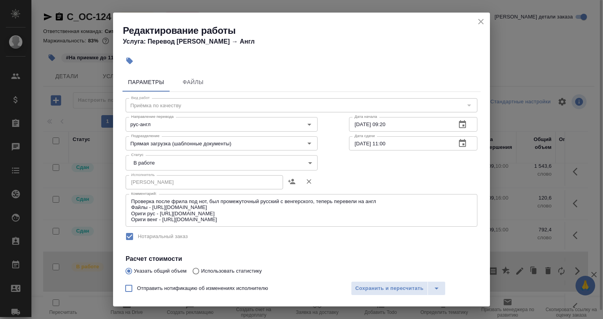
click at [474, 21] on div "Редактирование работы Услуга: Перевод Стандарт Рус → Англ" at bounding box center [301, 33] width 377 height 40
drag, startPoint x: 479, startPoint y: 22, endPoint x: 353, endPoint y: 1, distance: 128.1
click at [479, 22] on icon "close" at bounding box center [480, 21] width 9 height 9
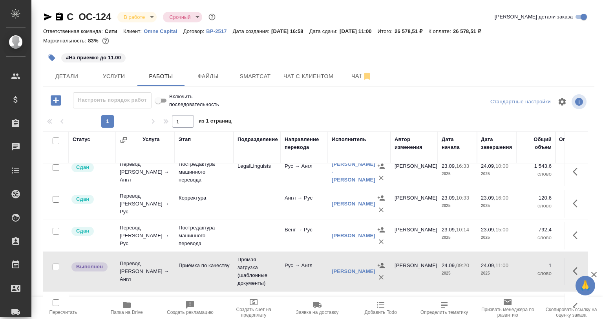
click at [573, 270] on icon "button" at bounding box center [577, 270] width 9 height 9
click at [515, 270] on icon "button" at bounding box center [519, 270] width 9 height 9
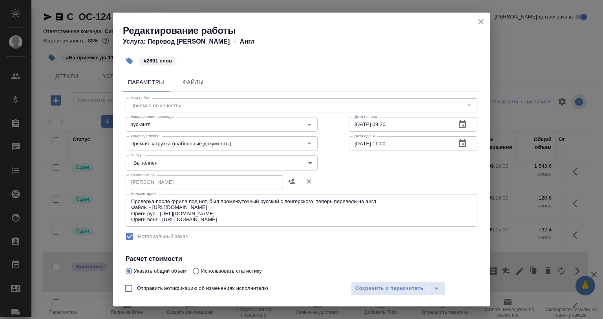
click at [153, 160] on body "🙏 .cls-1 fill:#fff; AWATERA Babkina Anastasiya Клиенты Спецификации Заказы 0 Ча…" at bounding box center [301, 159] width 603 height 319
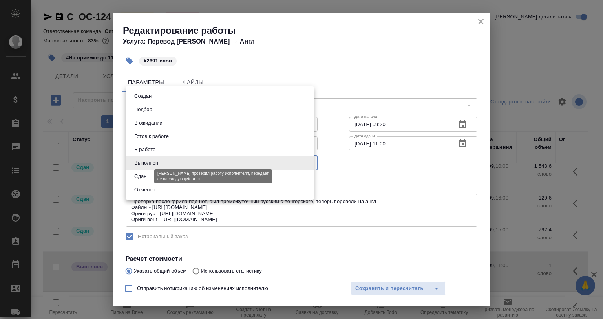
click at [148, 174] on button "Сдан" at bounding box center [140, 176] width 17 height 9
type input "closed"
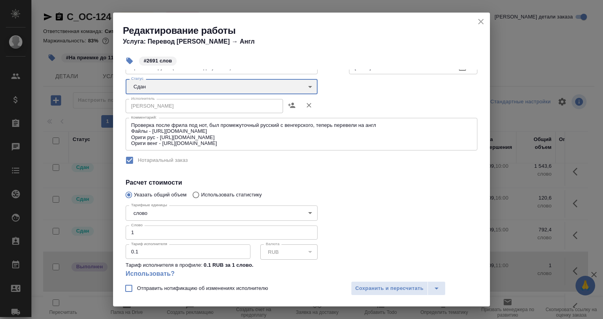
scroll to position [79, 0]
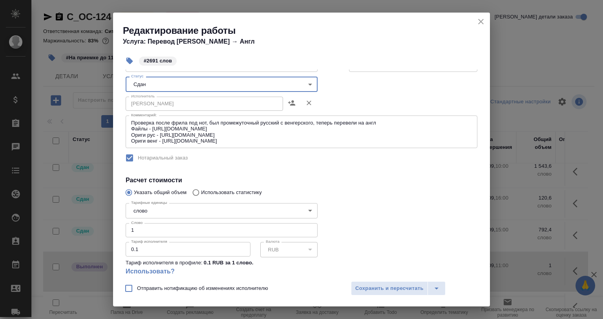
click at [150, 228] on input "1" at bounding box center [222, 230] width 192 height 14
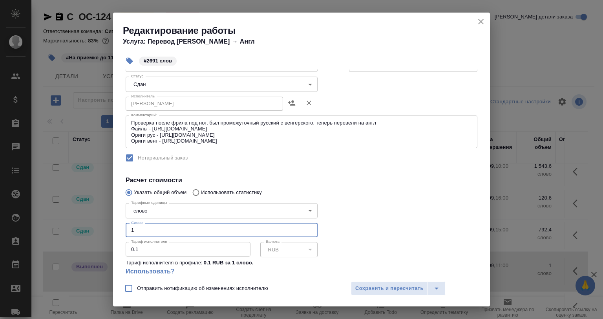
drag, startPoint x: 141, startPoint y: 228, endPoint x: 126, endPoint y: 228, distance: 14.9
click at [126, 228] on input "1" at bounding box center [222, 230] width 192 height 14
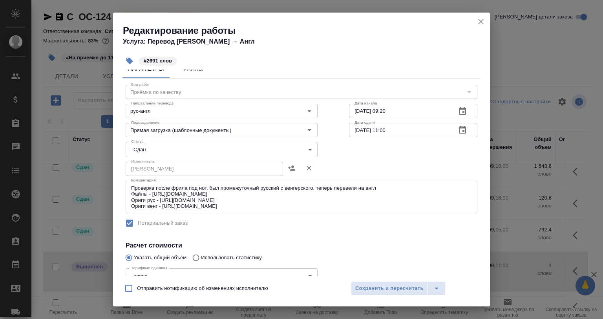
scroll to position [0, 0]
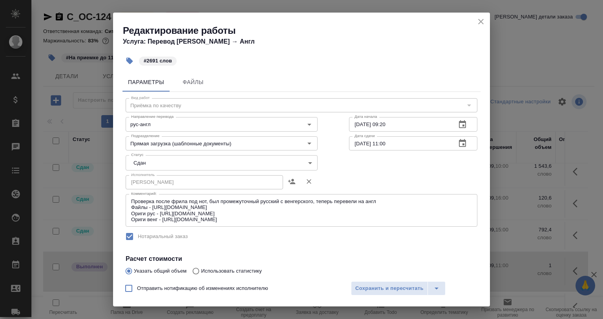
type input "2691"
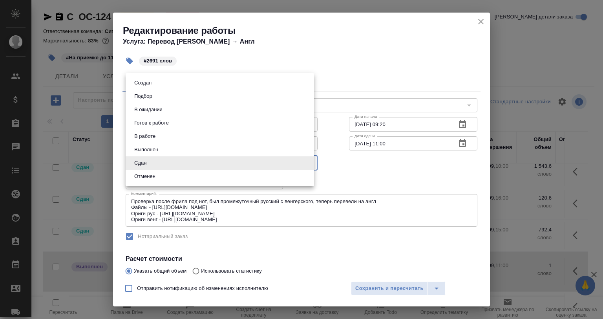
click at [159, 162] on body "🙏 .cls-1 fill:#fff; AWATERA Babkina Anastasiya Клиенты Спецификации Заказы 0 Ча…" at bounding box center [301, 159] width 603 height 319
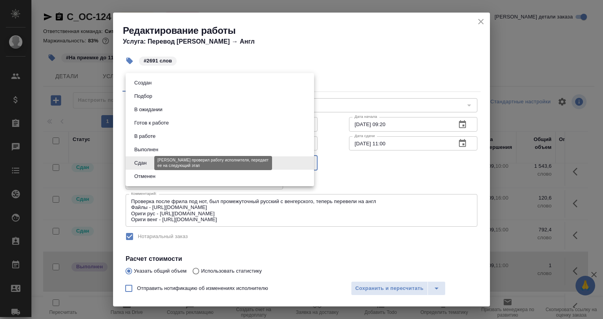
click at [148, 165] on button "Сдан" at bounding box center [140, 163] width 17 height 9
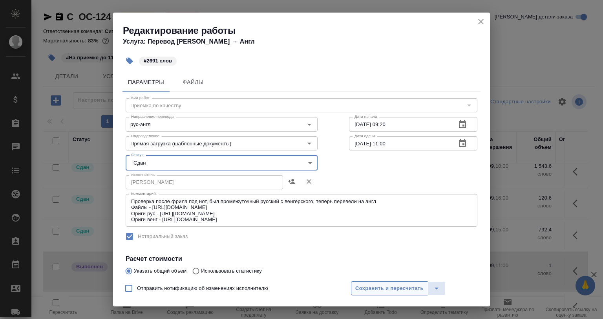
click at [371, 289] on span "Сохранить и пересчитать" at bounding box center [389, 288] width 68 height 9
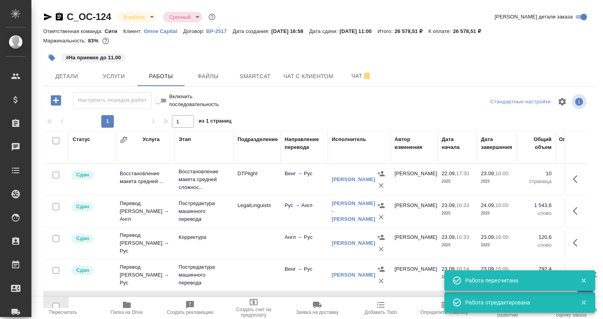
click at [51, 60] on icon "button" at bounding box center [52, 58] width 7 height 7
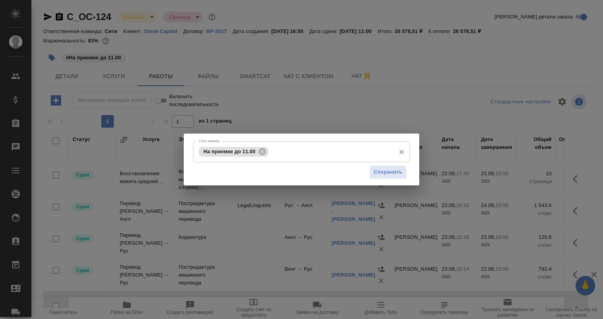
click at [262, 151] on icon at bounding box center [262, 151] width 9 height 9
click at [391, 178] on button "Сохранить" at bounding box center [387, 172] width 37 height 14
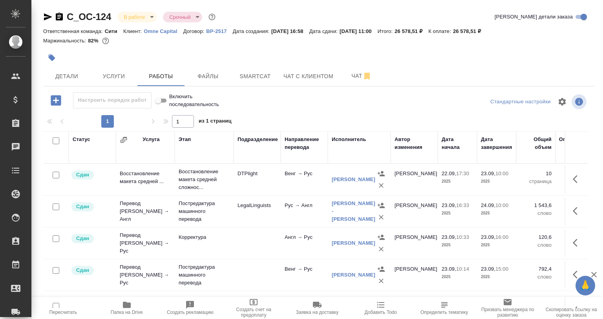
click at [139, 20] on body "🙏 .cls-1 fill:#fff; AWATERA Babkina Anastasiya Клиенты Спецификации Заказы 0 Ча…" at bounding box center [301, 159] width 603 height 319
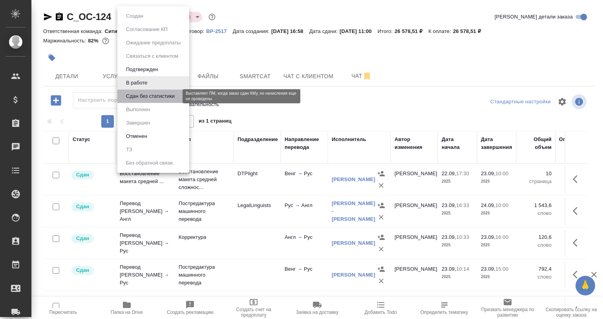
click at [154, 95] on button "Сдан без статистики" at bounding box center [150, 96] width 53 height 9
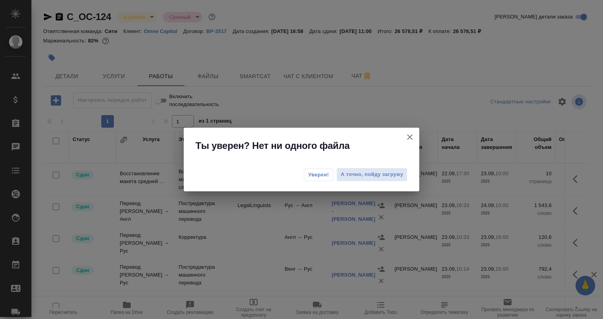
click at [323, 179] on button "Уверен!" at bounding box center [318, 174] width 29 height 13
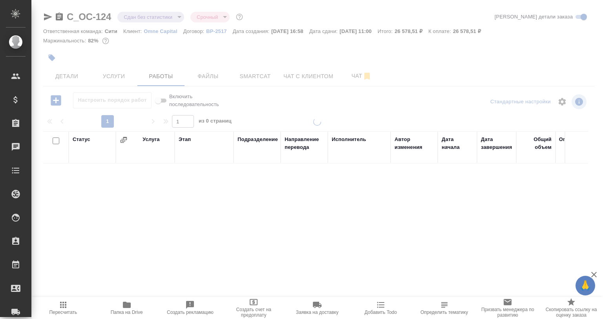
click at [137, 19] on div at bounding box center [317, 159] width 572 height 319
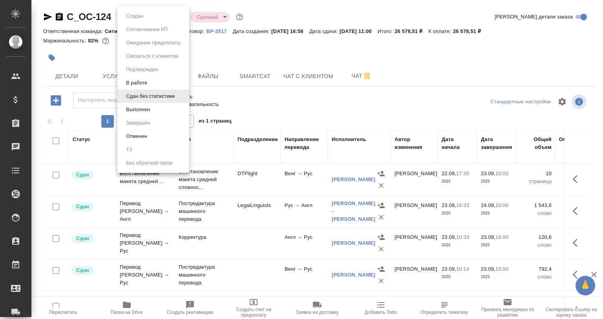
click at [141, 16] on body "🙏 .cls-1 fill:#fff; AWATERA Babkina Anastasiya Клиенты Спецификации Заказы 0 Ча…" at bounding box center [301, 159] width 603 height 319
click at [148, 105] on li "Выполнен" at bounding box center [153, 109] width 72 height 13
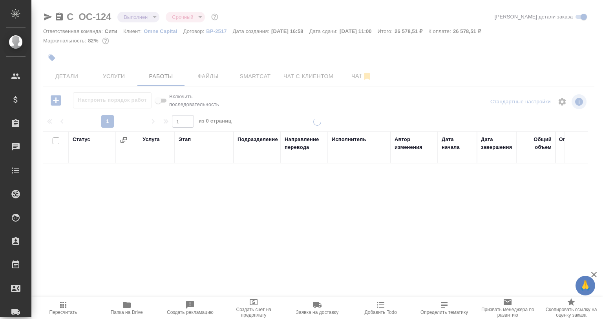
click at [64, 75] on div at bounding box center [317, 159] width 572 height 319
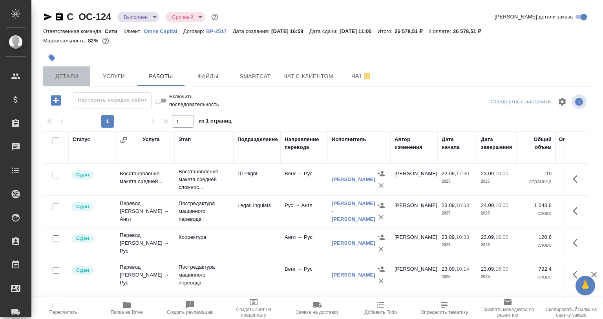
click at [66, 78] on span "Детали" at bounding box center [67, 76] width 38 height 10
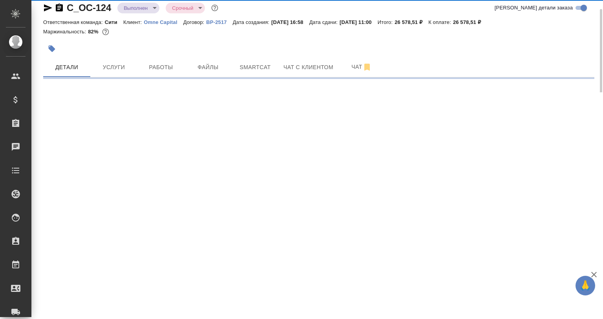
select select "RU"
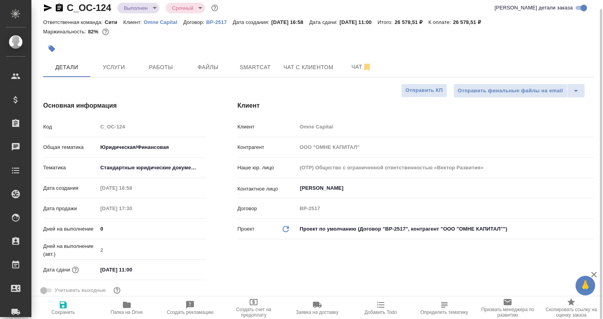
type textarea "x"
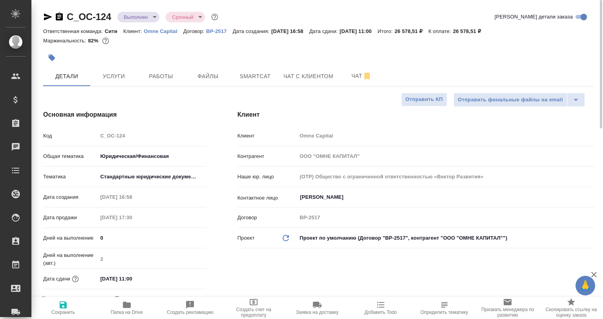
click at [46, 22] on div "C_OC-124 Выполнен completed Срочный urgent" at bounding box center [131, 17] width 177 height 13
click at [52, 16] on icon "button" at bounding box center [47, 16] width 9 height 9
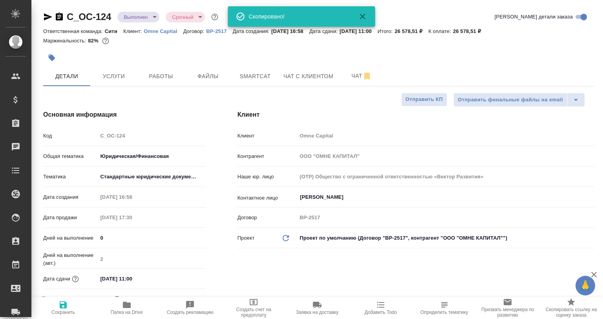
click at [50, 16] on icon "button" at bounding box center [48, 16] width 8 height 7
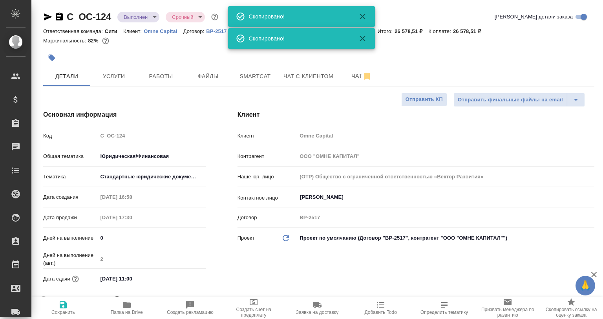
type textarea "x"
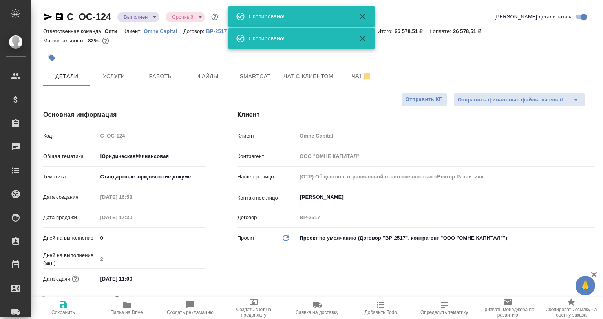
type textarea "x"
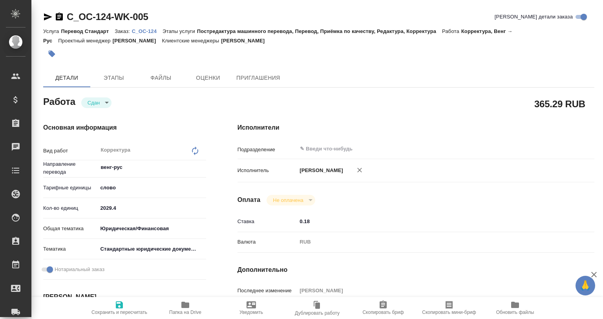
type textarea "x"
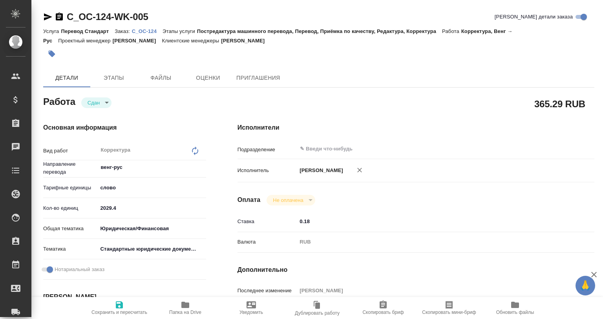
type textarea "x"
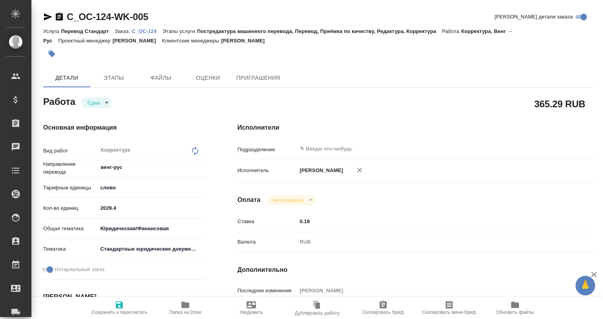
type textarea "x"
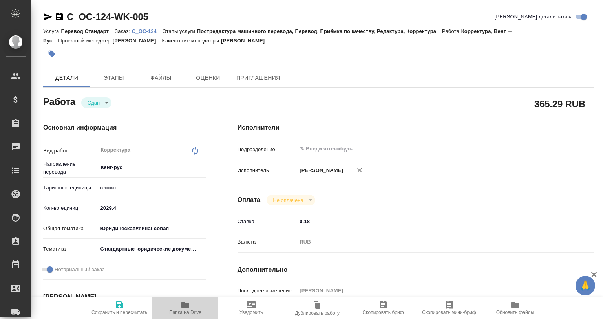
drag, startPoint x: 186, startPoint y: 304, endPoint x: 190, endPoint y: 296, distance: 9.0
click at [186, 304] on icon "button" at bounding box center [185, 304] width 8 height 6
type textarea "x"
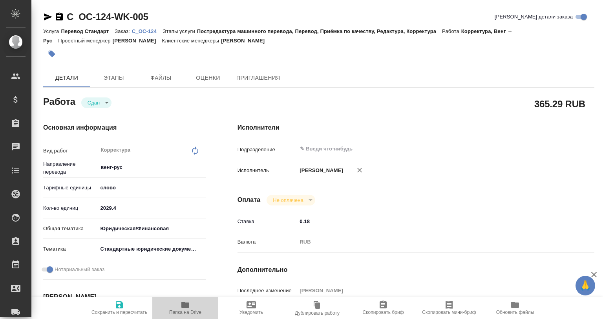
type textarea "x"
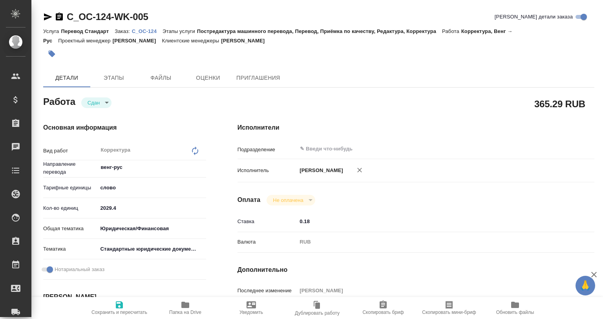
type textarea "x"
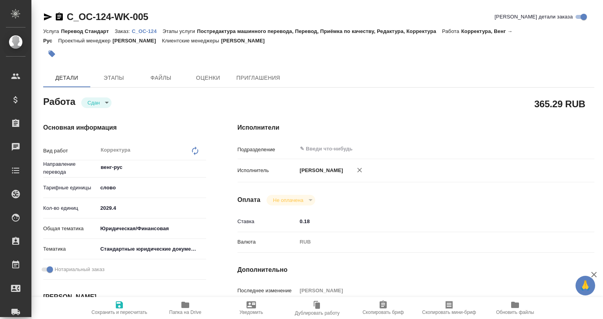
type textarea "x"
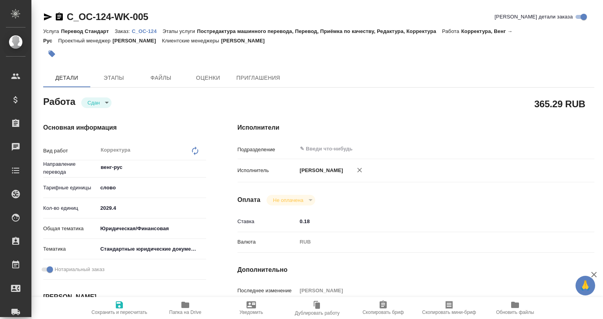
type textarea "x"
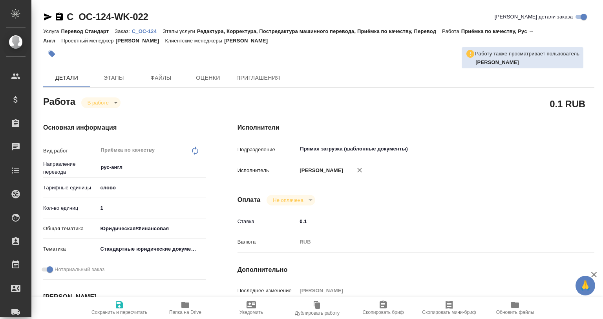
type textarea "x"
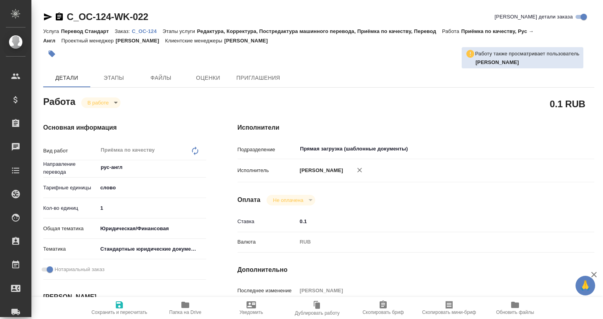
type textarea "x"
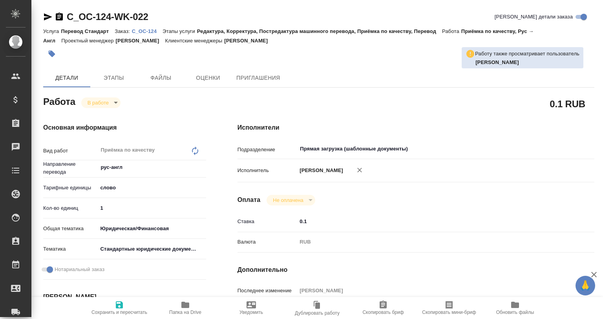
click at [191, 305] on span "Папка на Drive" at bounding box center [185, 307] width 57 height 15
type textarea "x"
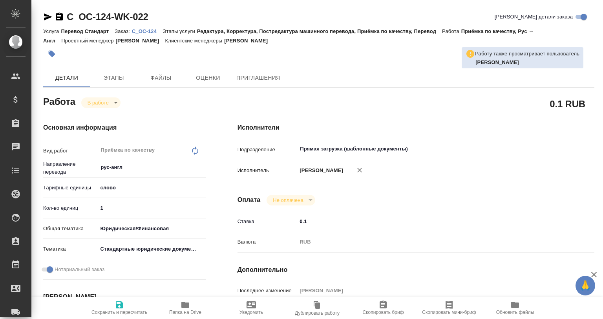
type textarea "x"
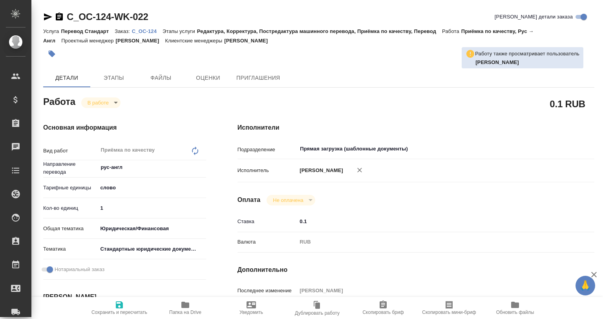
type textarea "x"
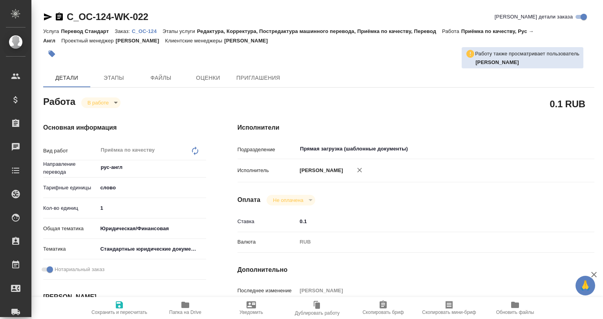
type textarea "x"
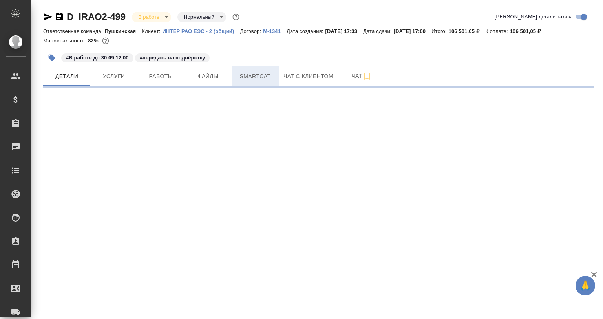
select select "RU"
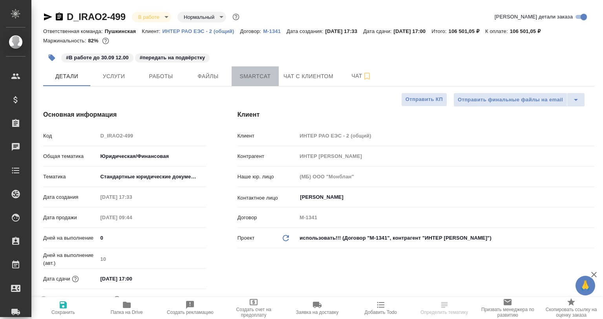
click at [265, 83] on button "Smartcat" at bounding box center [255, 76] width 47 height 20
type textarea "x"
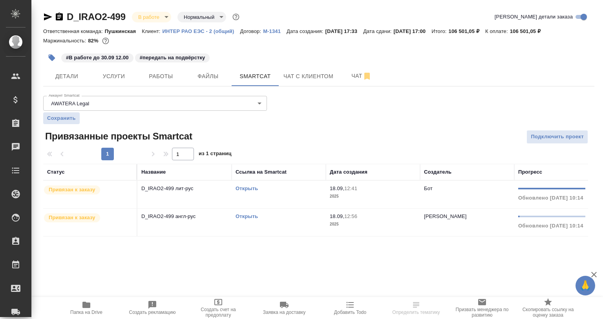
click at [240, 217] on link "Открыть" at bounding box center [247, 216] width 22 height 6
click at [242, 215] on link "Открыть" at bounding box center [247, 216] width 22 height 6
click at [253, 186] on link "Открыть" at bounding box center [247, 188] width 22 height 6
